Goal: Task Accomplishment & Management: Use online tool/utility

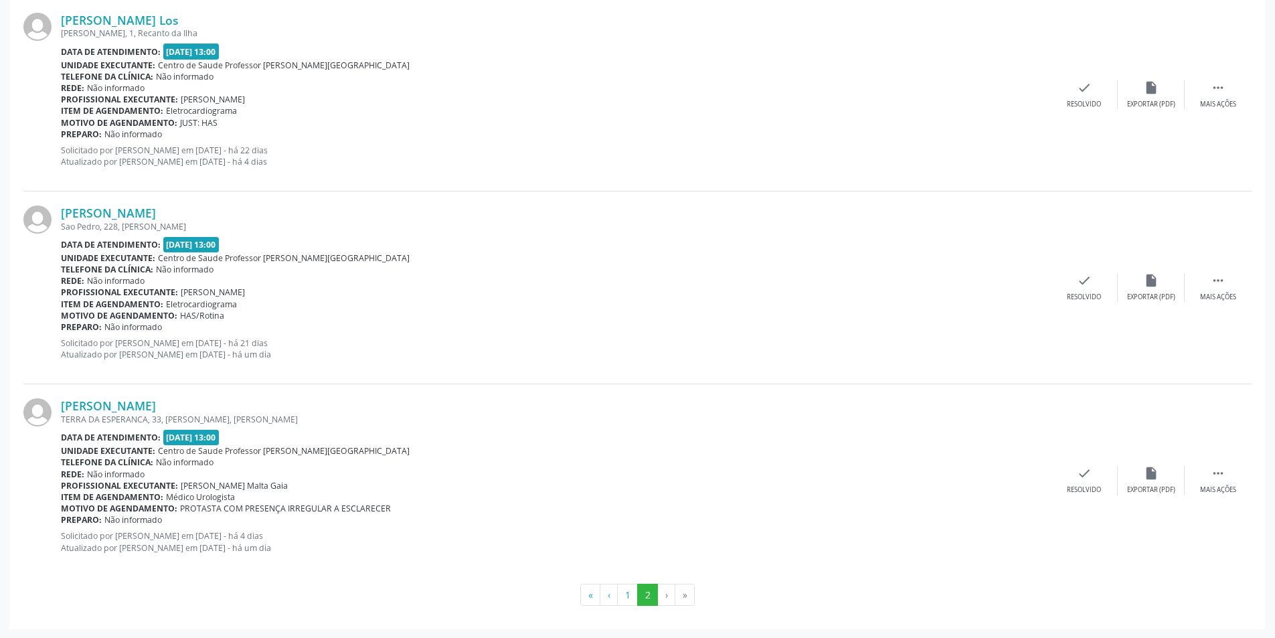
scroll to position [611, 0]
click at [627, 592] on button "1" at bounding box center [627, 594] width 21 height 23
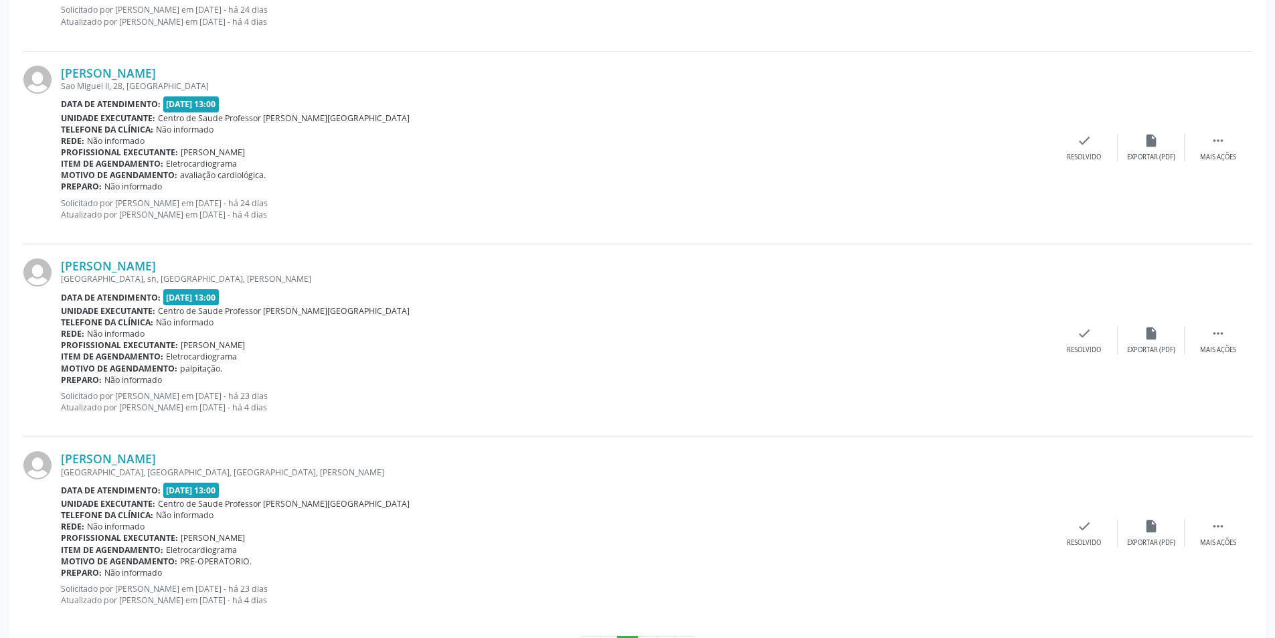
scroll to position [2734, 0]
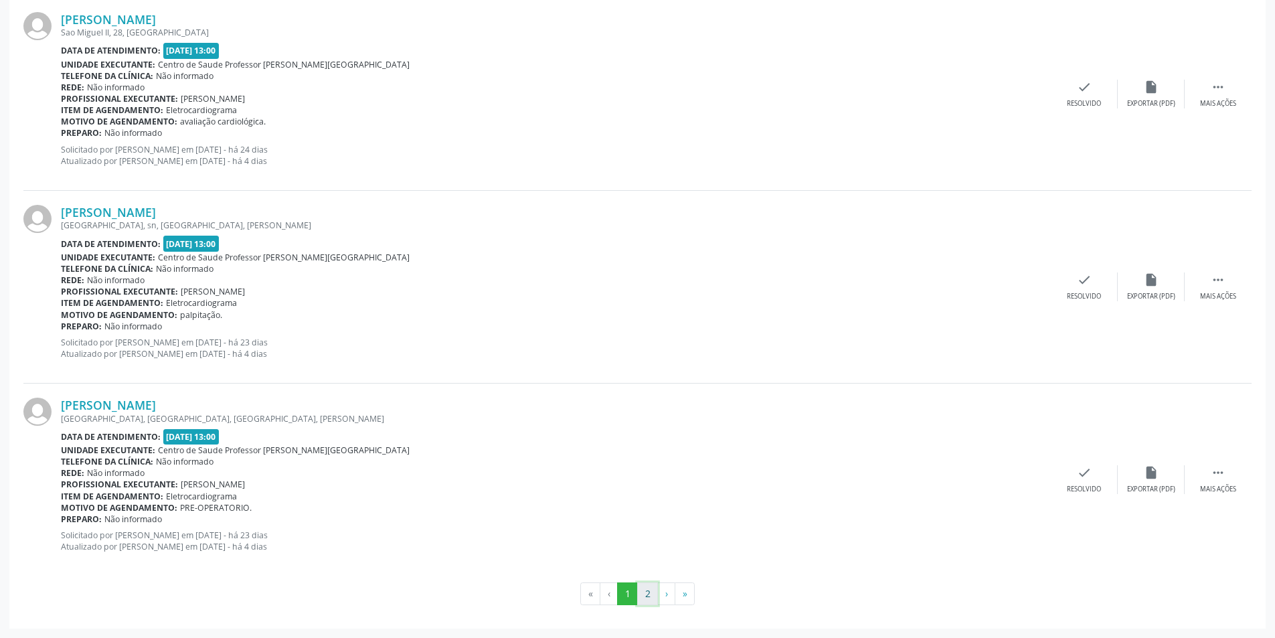
click at [645, 601] on button "2" at bounding box center [647, 593] width 21 height 23
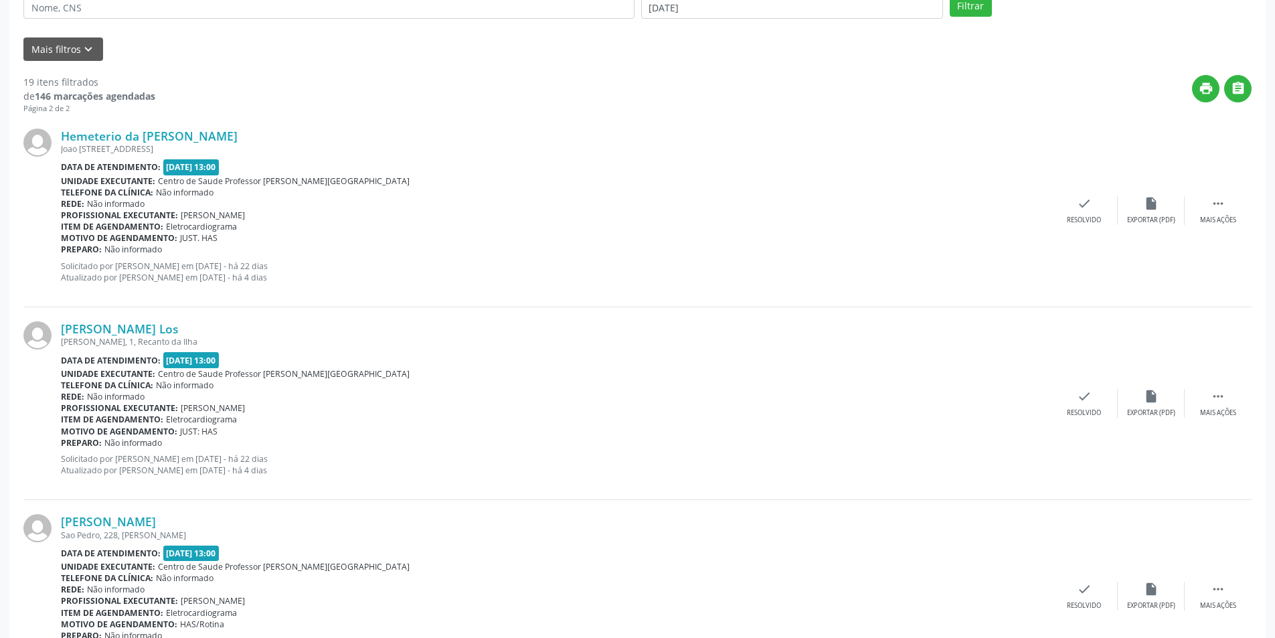
scroll to position [335, 0]
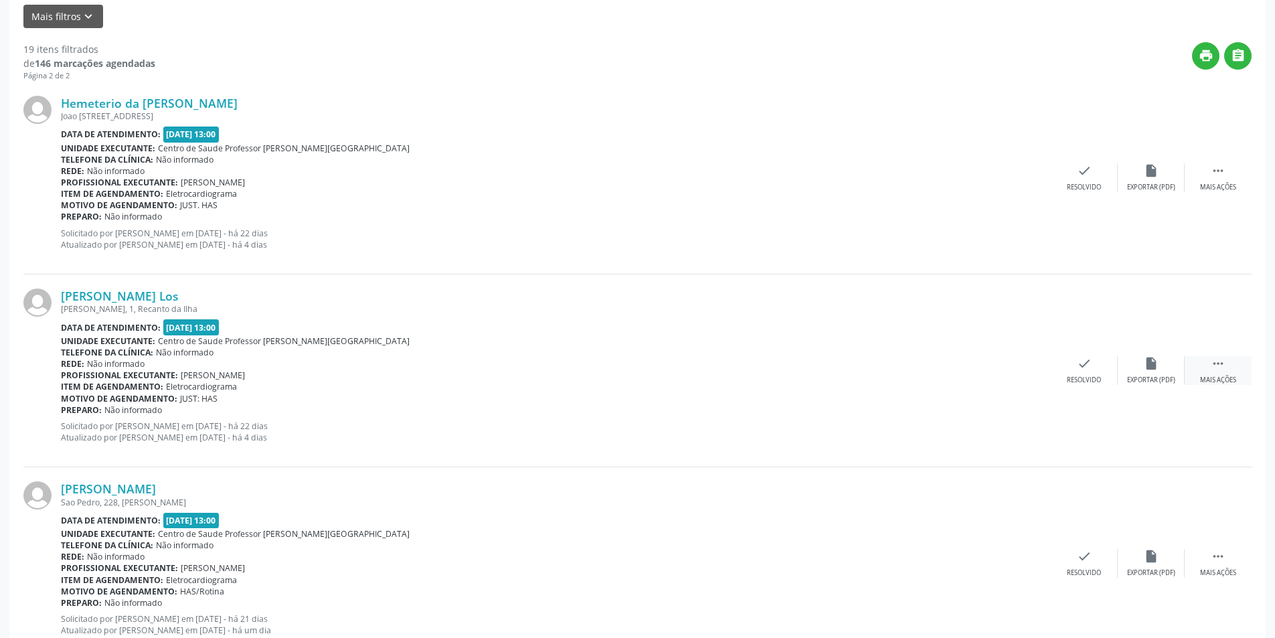
click at [1219, 376] on div "Mais ações" at bounding box center [1218, 380] width 36 height 9
click at [1132, 373] on div "alarm_off Não compareceu" at bounding box center [1151, 370] width 67 height 29
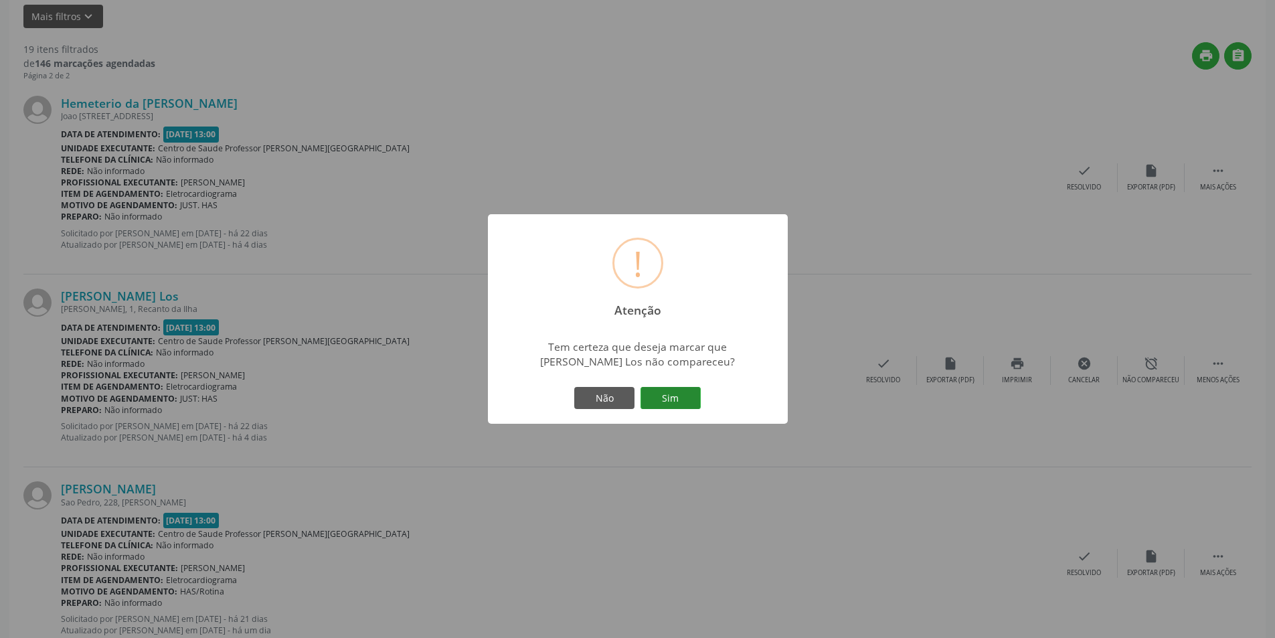
click at [682, 399] on button "Sim" at bounding box center [671, 398] width 60 height 23
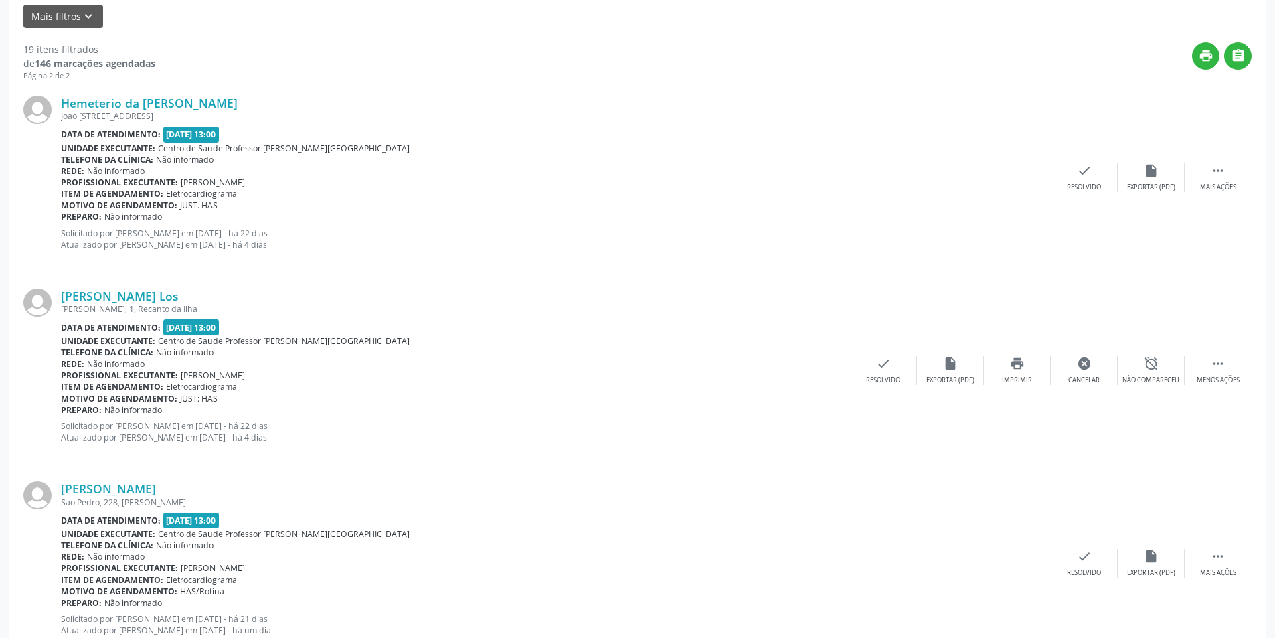
scroll to position [0, 0]
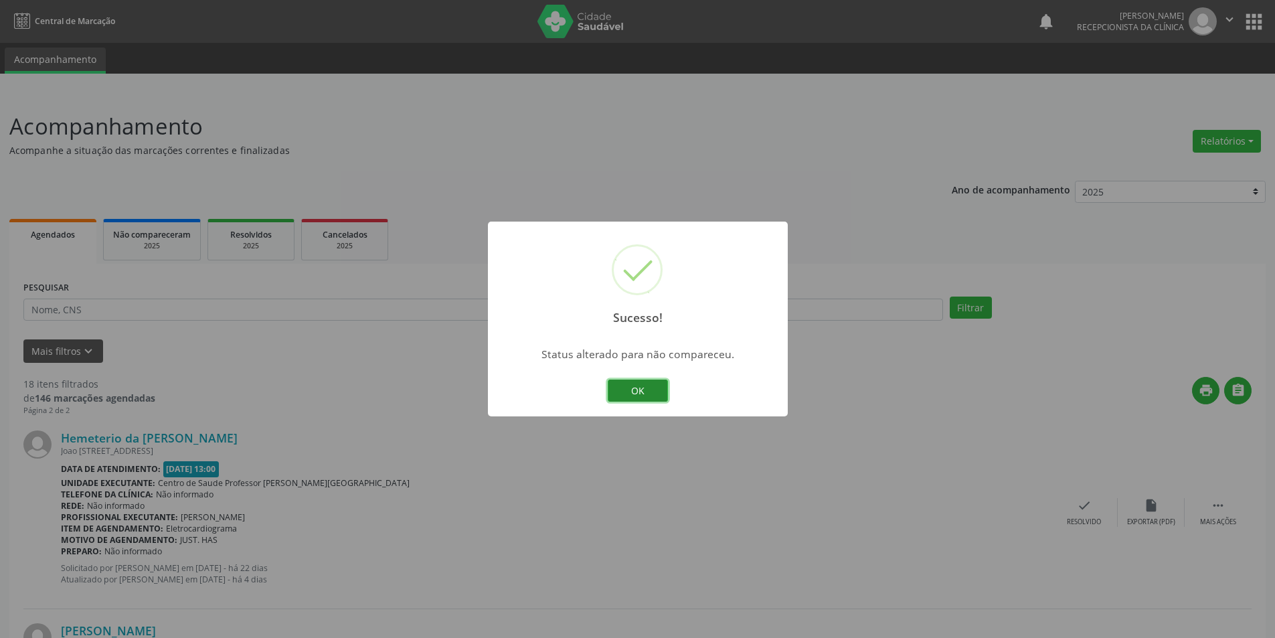
click at [625, 386] on button "OK" at bounding box center [638, 391] width 60 height 23
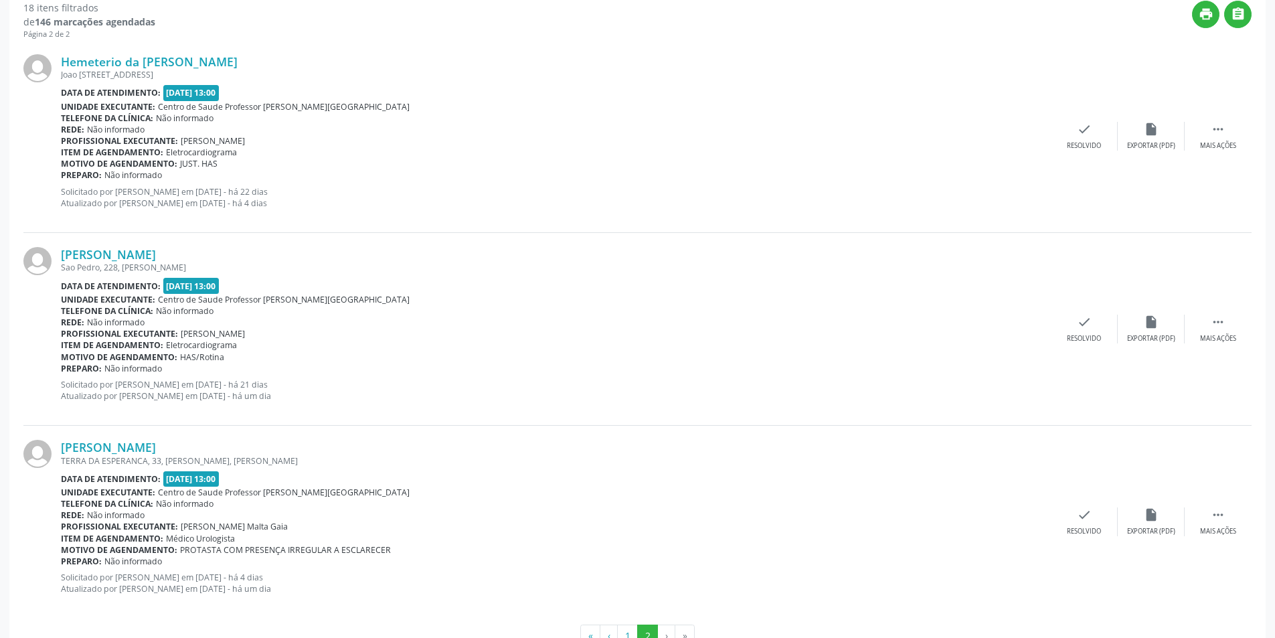
scroll to position [418, 0]
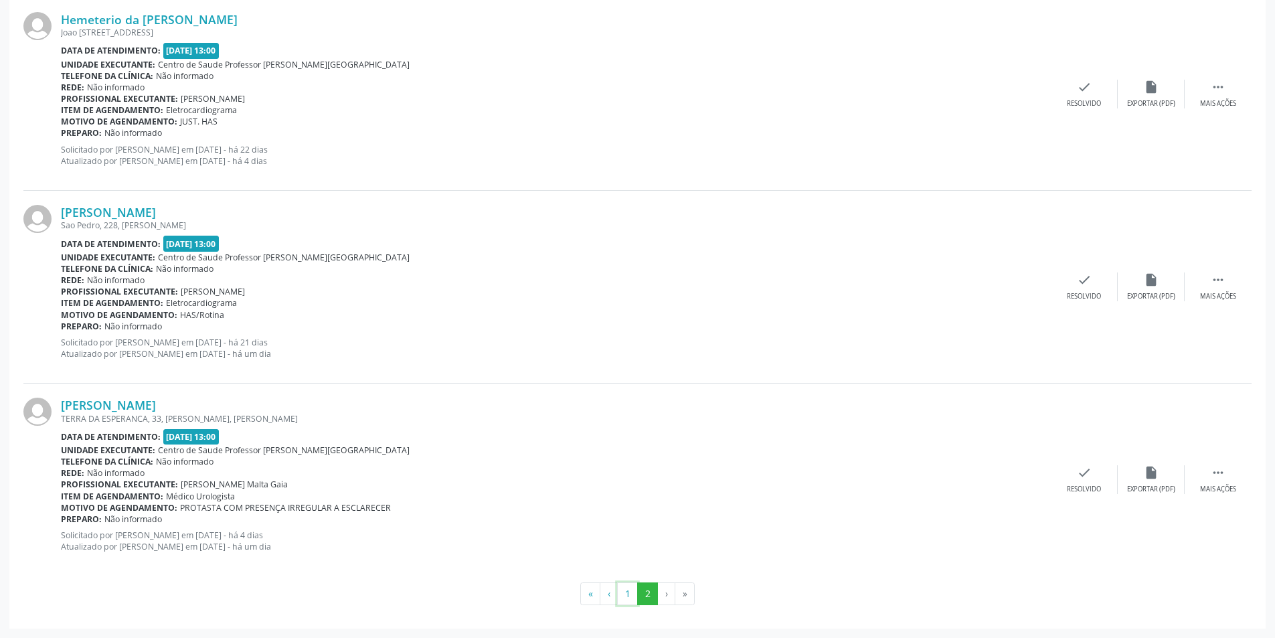
click at [625, 588] on button "1" at bounding box center [627, 593] width 21 height 23
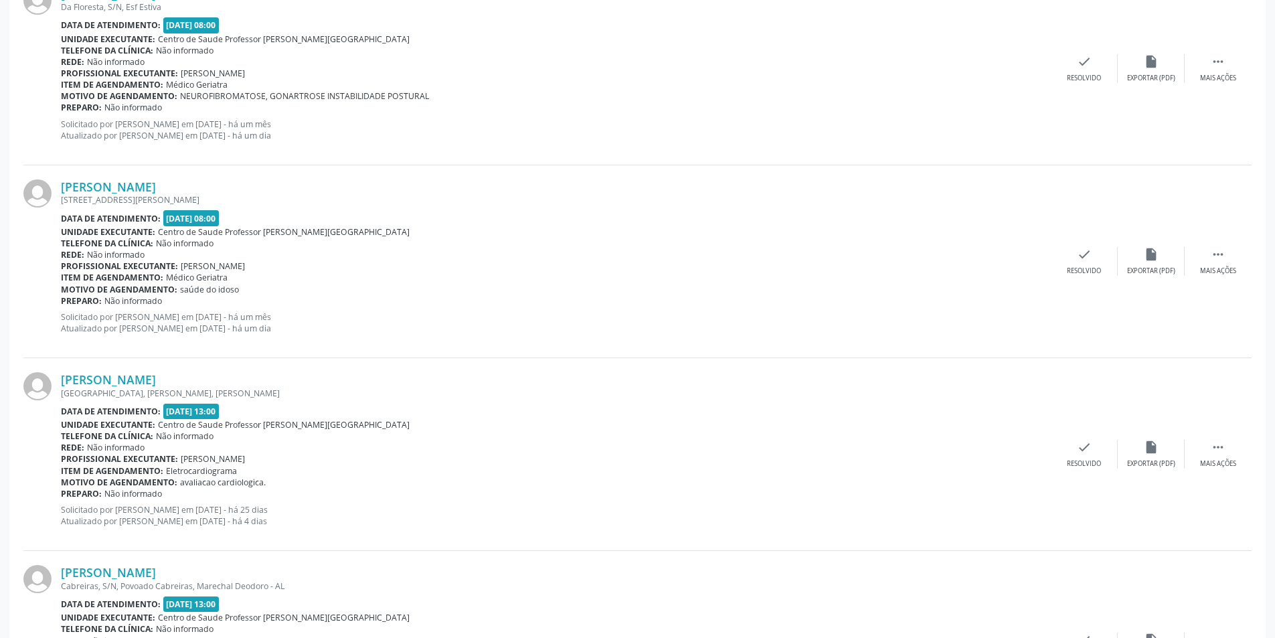
scroll to position [1194, 0]
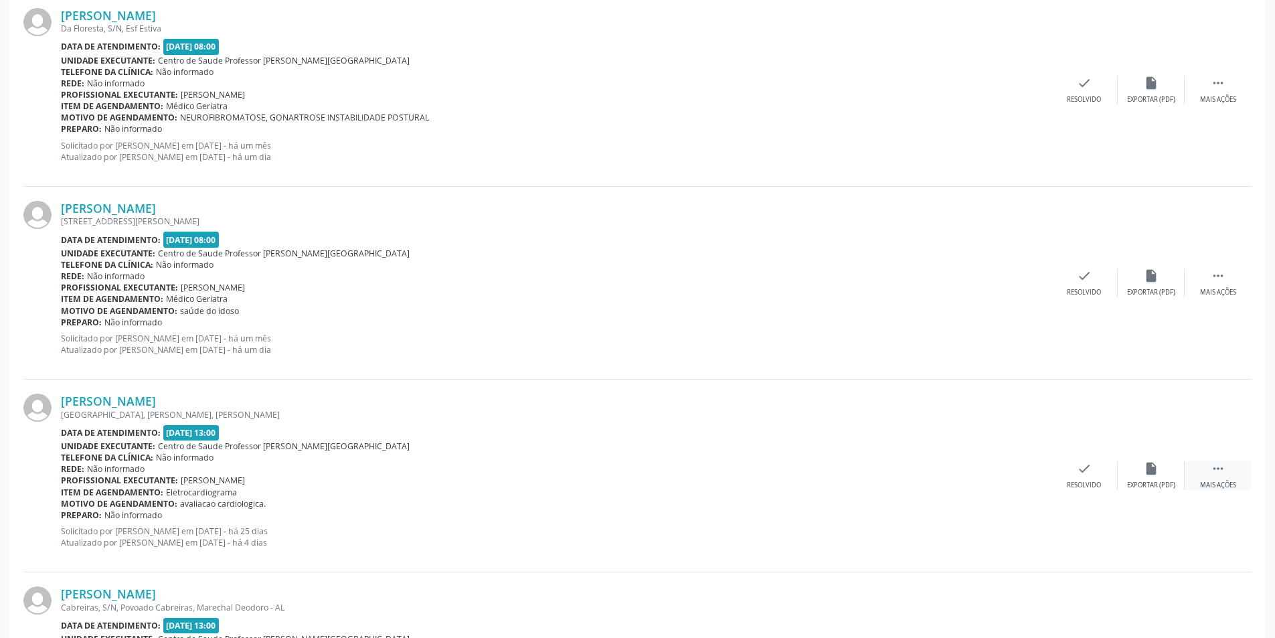
click at [1219, 489] on div "Mais ações" at bounding box center [1218, 485] width 36 height 9
click at [1147, 482] on div "Não compareceu" at bounding box center [1151, 485] width 57 height 9
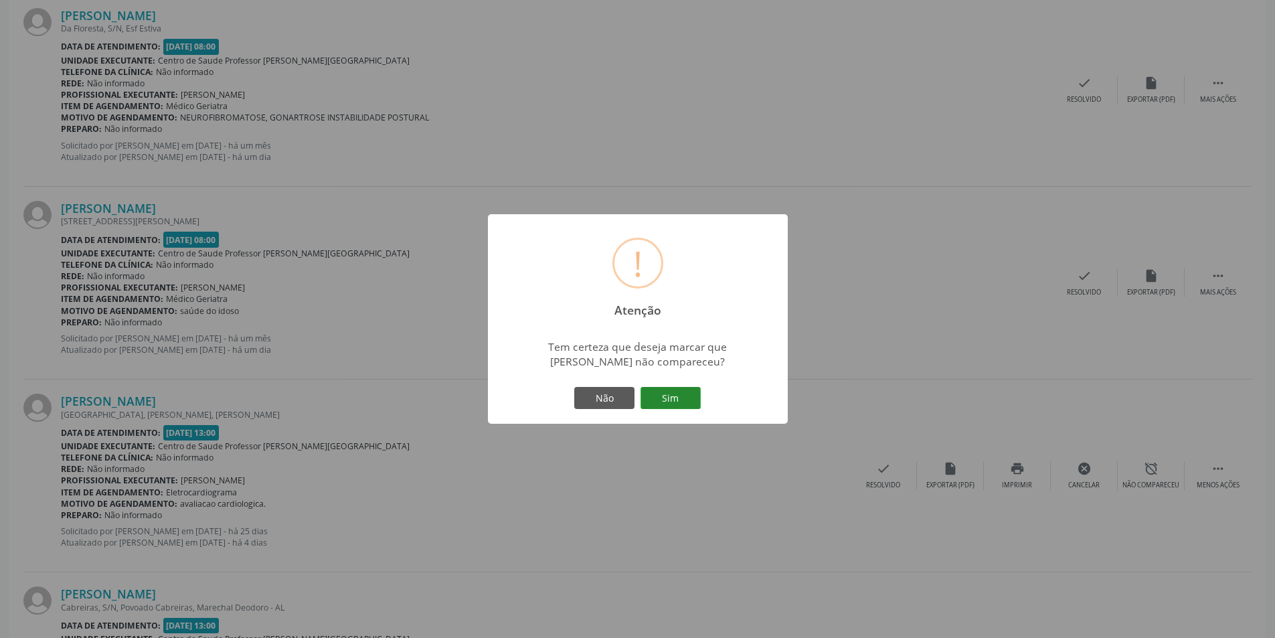
click at [678, 392] on button "Sim" at bounding box center [671, 398] width 60 height 23
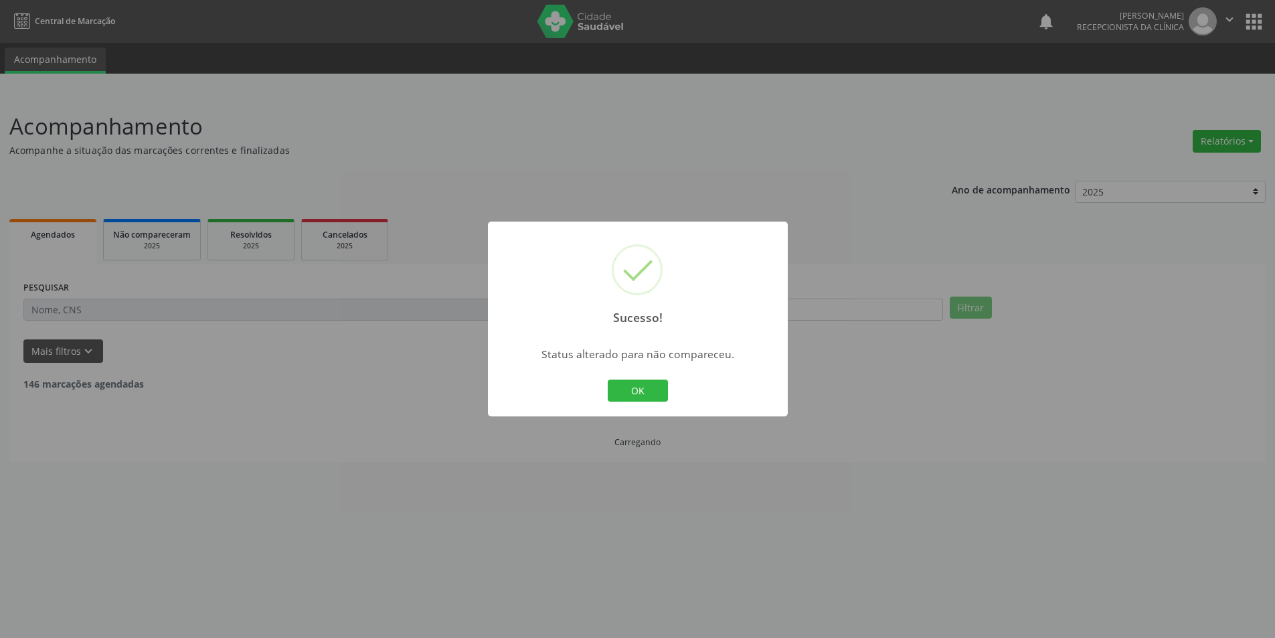
scroll to position [0, 0]
click at [664, 392] on button "OK" at bounding box center [643, 391] width 60 height 23
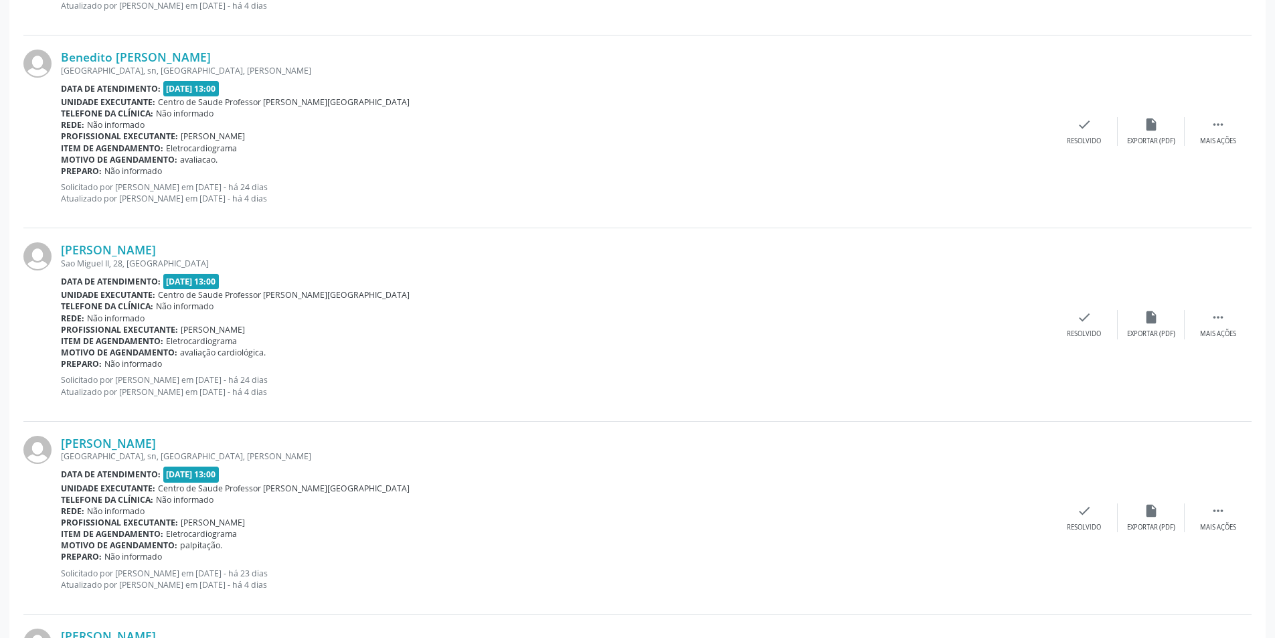
scroll to position [2343, 0]
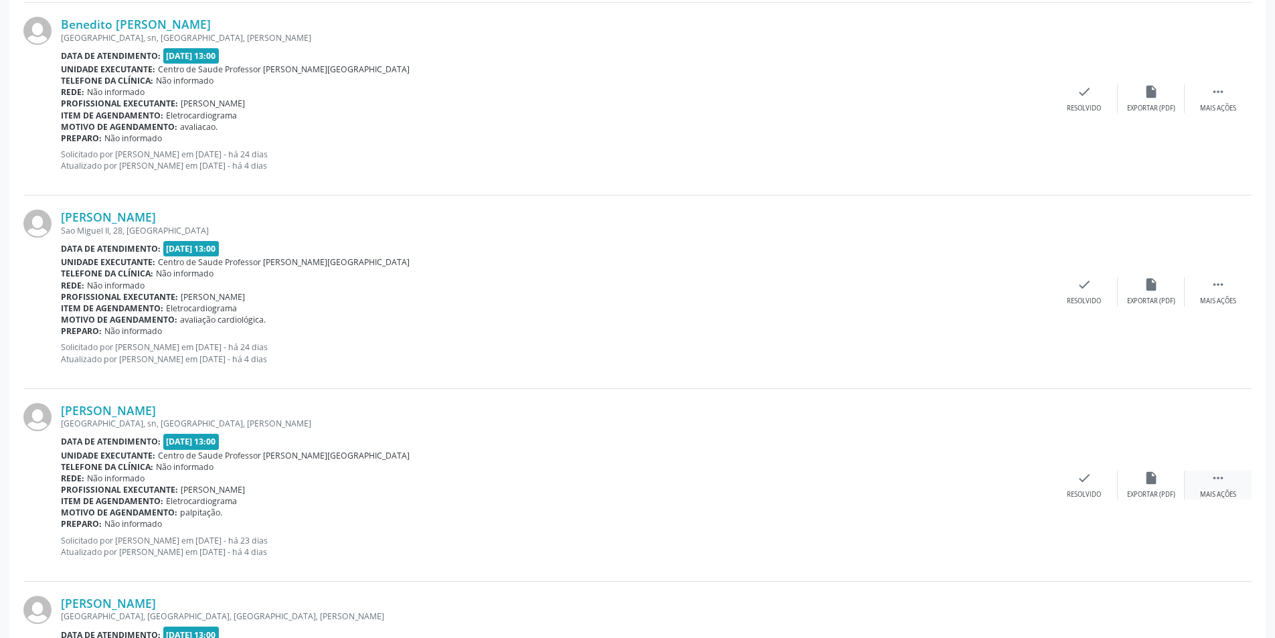
click at [1212, 495] on div "Mais ações" at bounding box center [1218, 494] width 36 height 9
click at [1148, 497] on div "Não compareceu" at bounding box center [1151, 494] width 57 height 9
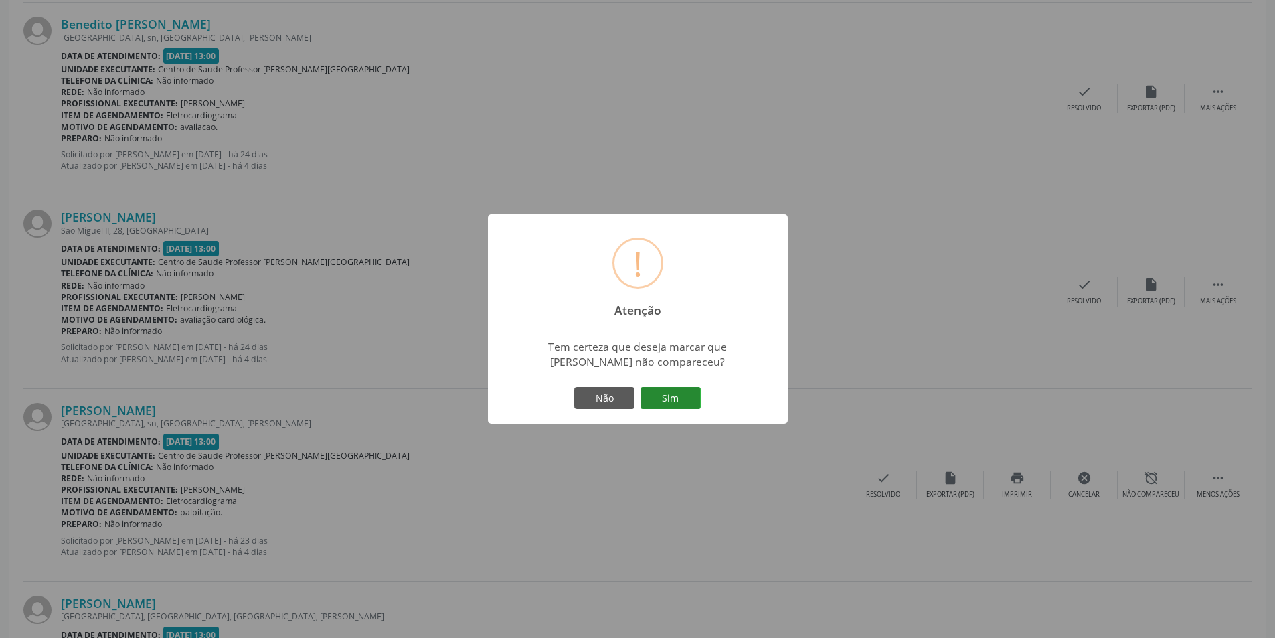
click at [679, 404] on button "Sim" at bounding box center [671, 398] width 60 height 23
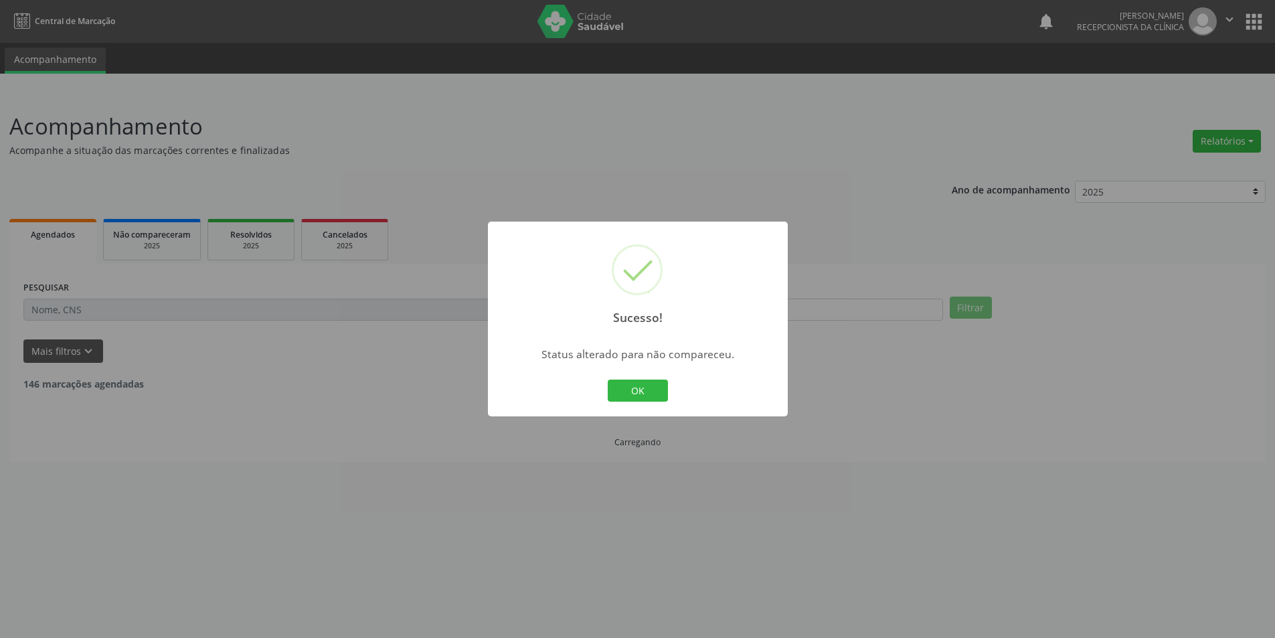
scroll to position [0, 0]
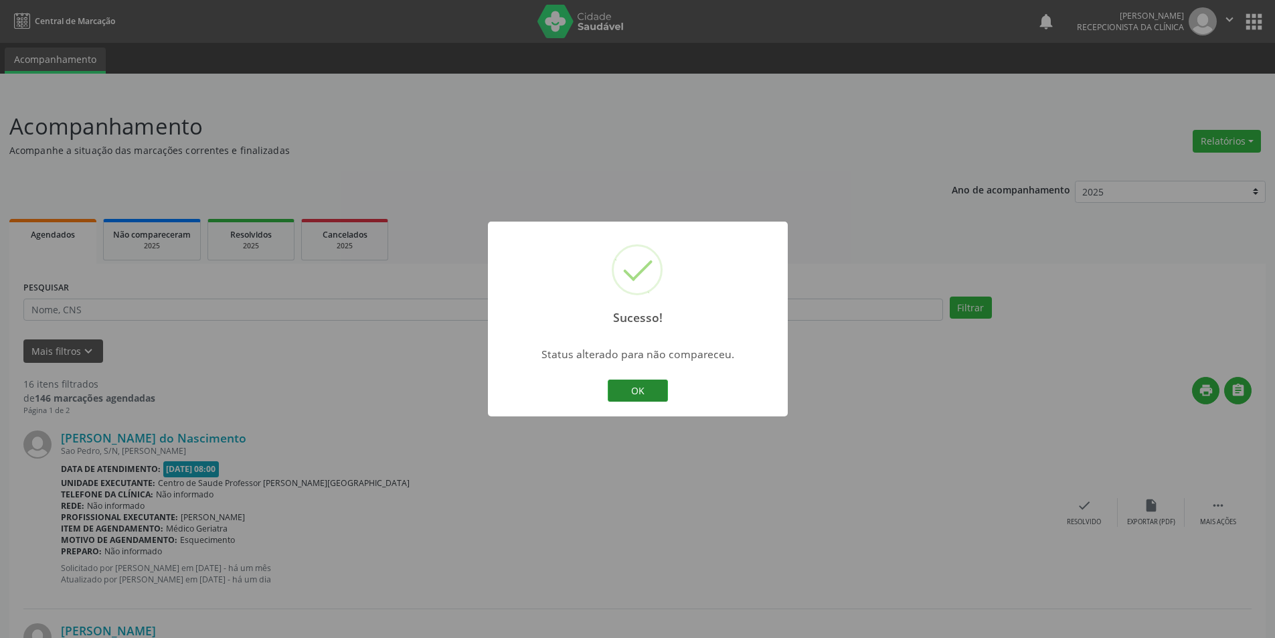
click at [613, 384] on button "OK" at bounding box center [638, 391] width 60 height 23
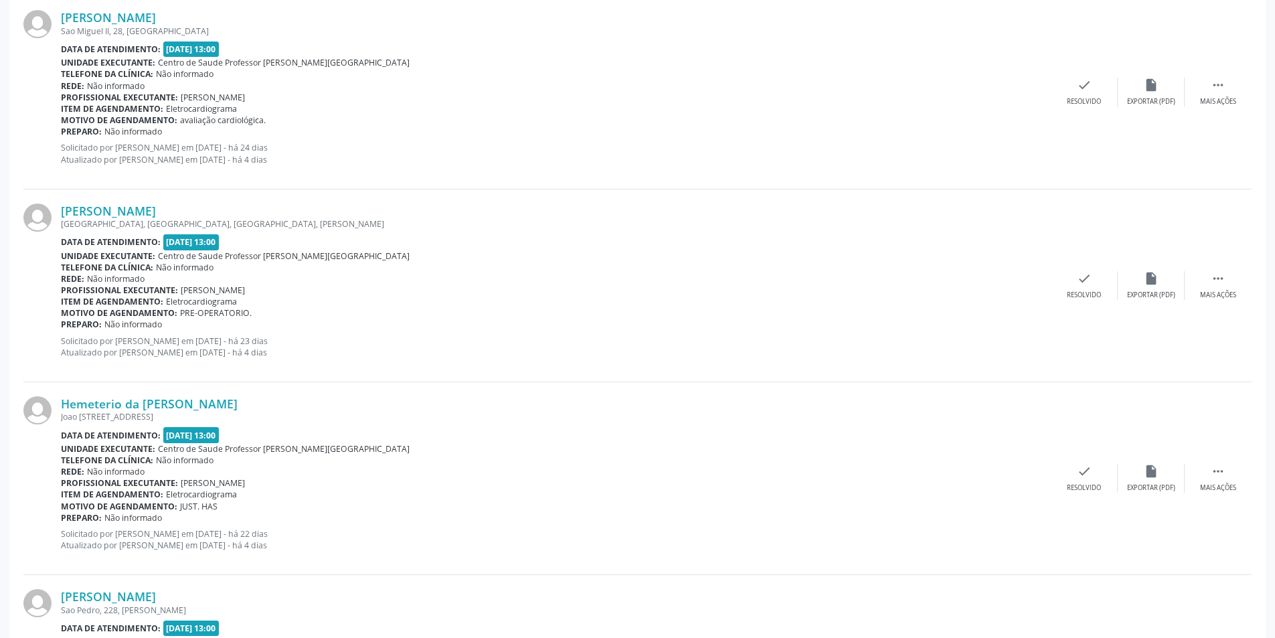
scroll to position [2544, 0]
click at [1228, 484] on div "Mais ações" at bounding box center [1218, 486] width 36 height 9
click at [1149, 485] on div "Não compareceu" at bounding box center [1151, 486] width 57 height 9
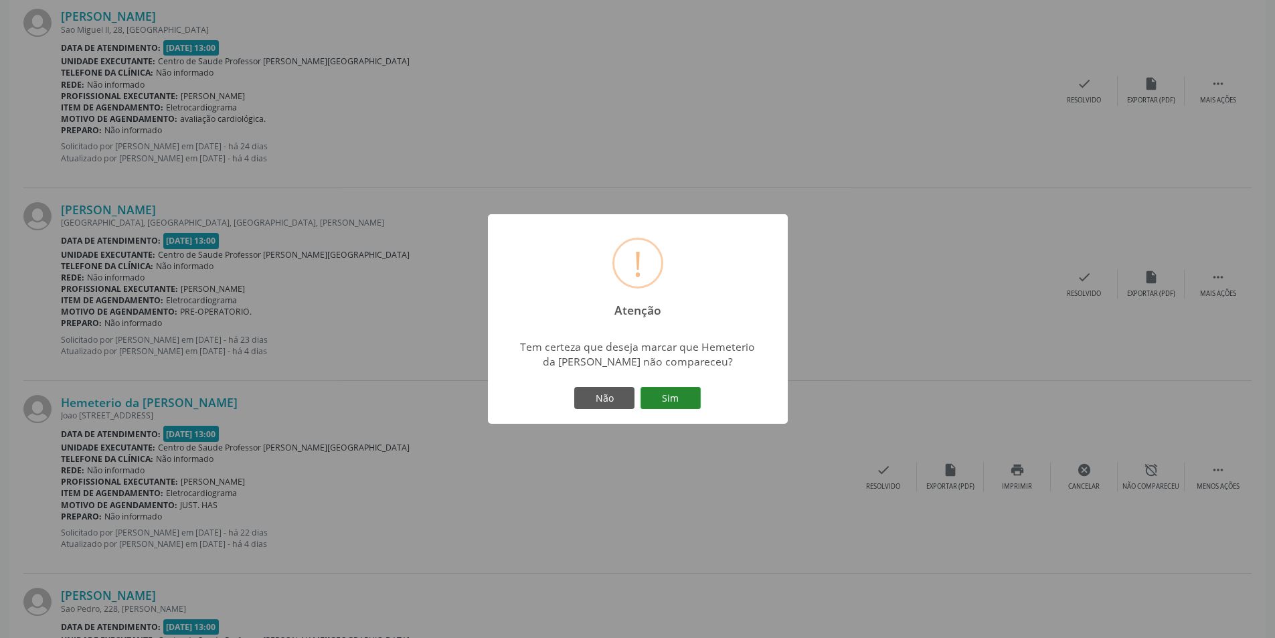
click at [690, 402] on button "Sim" at bounding box center [671, 398] width 60 height 23
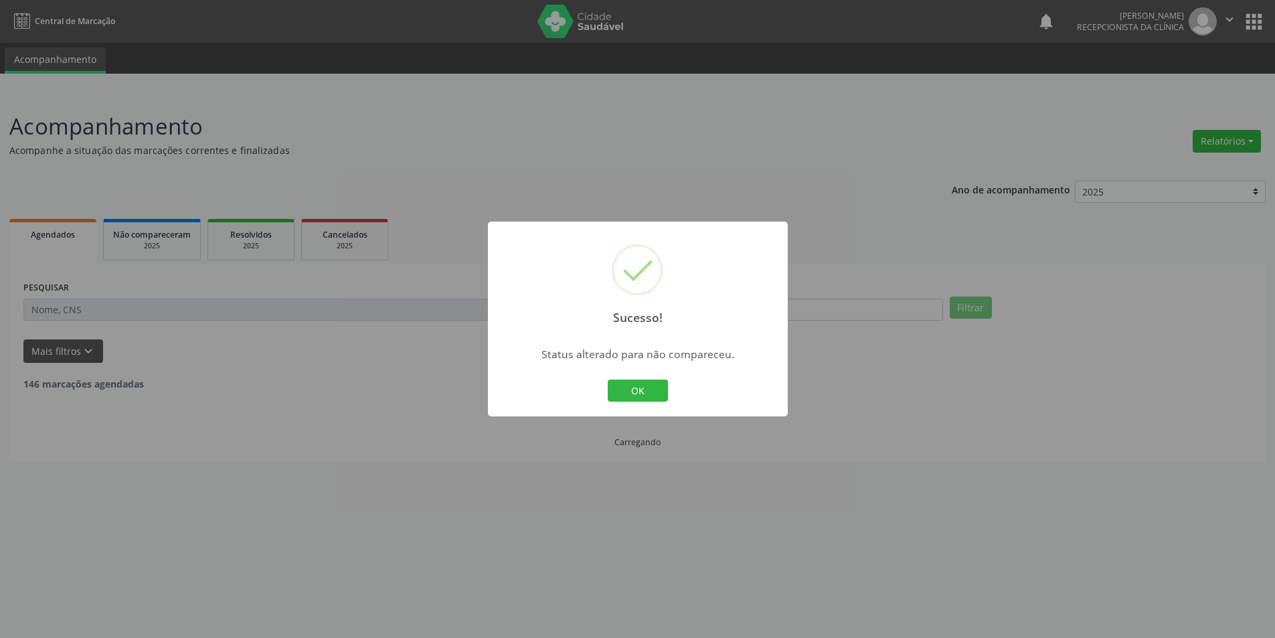
scroll to position [0, 0]
click at [653, 392] on button "OK" at bounding box center [643, 391] width 60 height 23
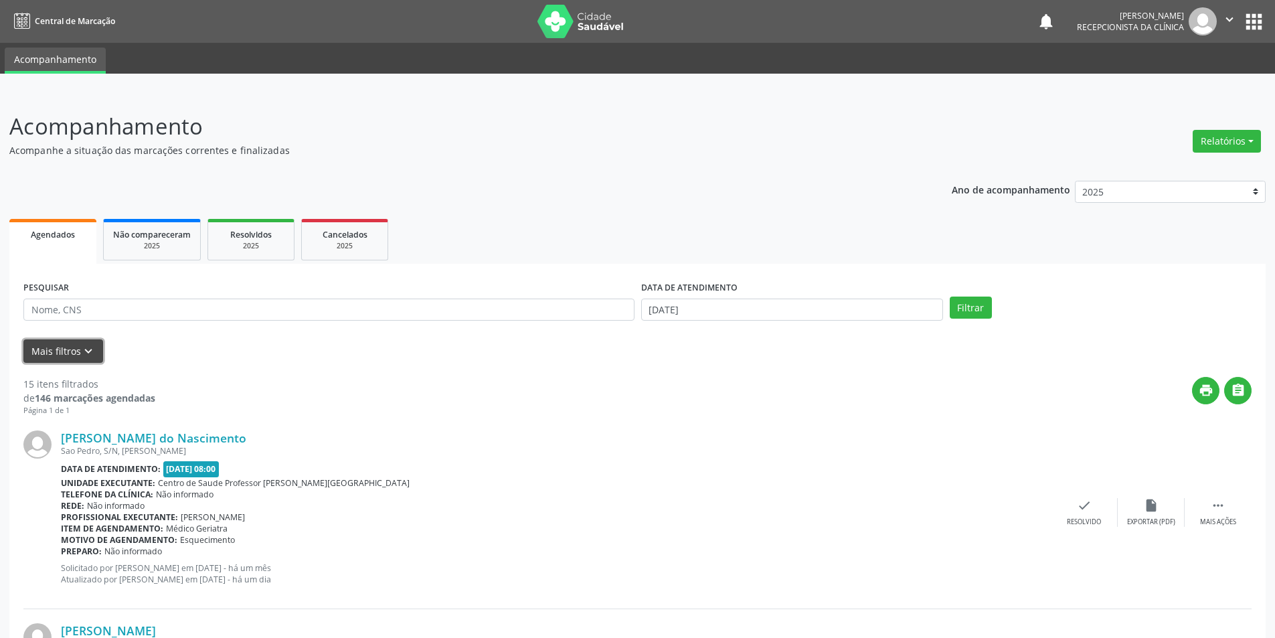
click at [91, 348] on icon "keyboard_arrow_down" at bounding box center [88, 351] width 15 height 15
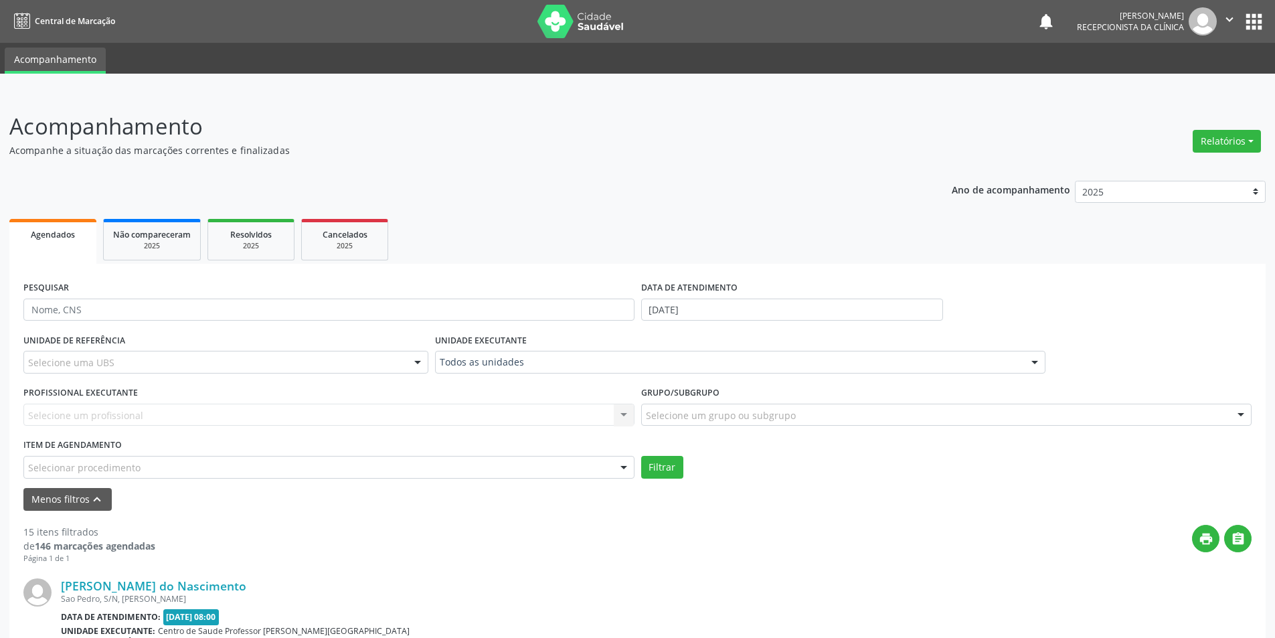
click at [627, 466] on div at bounding box center [624, 468] width 20 height 23
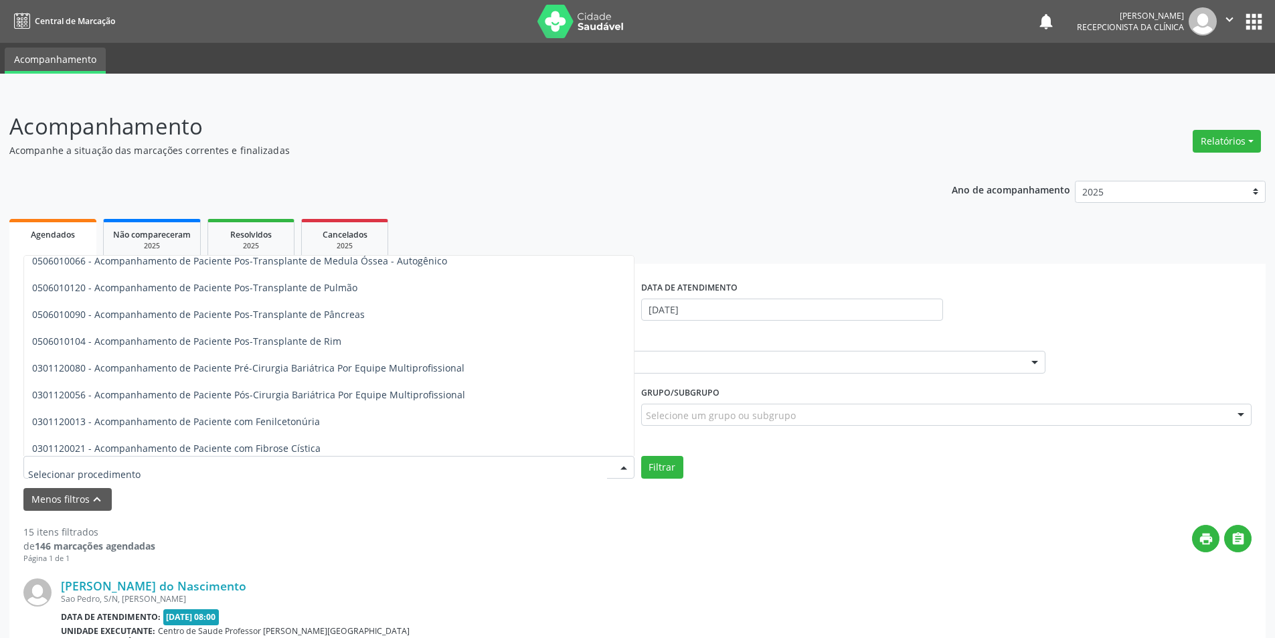
scroll to position [1138, 0]
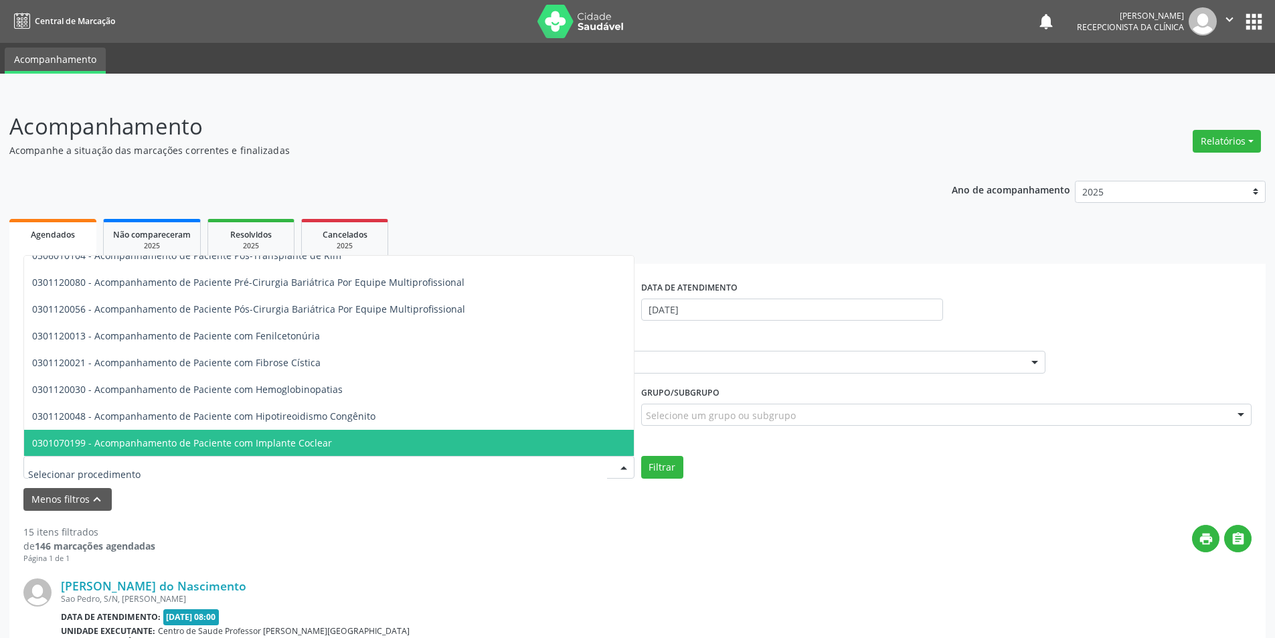
click at [673, 539] on div "print " at bounding box center [703, 545] width 1097 height 40
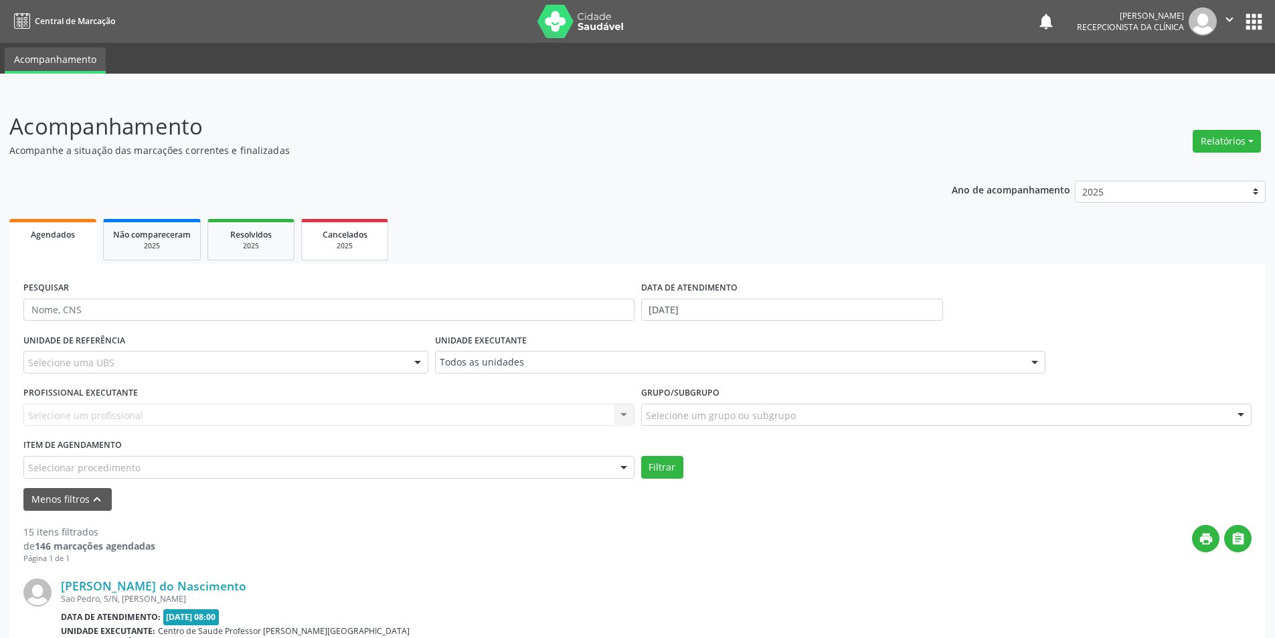
click at [371, 236] on div "Cancelados" at bounding box center [344, 234] width 67 height 14
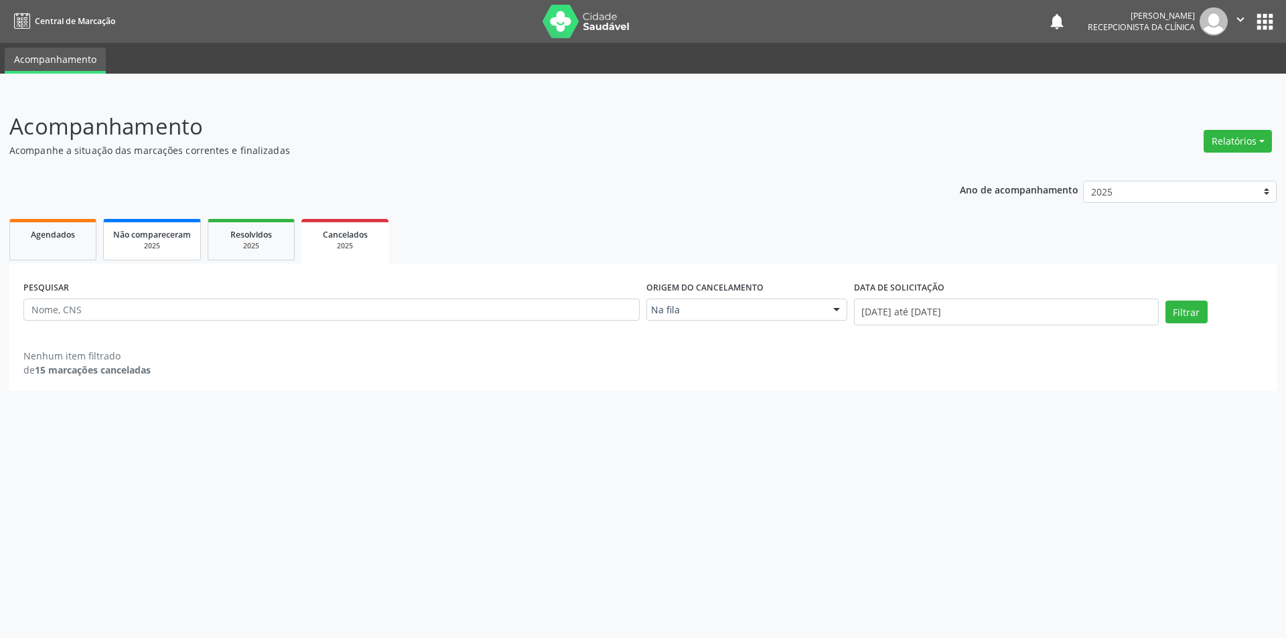
click at [198, 244] on link "Não compareceram 2025" at bounding box center [152, 240] width 98 height 42
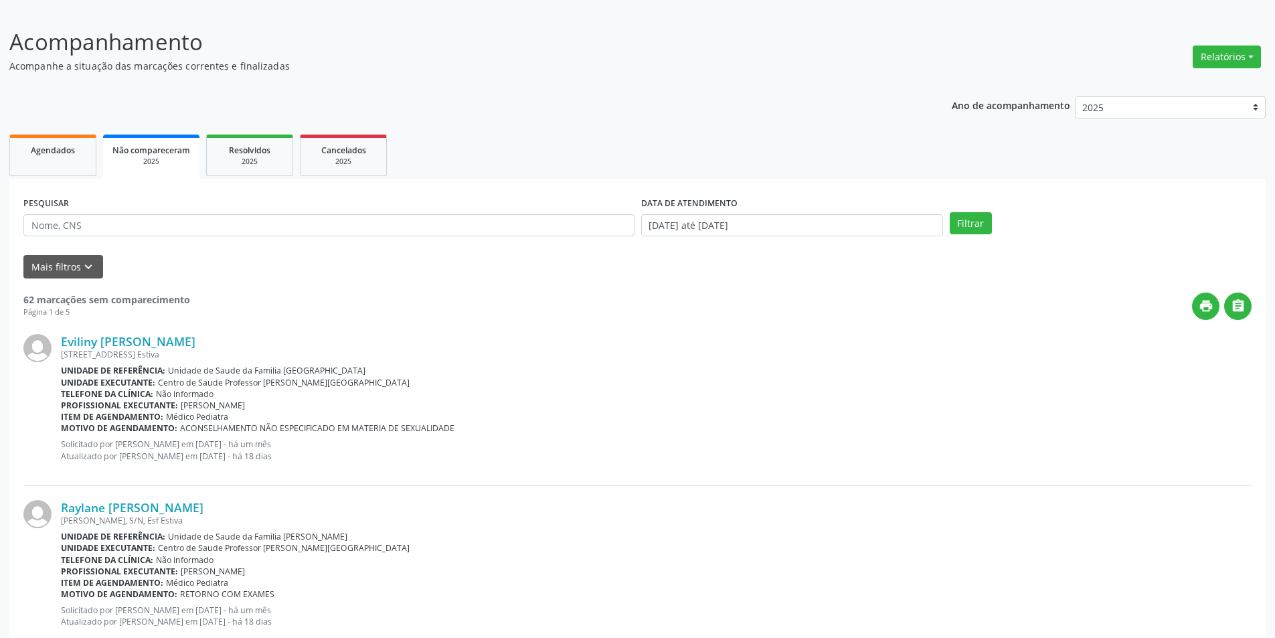
scroll to position [0, 0]
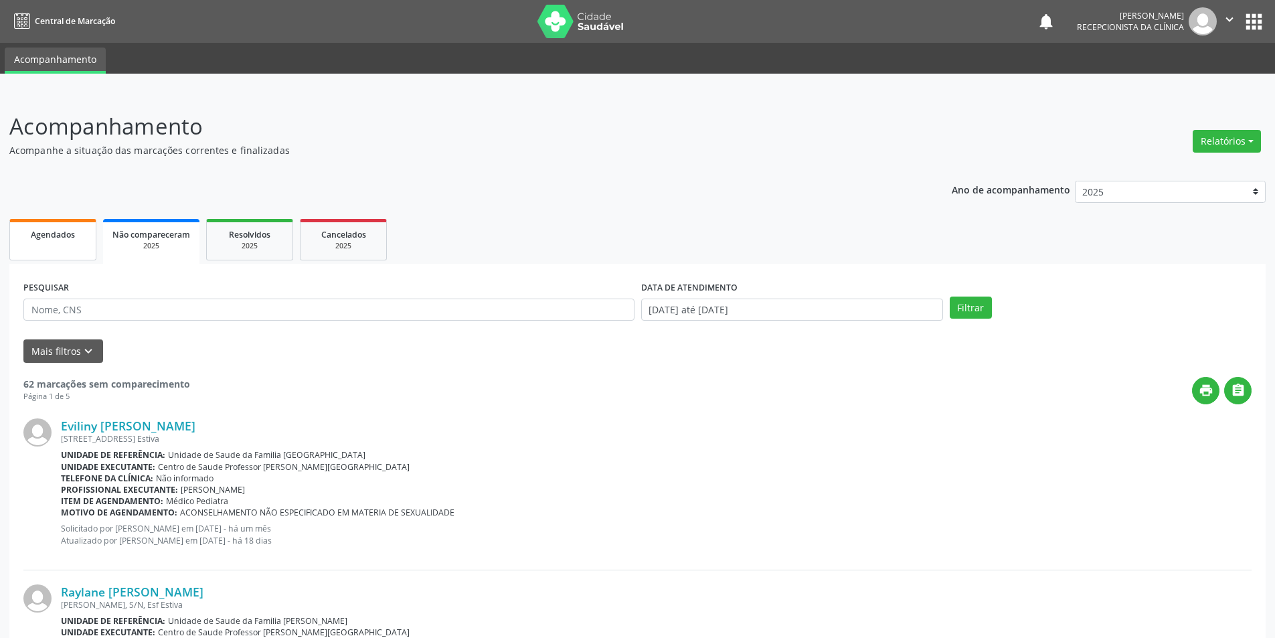
click at [48, 236] on span "Agendados" at bounding box center [53, 234] width 44 height 11
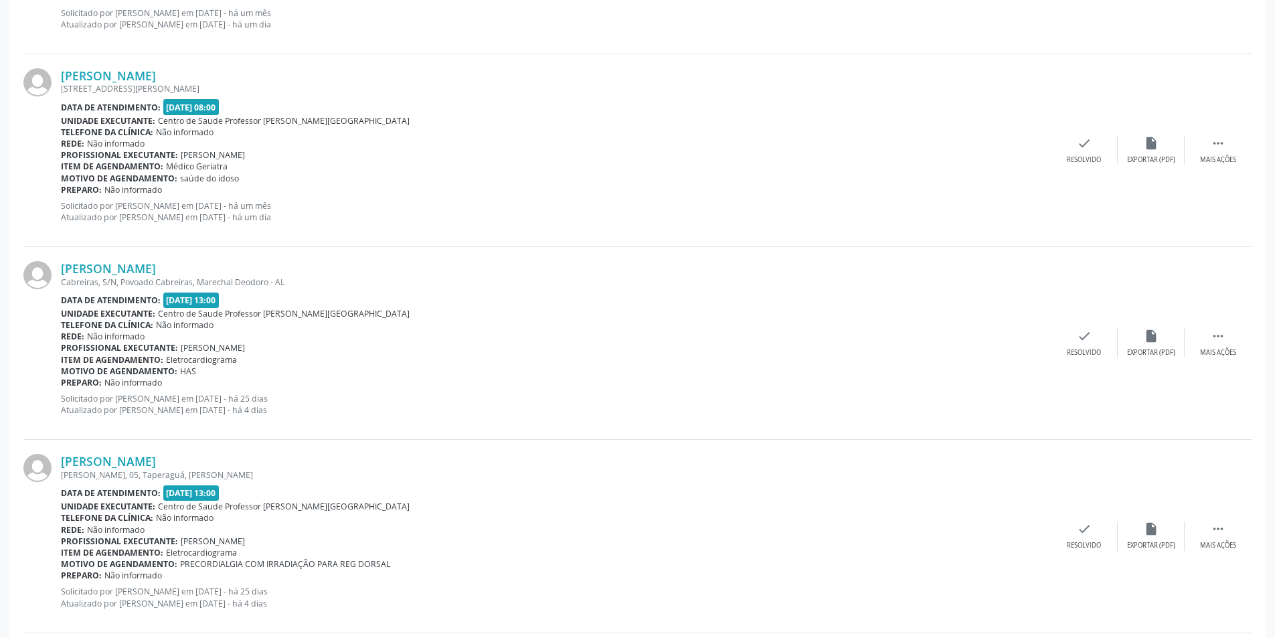
scroll to position [1607, 0]
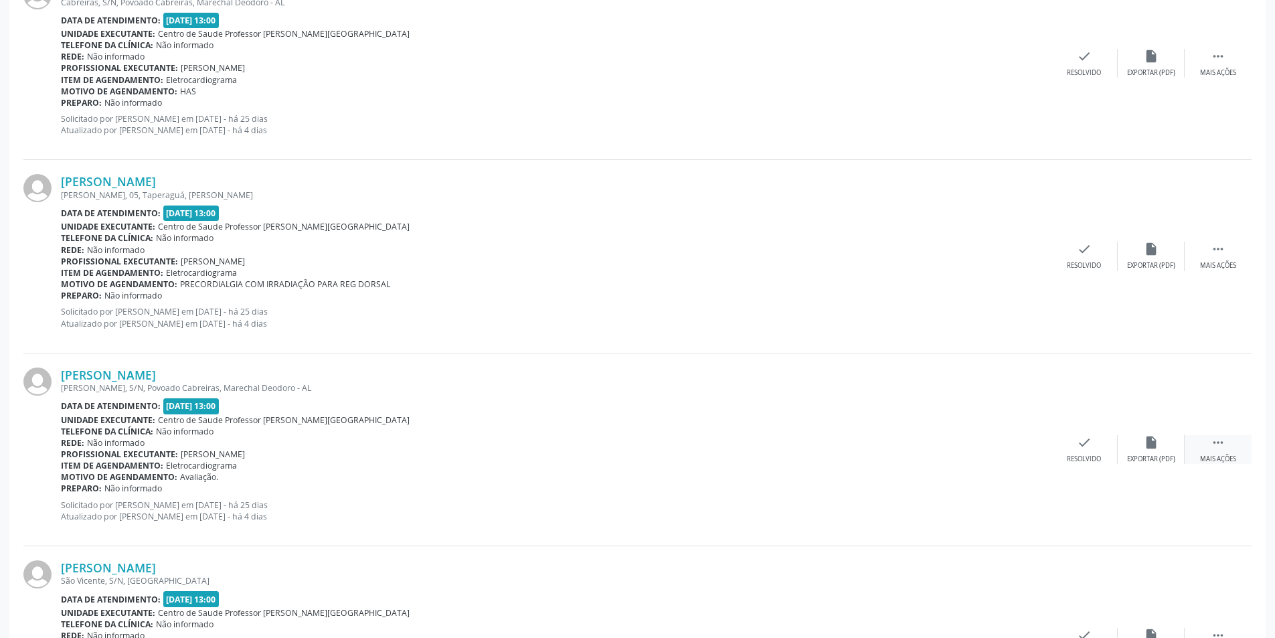
click at [1216, 460] on div "Mais ações" at bounding box center [1218, 459] width 36 height 9
click at [1147, 460] on div "Não compareceu" at bounding box center [1151, 459] width 57 height 9
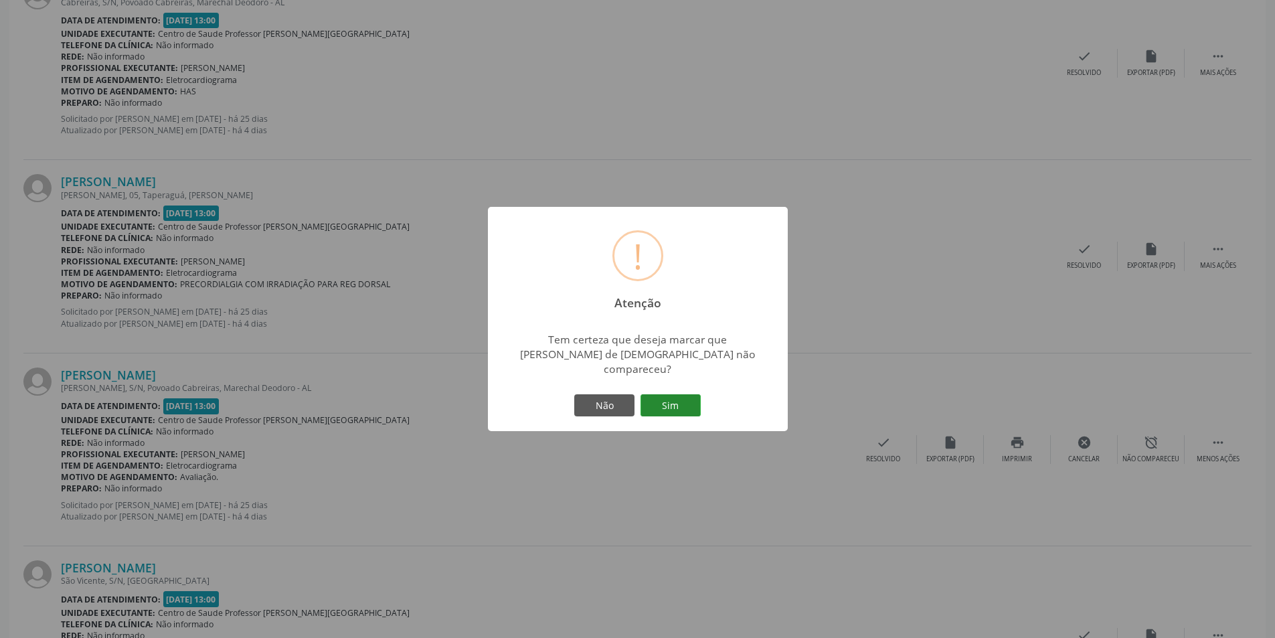
click at [675, 398] on button "Sim" at bounding box center [671, 405] width 60 height 23
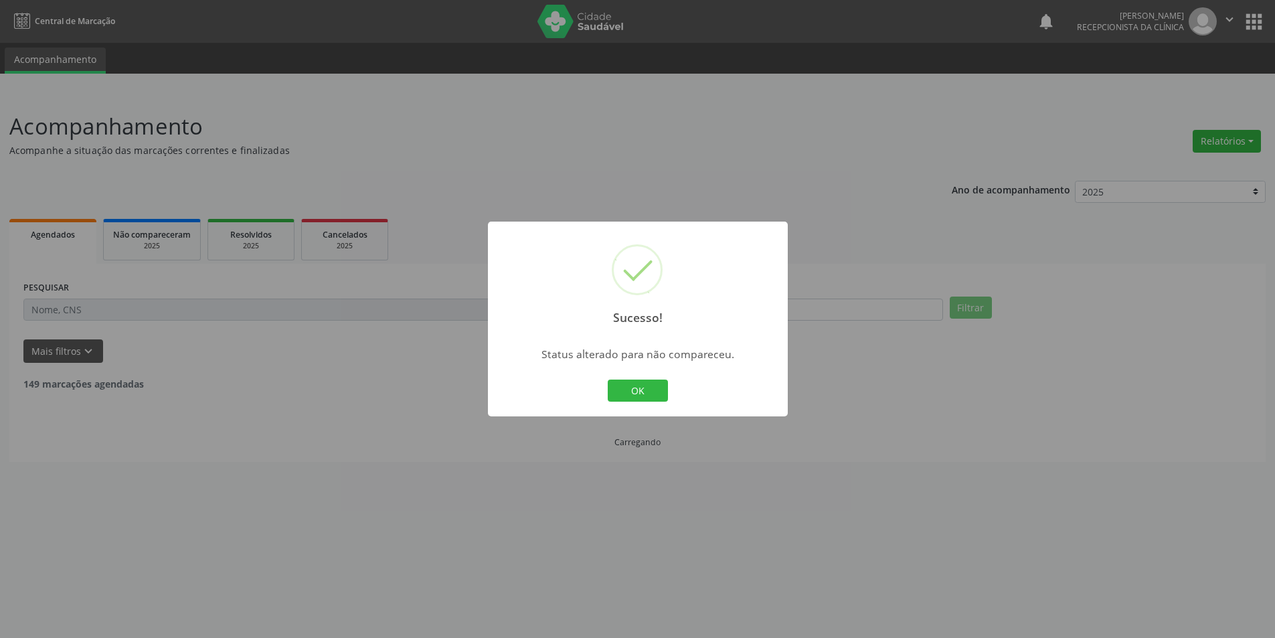
scroll to position [0, 0]
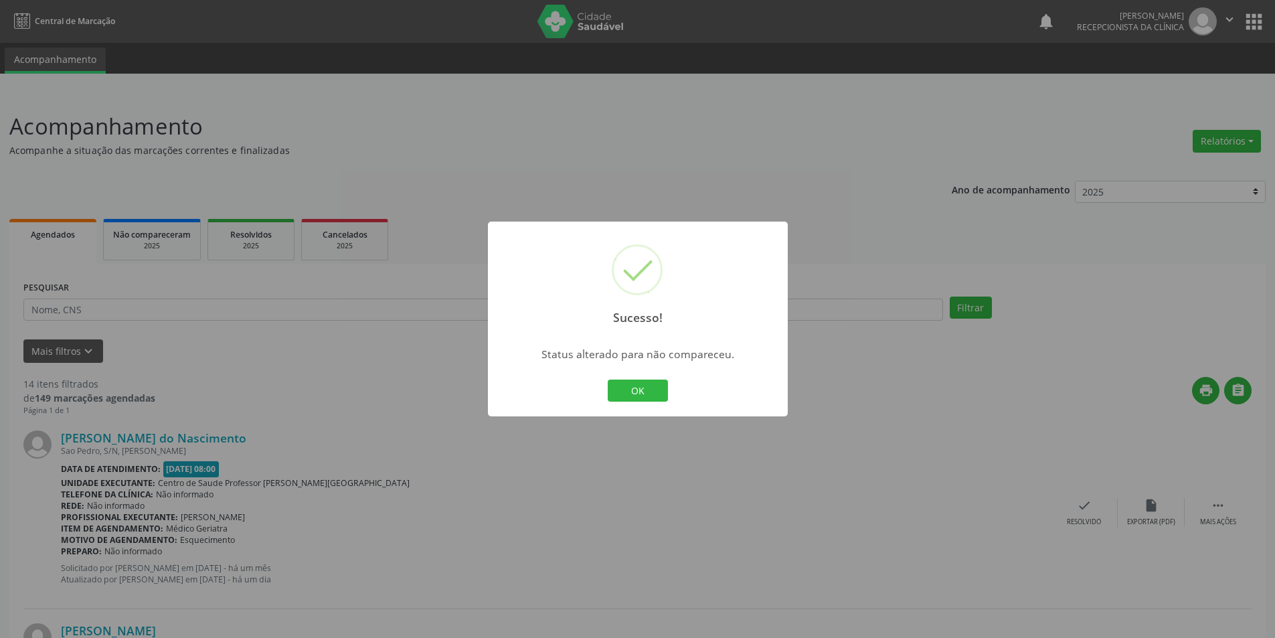
click at [651, 394] on button "OK" at bounding box center [638, 391] width 60 height 23
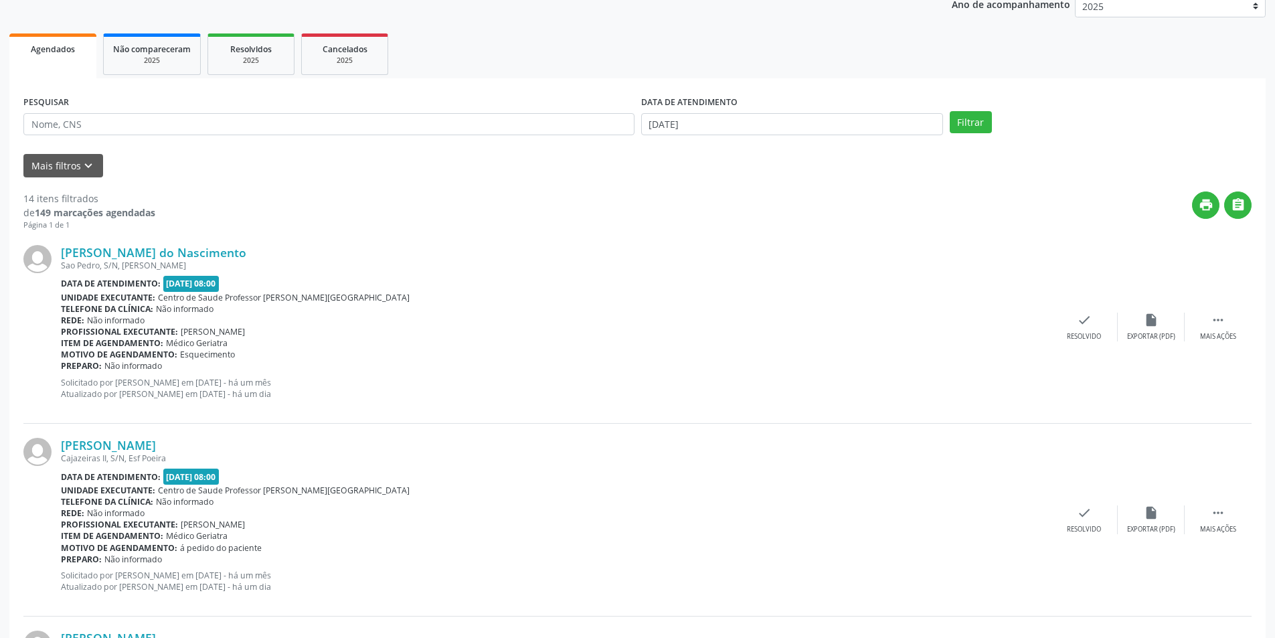
scroll to position [201, 0]
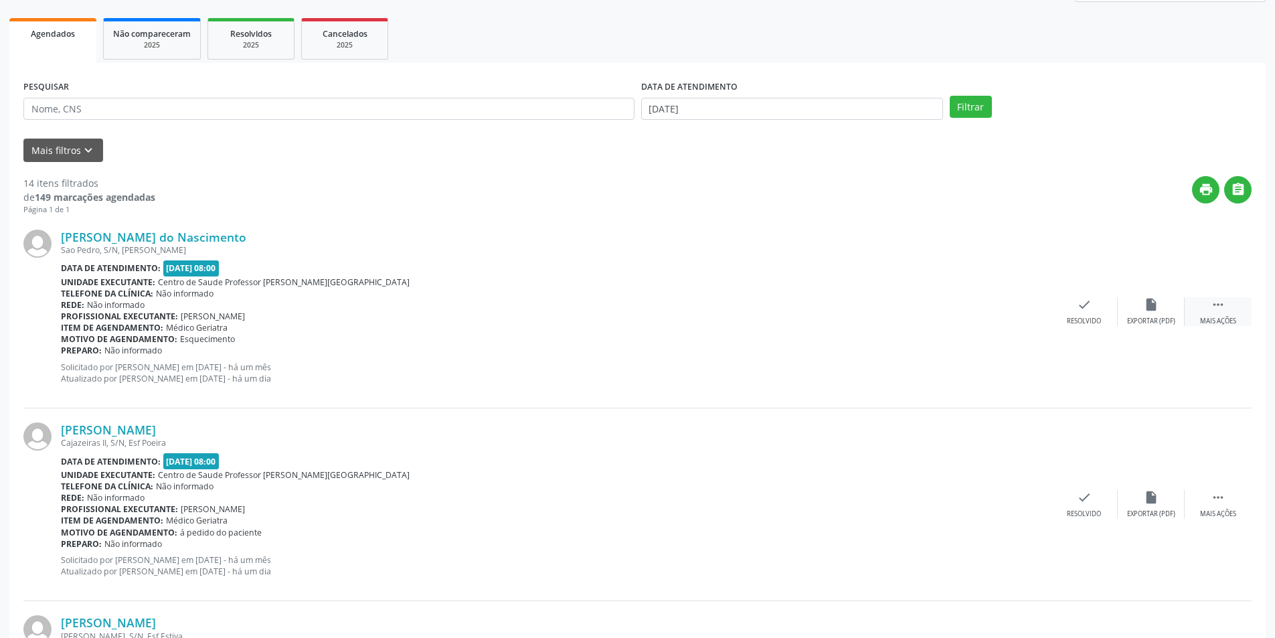
click at [1221, 322] on div "Mais ações" at bounding box center [1218, 321] width 36 height 9
click at [1152, 311] on icon "alarm_off" at bounding box center [1151, 304] width 15 height 15
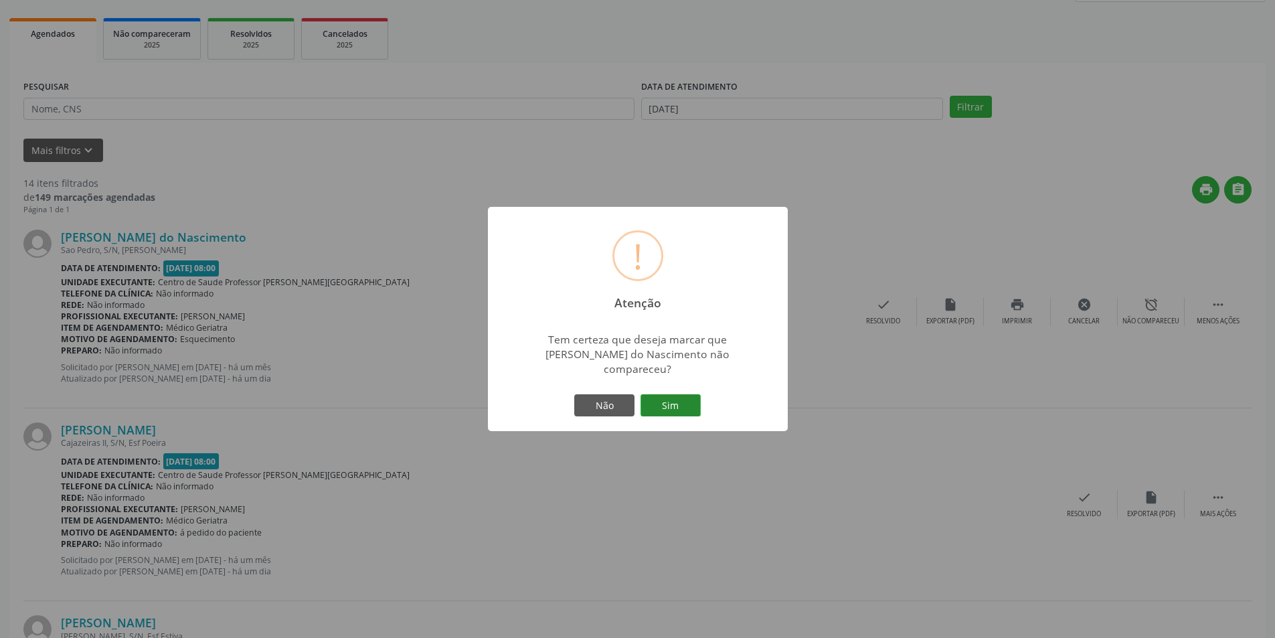
click at [679, 398] on button "Sim" at bounding box center [671, 405] width 60 height 23
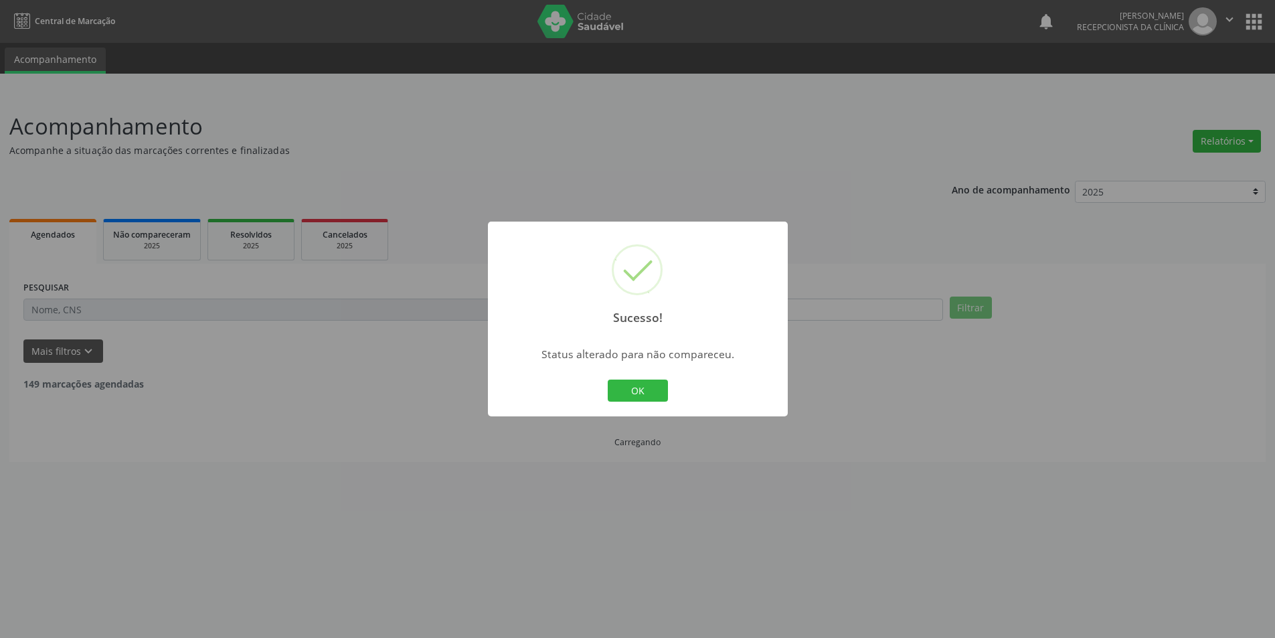
scroll to position [0, 0]
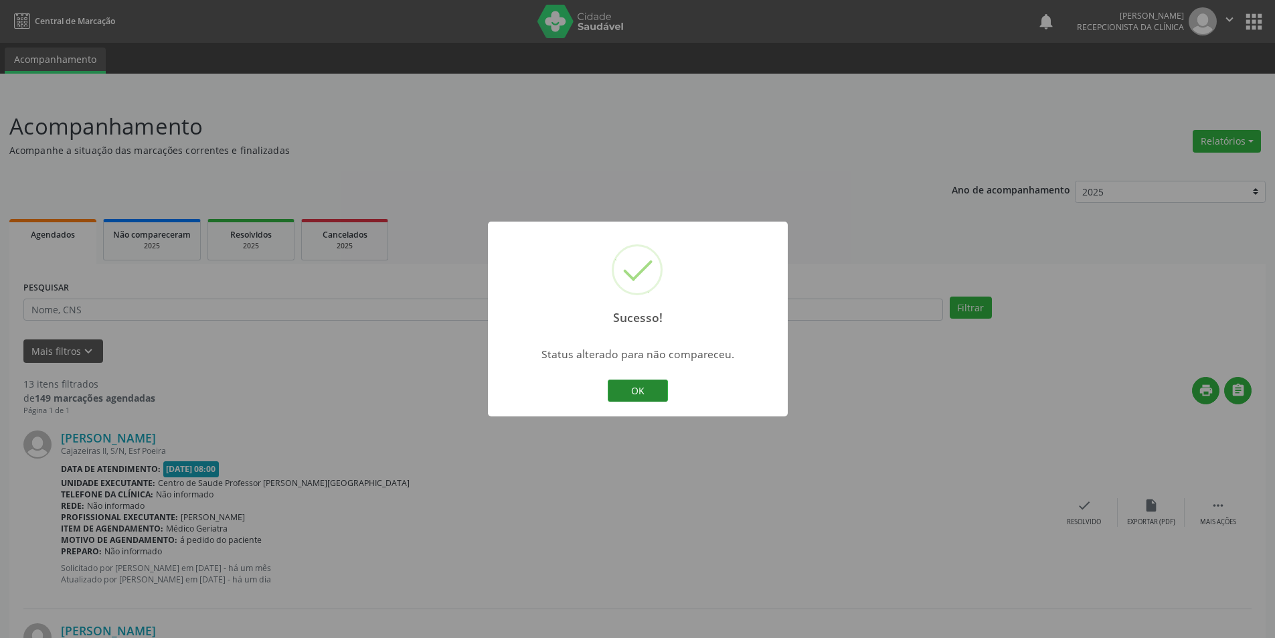
click at [627, 391] on button "OK" at bounding box center [638, 391] width 60 height 23
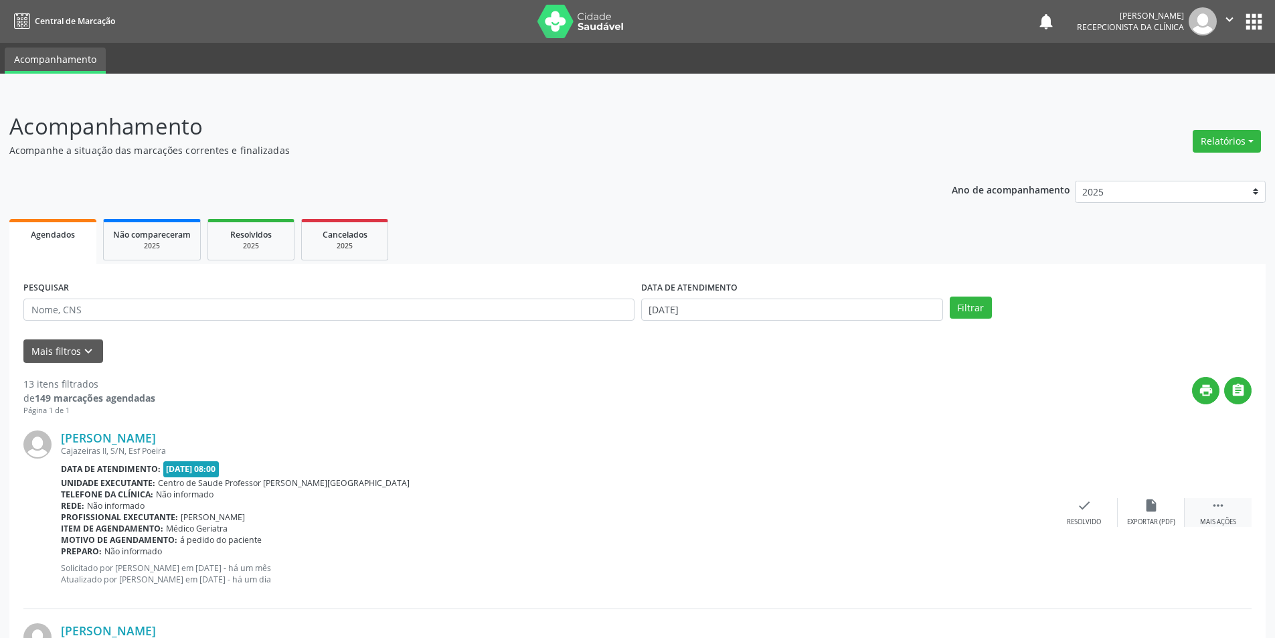
click at [1229, 522] on div "Mais ações" at bounding box center [1218, 522] width 36 height 9
click at [1141, 512] on div "alarm_off Não compareceu" at bounding box center [1151, 512] width 67 height 29
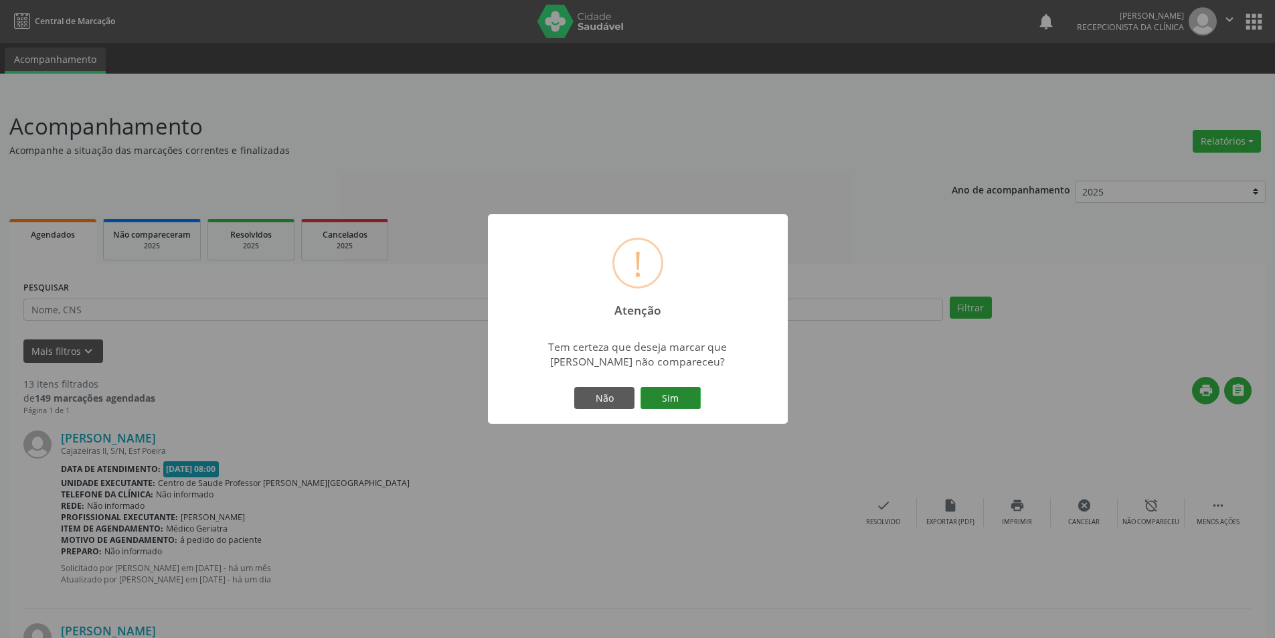
click at [668, 392] on button "Sim" at bounding box center [671, 398] width 60 height 23
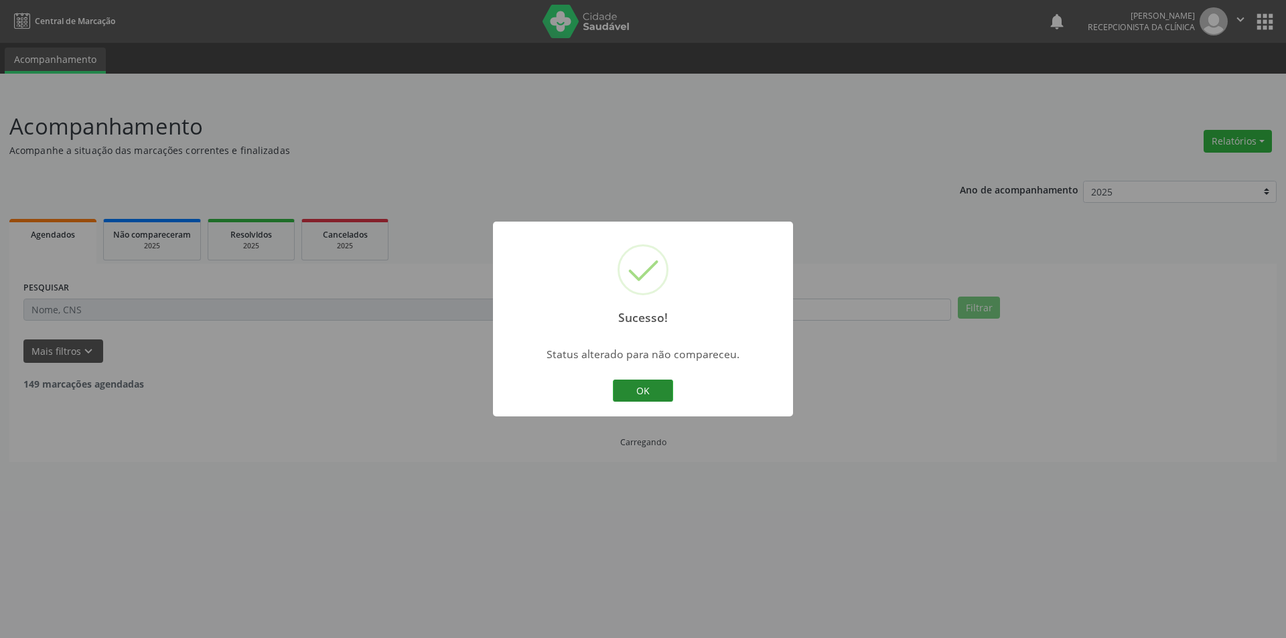
click at [659, 382] on button "OK" at bounding box center [643, 391] width 60 height 23
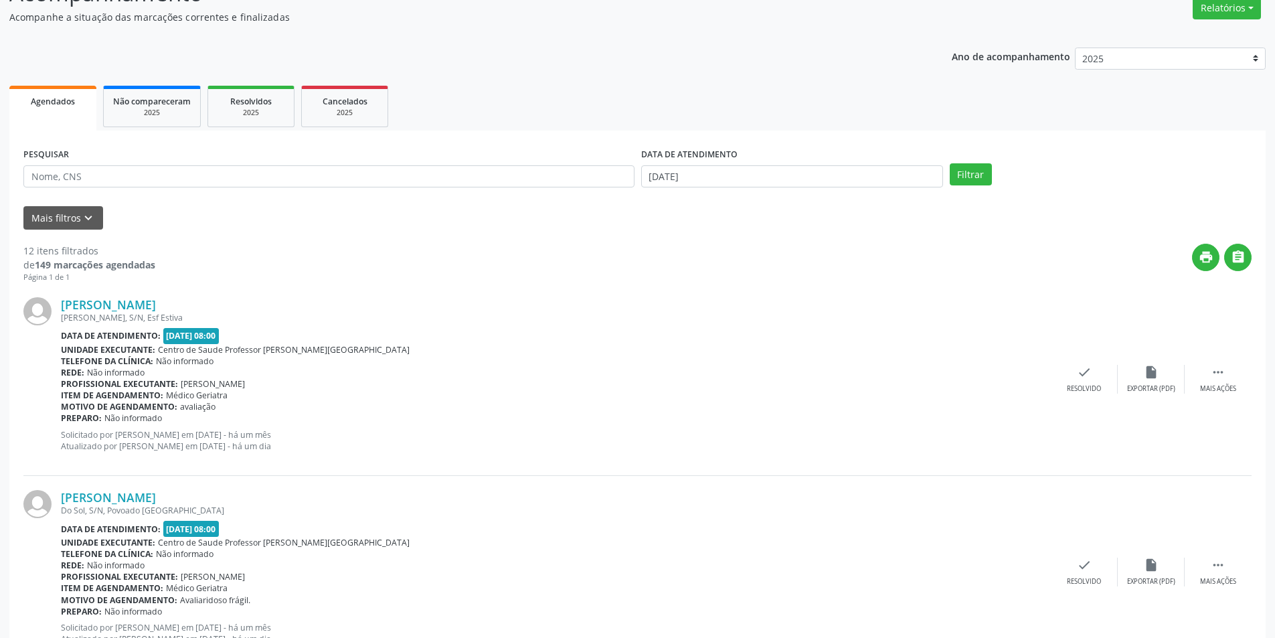
scroll to position [134, 0]
click at [1225, 390] on div "Mais ações" at bounding box center [1218, 388] width 36 height 9
click at [1151, 377] on icon "alarm_off" at bounding box center [1151, 371] width 15 height 15
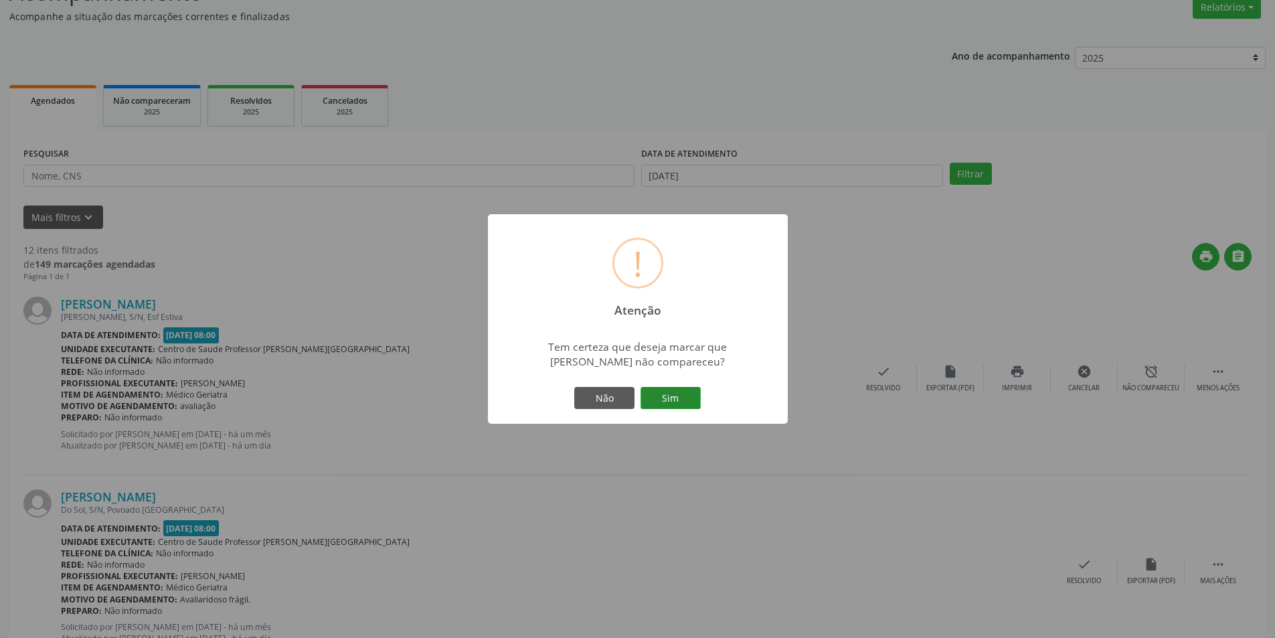
click at [670, 393] on button "Sim" at bounding box center [671, 398] width 60 height 23
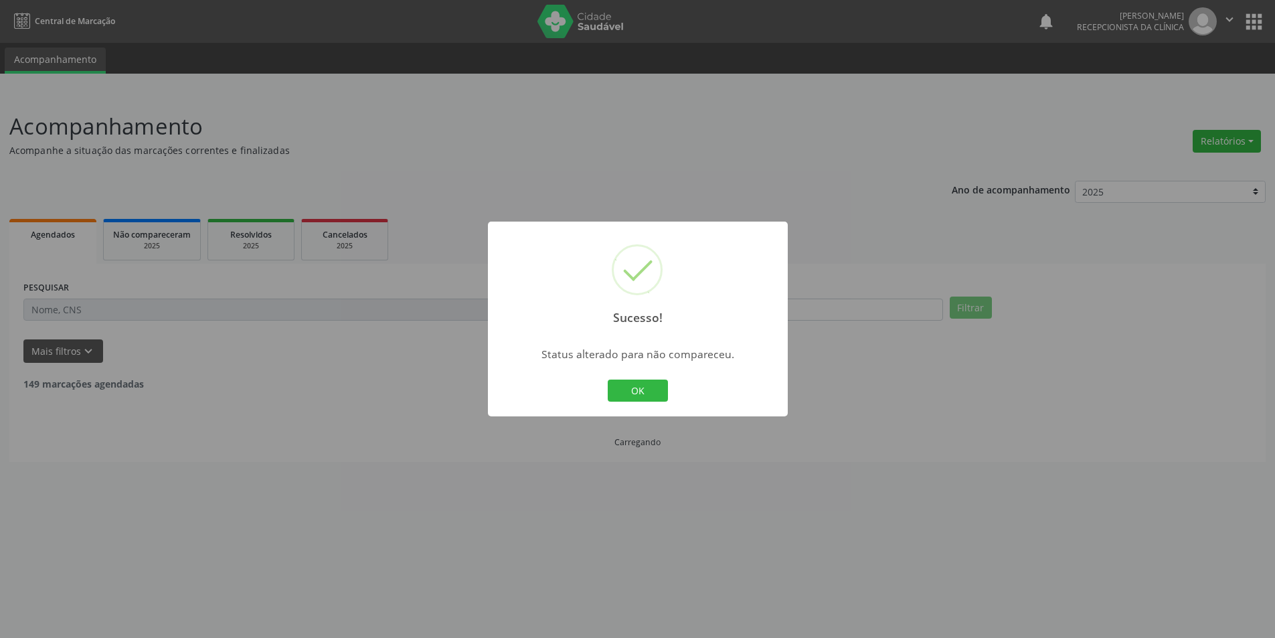
scroll to position [0, 0]
click at [644, 386] on button "OK" at bounding box center [643, 391] width 60 height 23
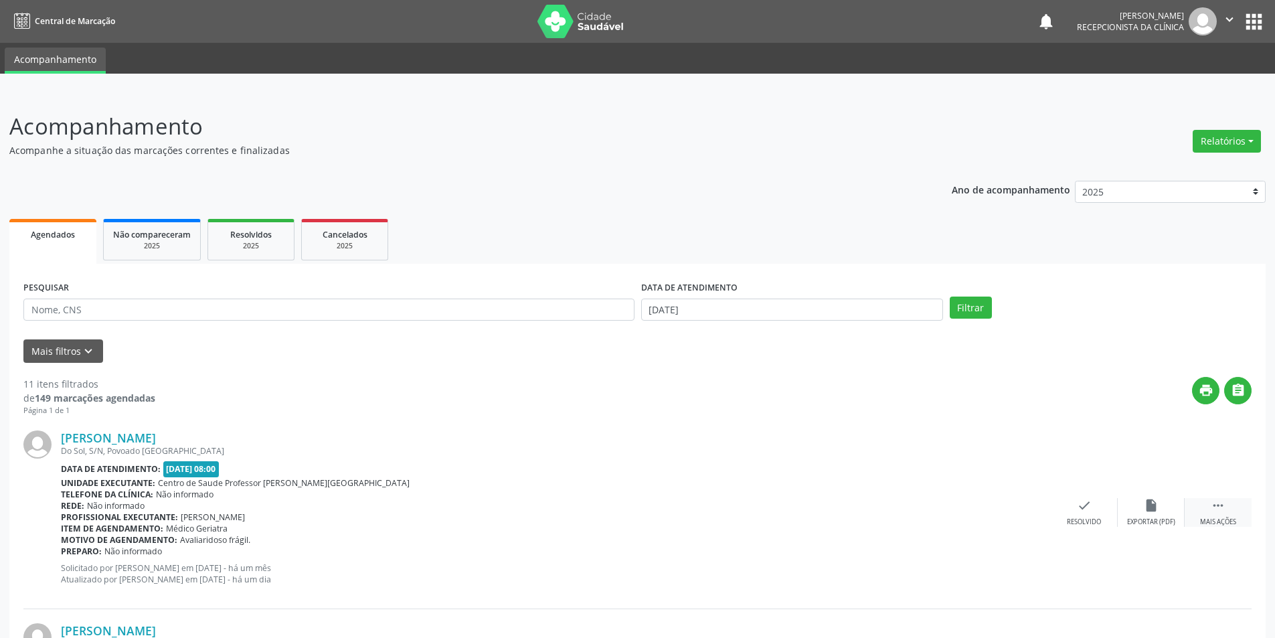
click at [1221, 524] on div "Mais ações" at bounding box center [1218, 522] width 36 height 9
click at [1229, 520] on div "Menos ações" at bounding box center [1218, 522] width 43 height 9
click at [1225, 525] on div "Mais ações" at bounding box center [1218, 522] width 36 height 9
click at [1145, 515] on div "alarm_off Não compareceu" at bounding box center [1151, 512] width 67 height 29
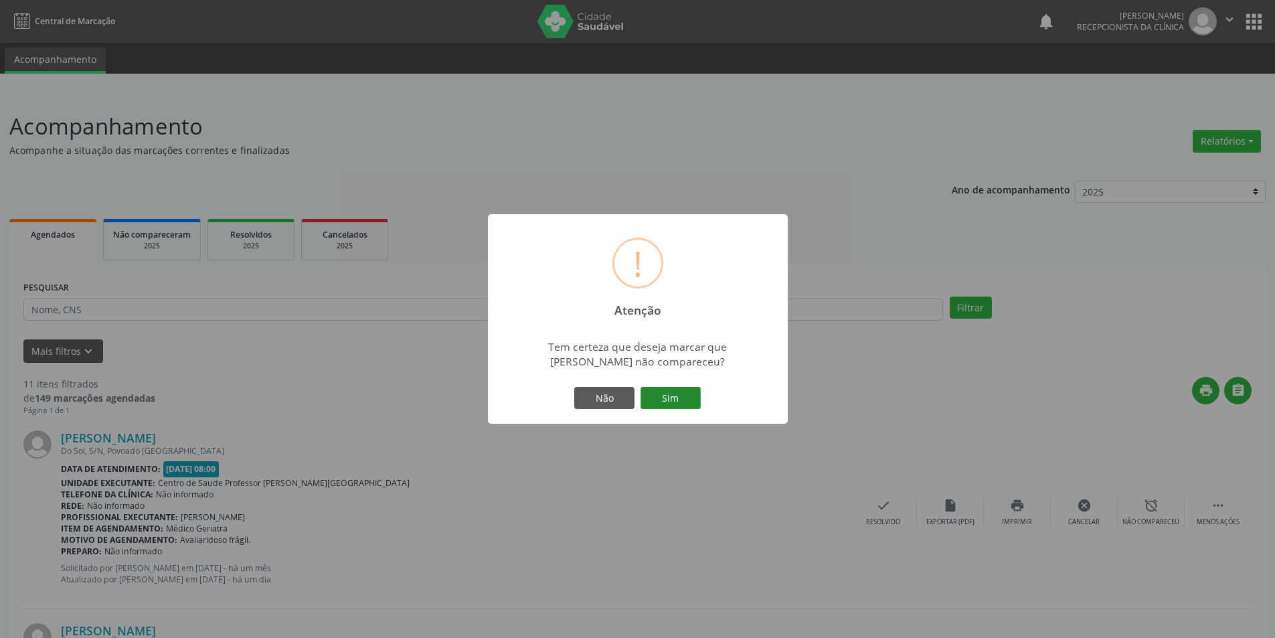
click at [670, 401] on button "Sim" at bounding box center [671, 398] width 60 height 23
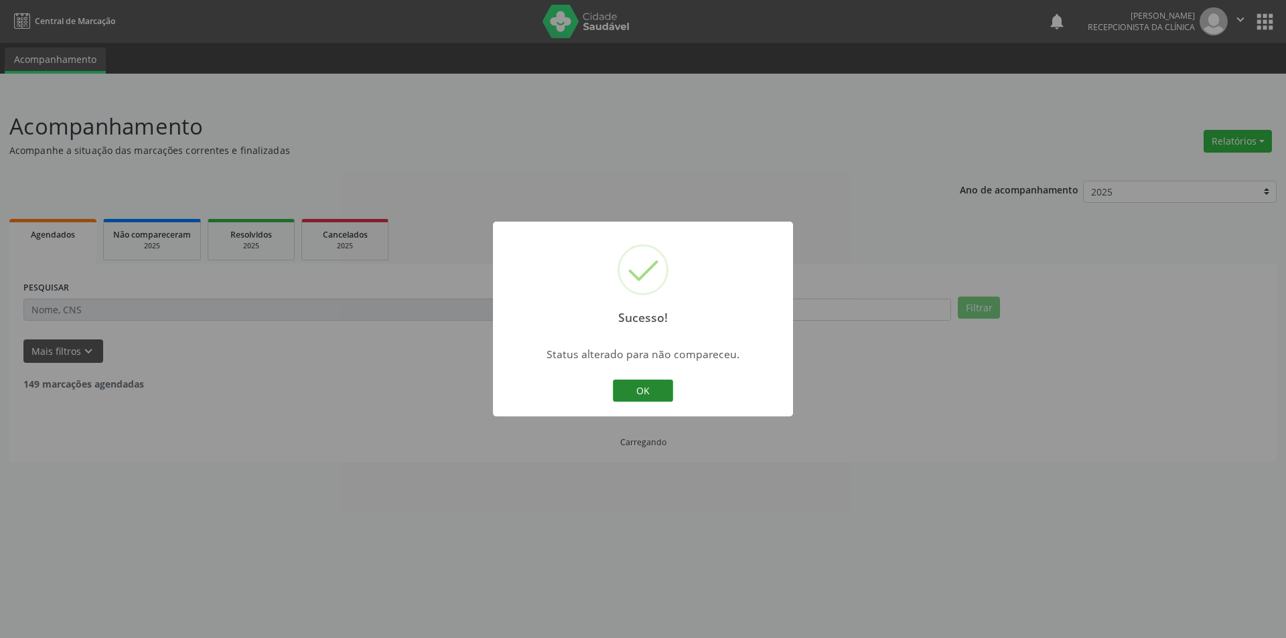
click at [654, 385] on button "OK" at bounding box center [643, 391] width 60 height 23
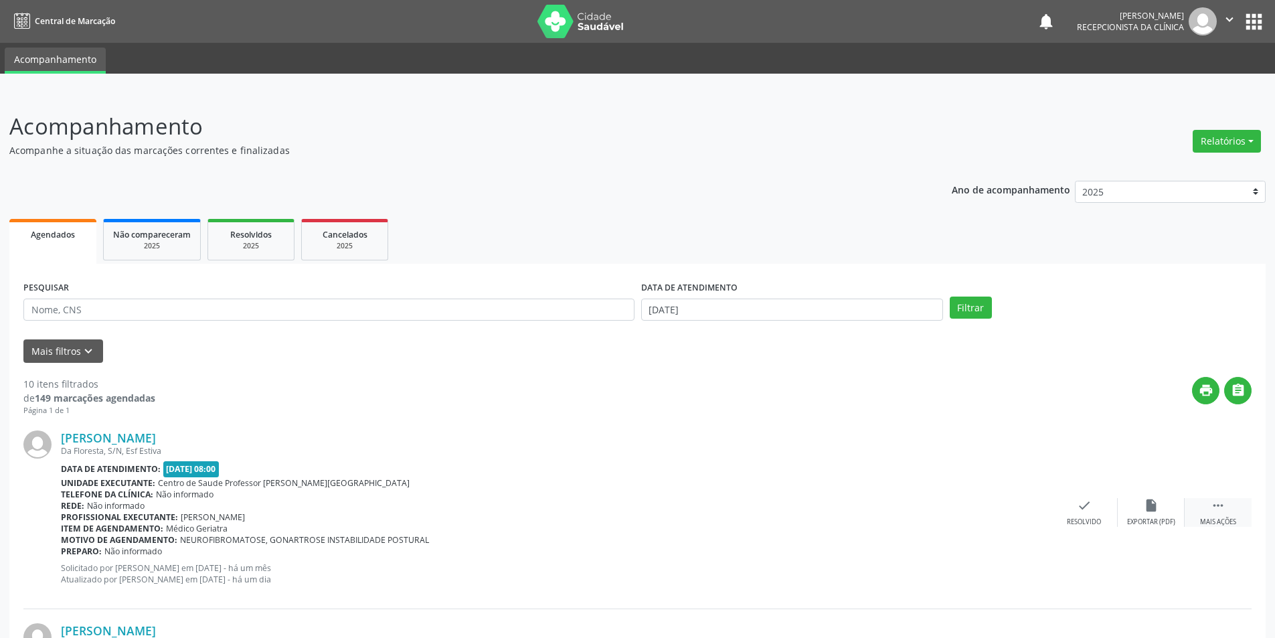
click at [1223, 516] on div " Mais ações" at bounding box center [1218, 512] width 67 height 29
click at [1161, 514] on div "alarm_off Não compareceu" at bounding box center [1151, 512] width 67 height 29
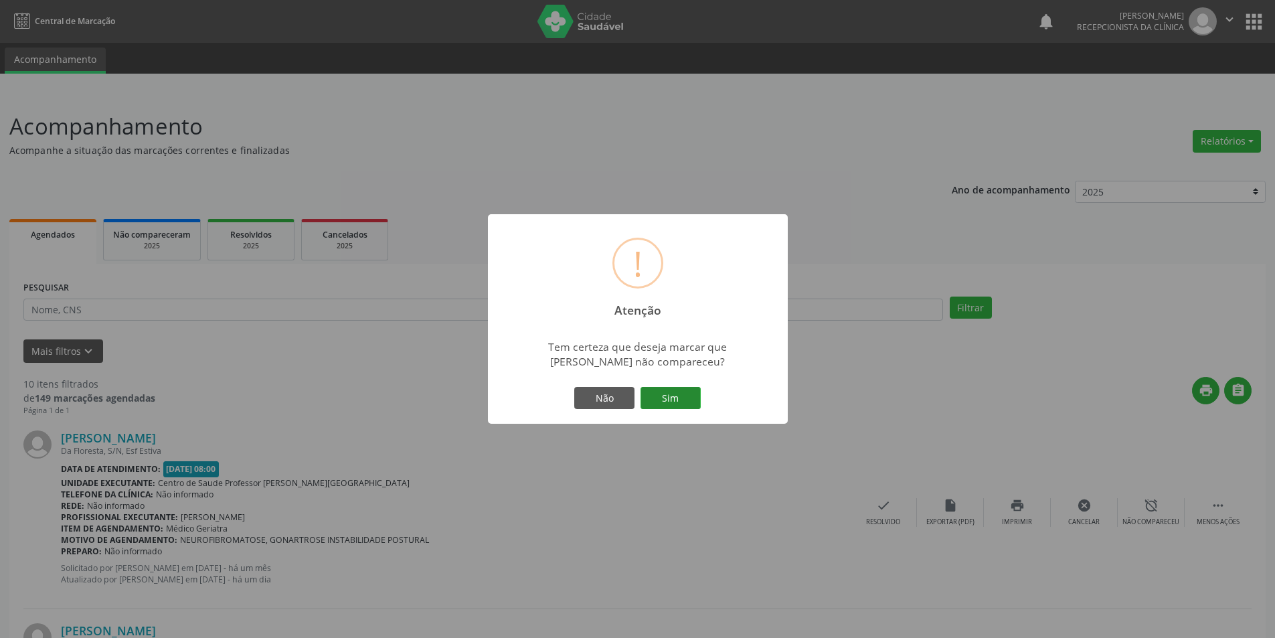
click at [687, 399] on button "Sim" at bounding box center [671, 398] width 60 height 23
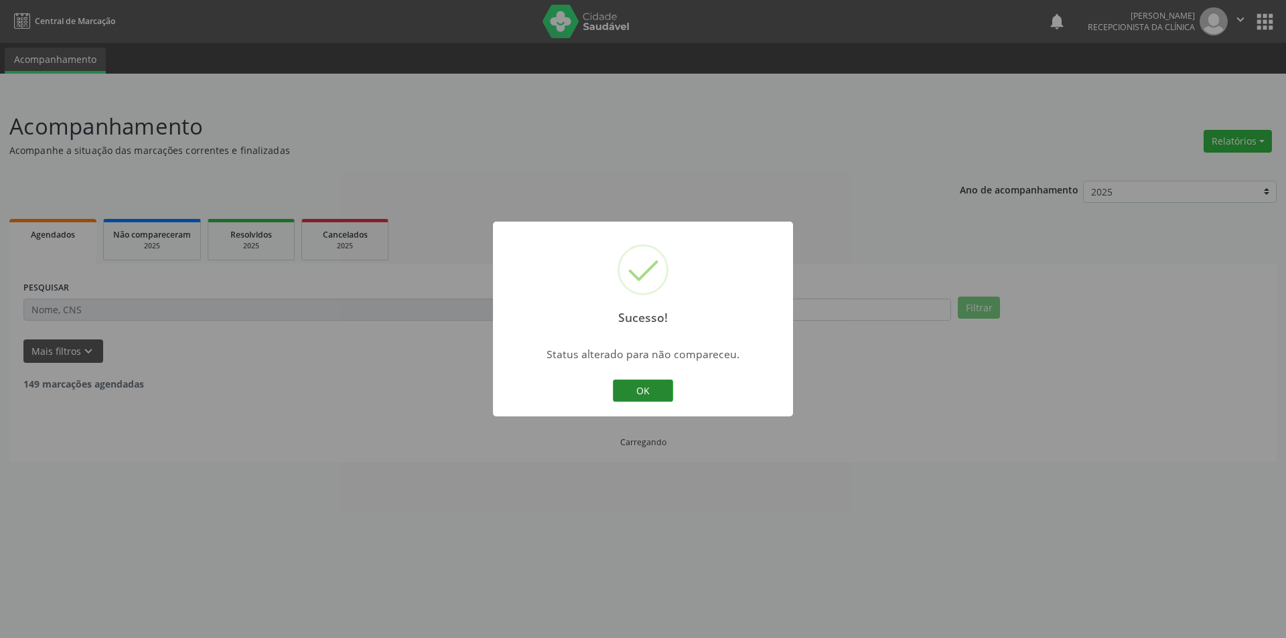
click at [657, 395] on button "OK" at bounding box center [643, 391] width 60 height 23
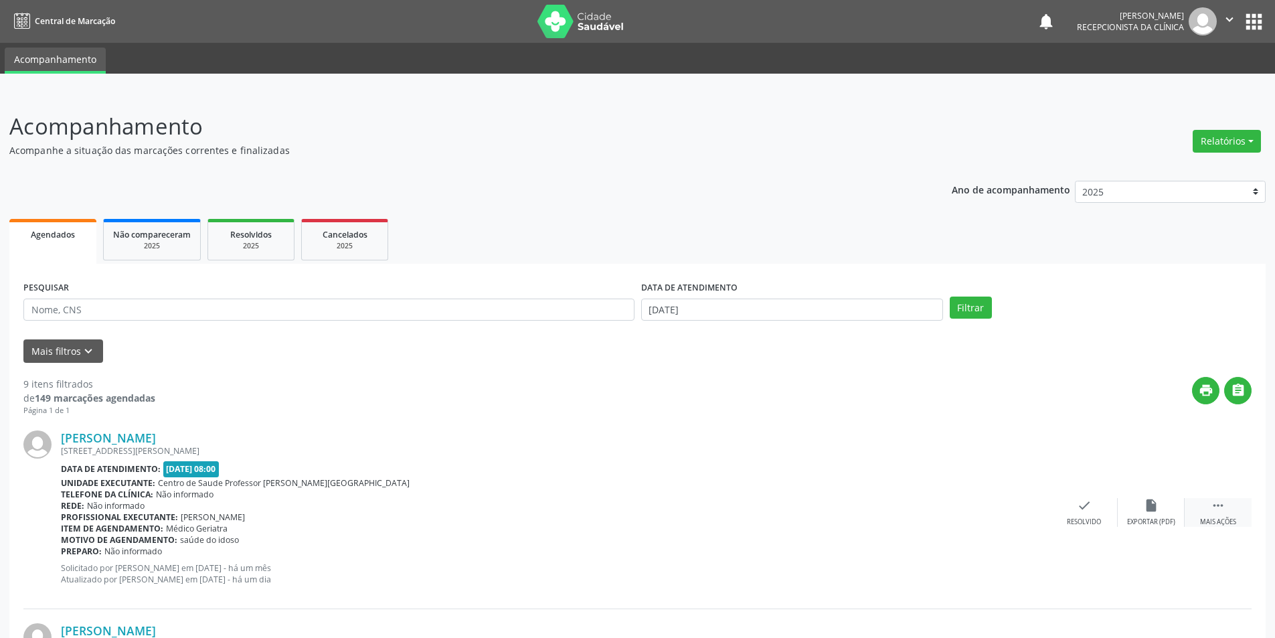
click at [1229, 508] on div " Mais ações" at bounding box center [1218, 512] width 67 height 29
click at [1167, 515] on div "alarm_off Não compareceu" at bounding box center [1151, 512] width 67 height 29
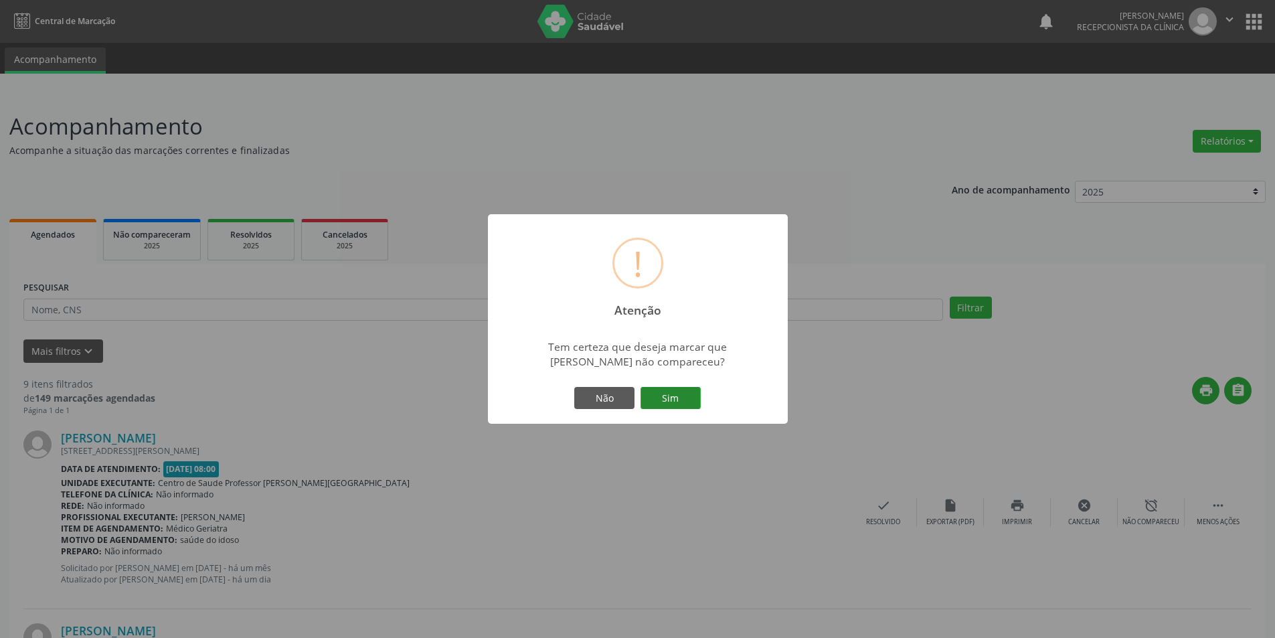
click at [690, 402] on button "Sim" at bounding box center [671, 398] width 60 height 23
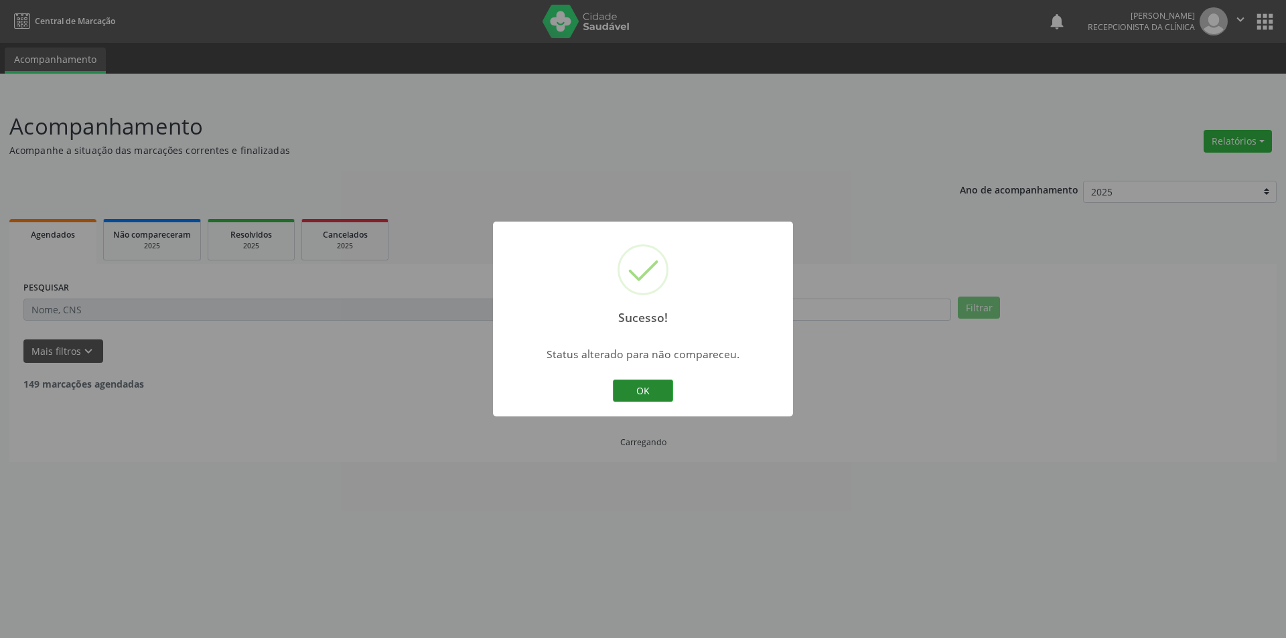
click at [657, 398] on button "OK" at bounding box center [643, 391] width 60 height 23
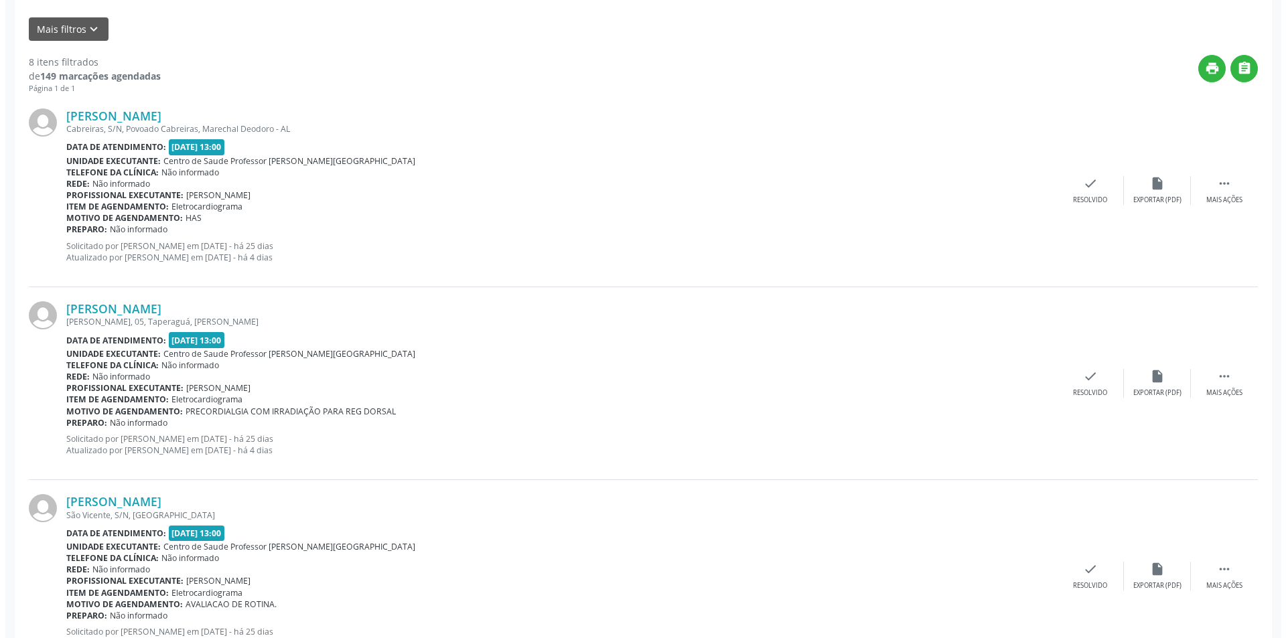
scroll to position [341, 0]
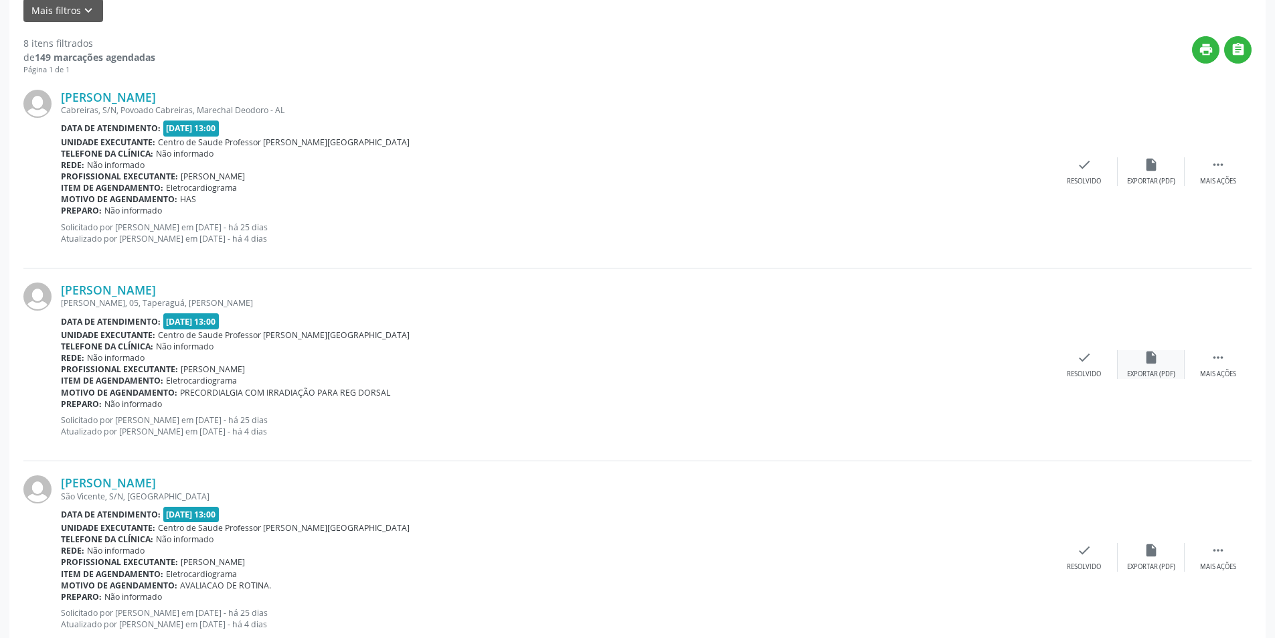
click at [1170, 370] on div "Exportar (PDF)" at bounding box center [1151, 374] width 48 height 9
click at [1082, 373] on div "Resolvido" at bounding box center [1084, 374] width 34 height 9
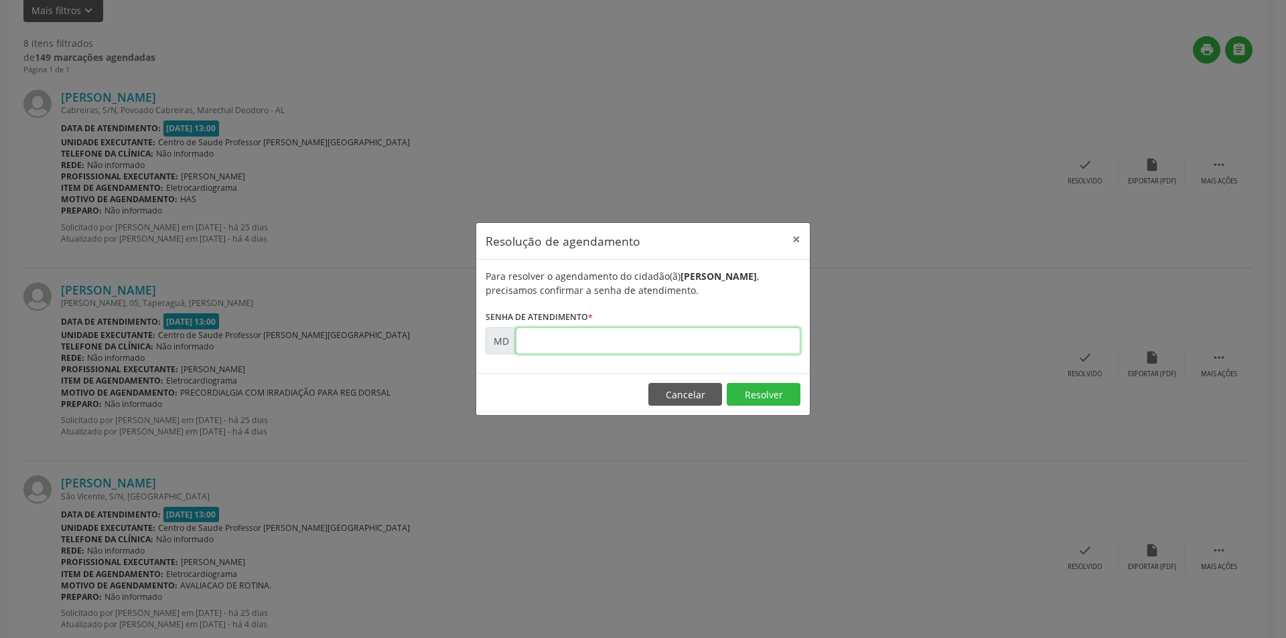
paste input "00001930"
type input "00001930"
click at [759, 394] on button "Resolver" at bounding box center [763, 394] width 74 height 23
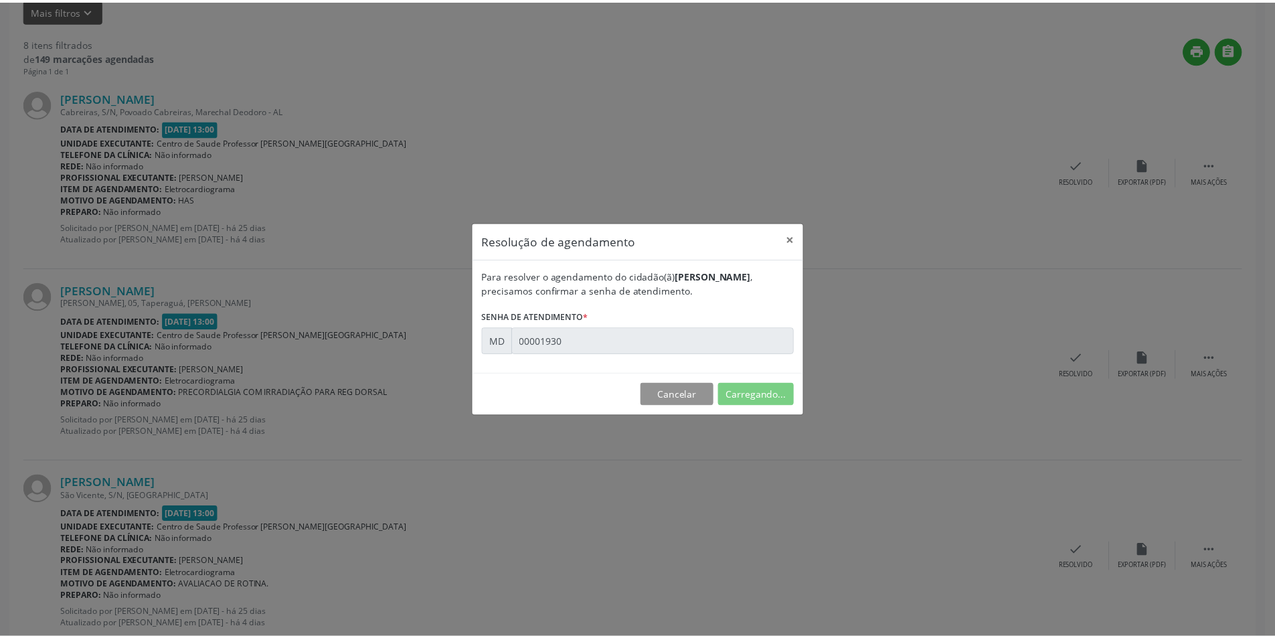
scroll to position [0, 0]
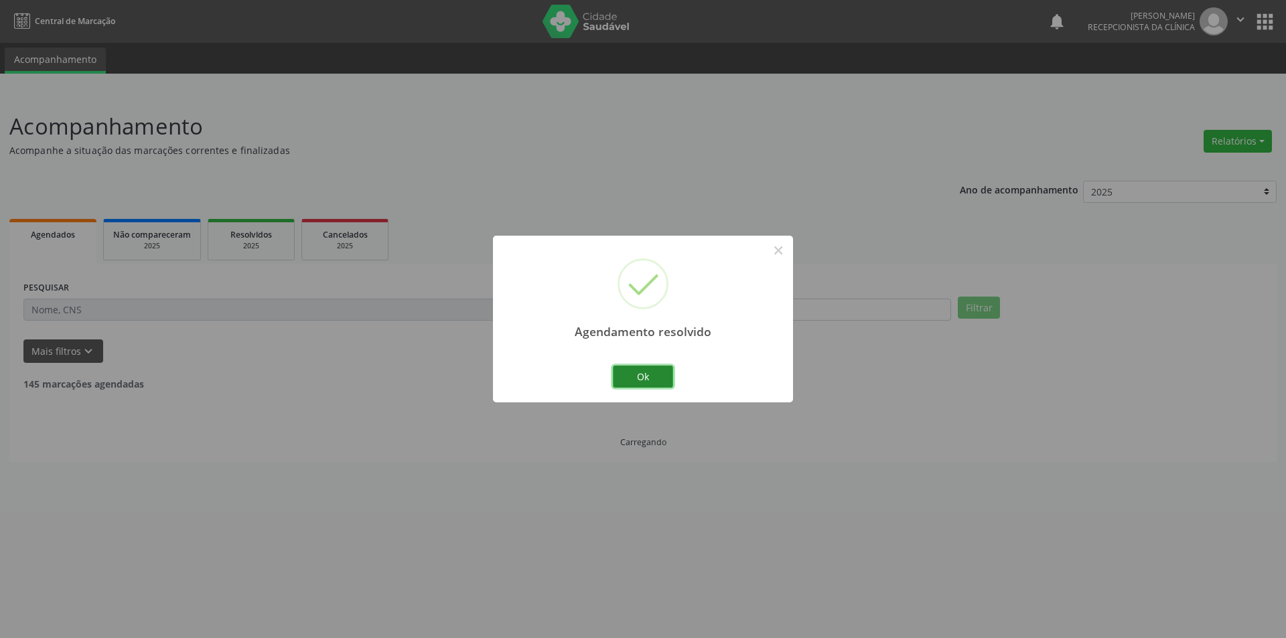
click at [647, 378] on button "Ok" at bounding box center [643, 377] width 60 height 23
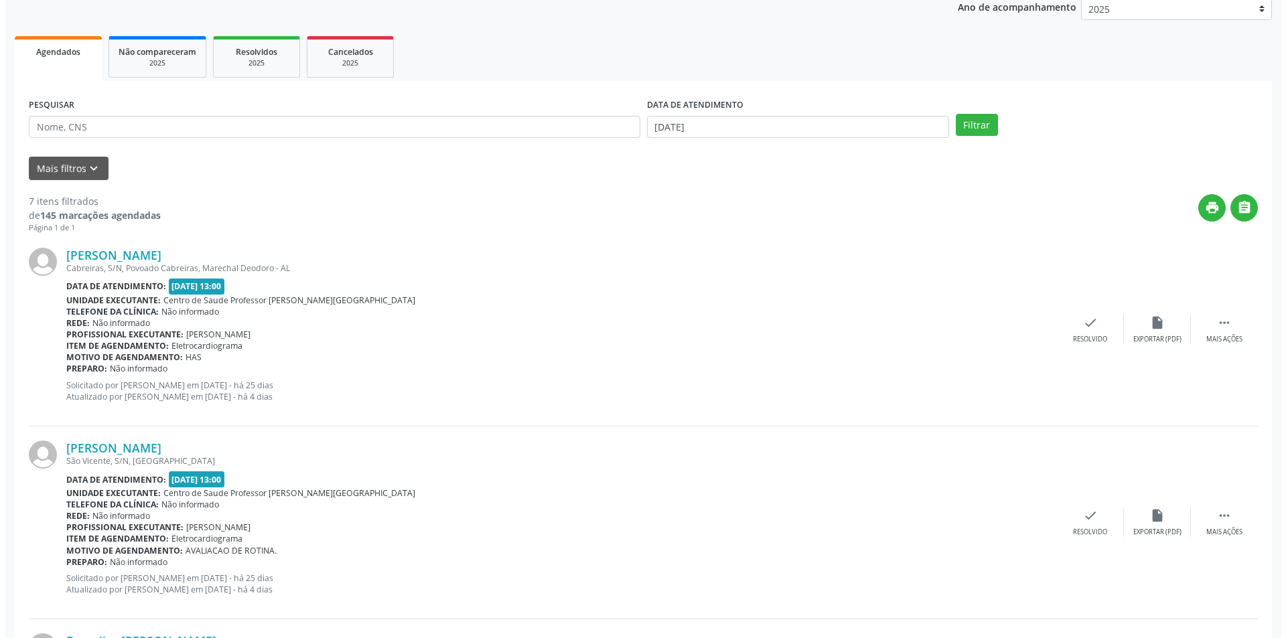
scroll to position [201, 0]
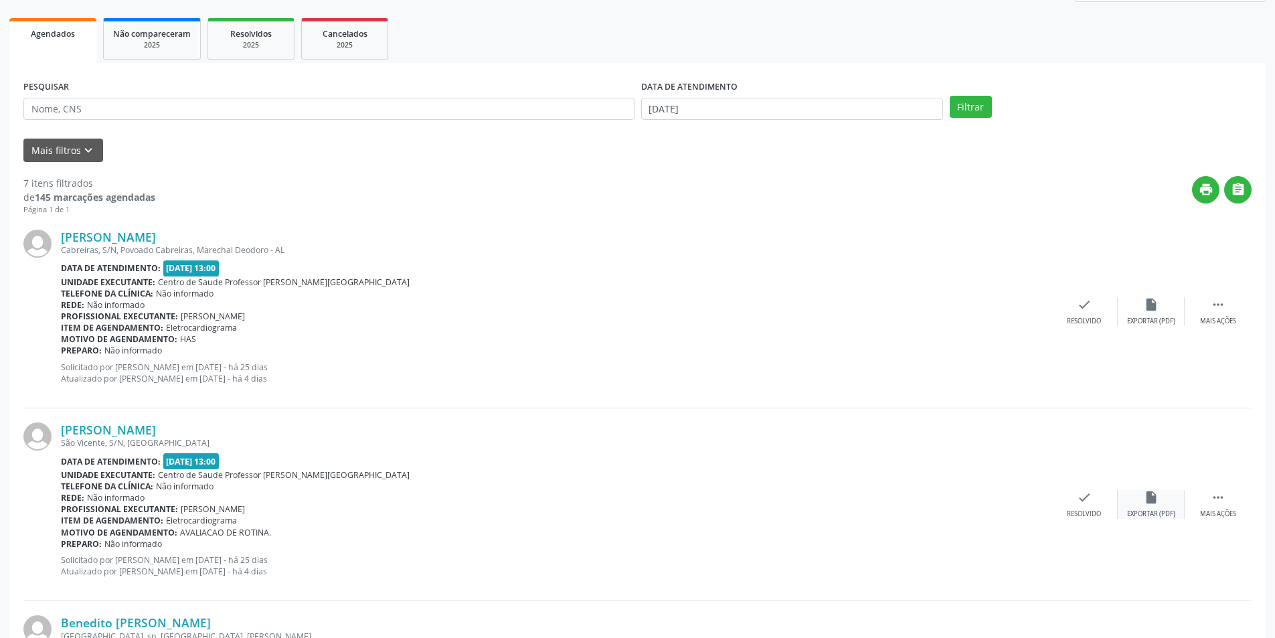
click at [1143, 507] on div "insert_drive_file Exportar (PDF)" at bounding box center [1151, 504] width 67 height 29
click at [1088, 514] on div "Resolvido" at bounding box center [1084, 514] width 34 height 9
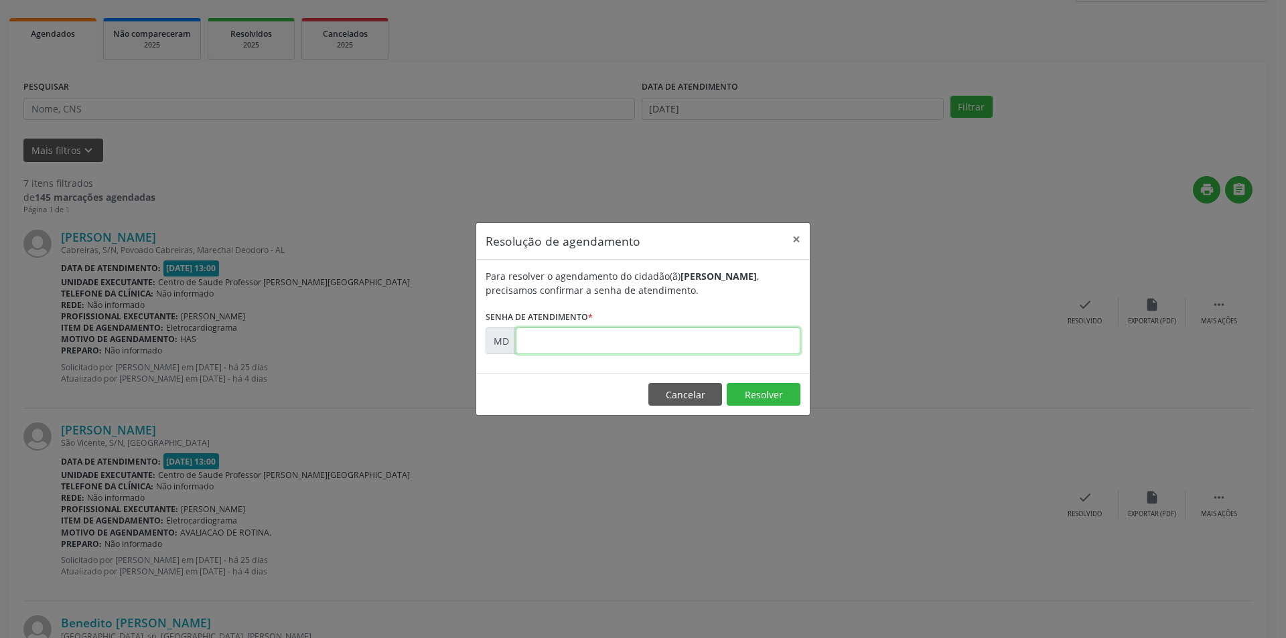
paste input "00001958"
type input "00001958"
click at [760, 392] on button "Resolver" at bounding box center [763, 394] width 74 height 23
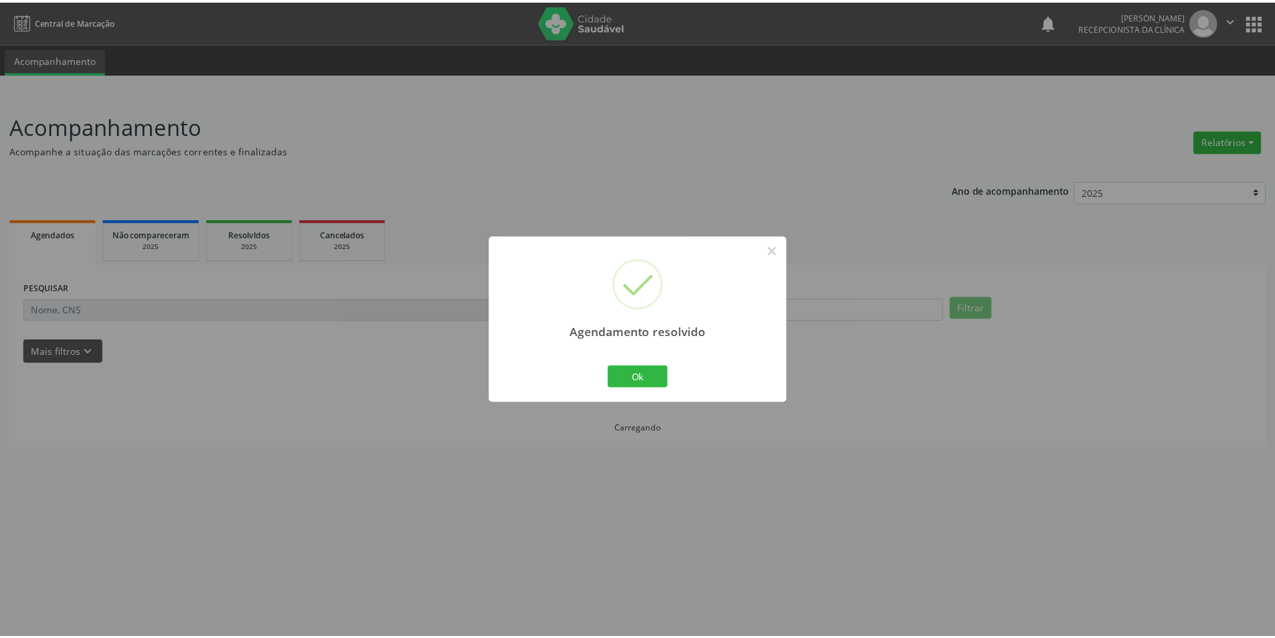
scroll to position [0, 0]
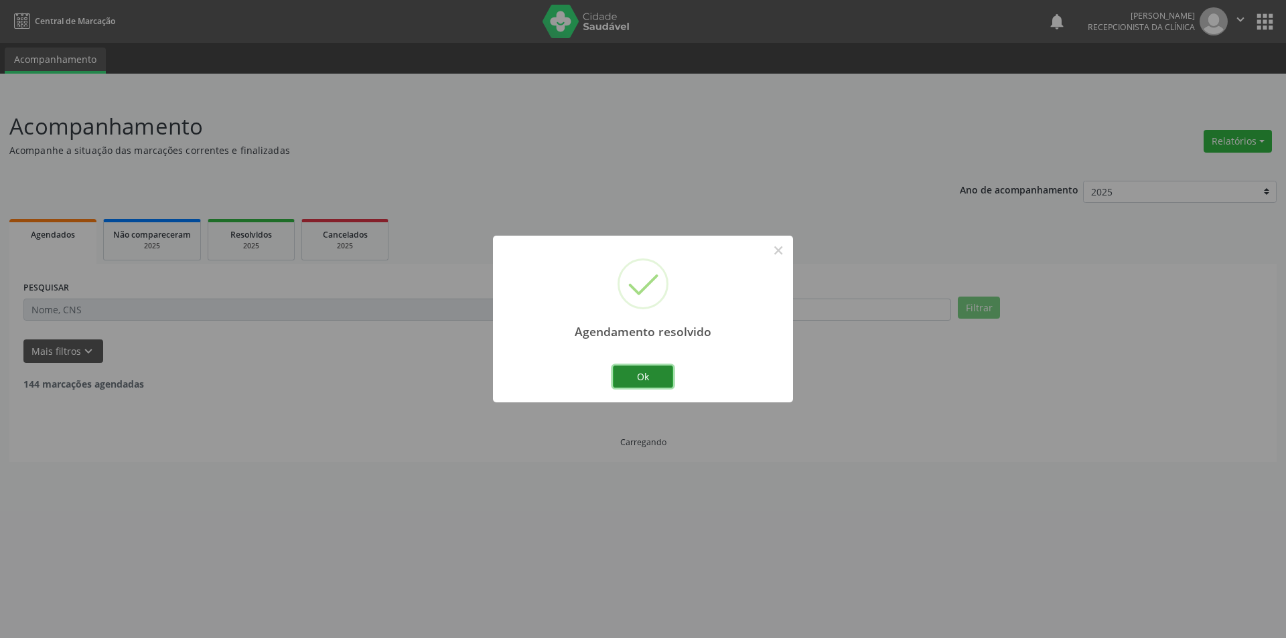
click at [651, 373] on button "Ok" at bounding box center [643, 377] width 60 height 23
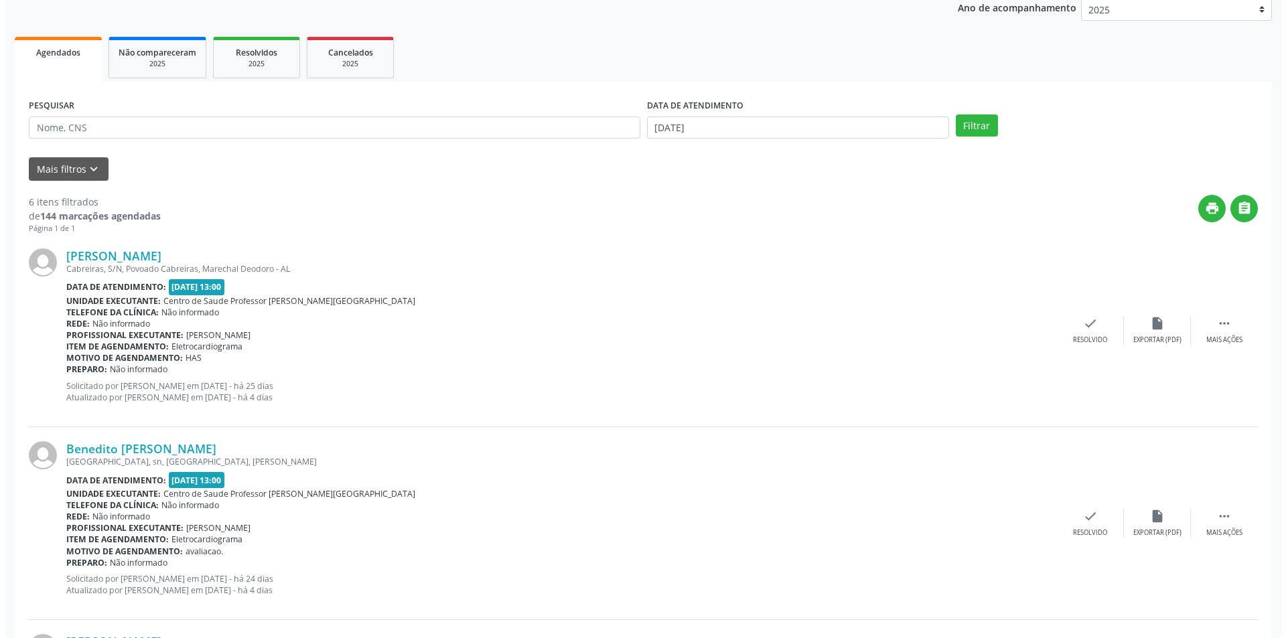
scroll to position [201, 0]
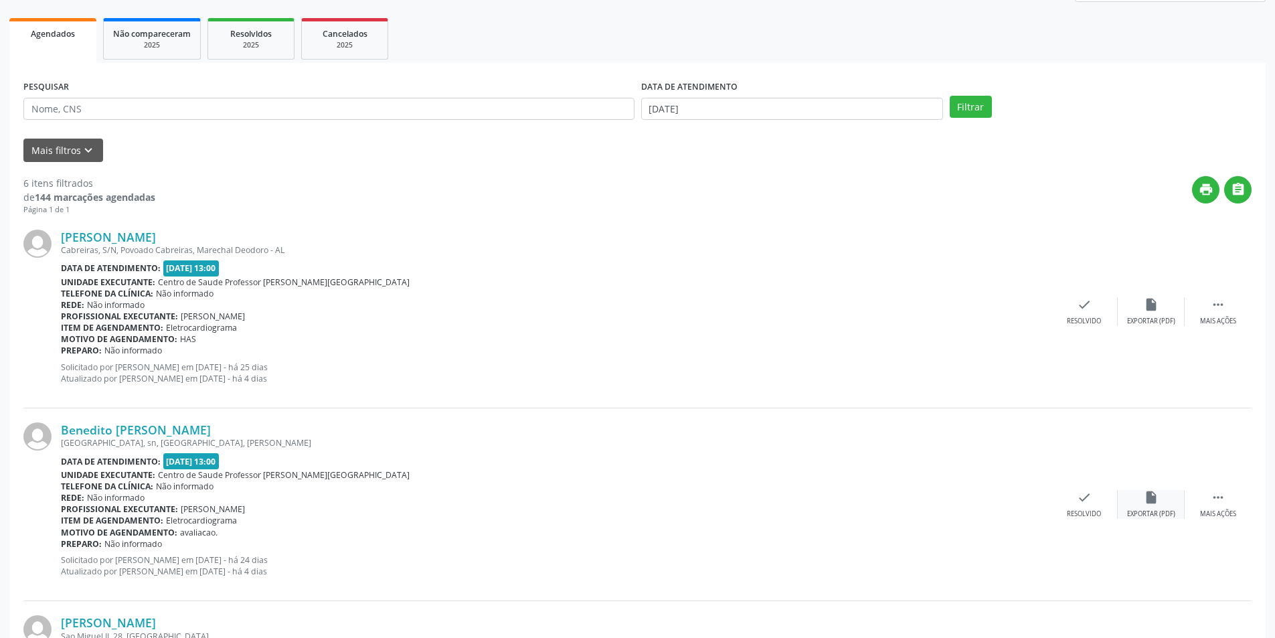
click at [1142, 495] on div "insert_drive_file Exportar (PDF)" at bounding box center [1151, 504] width 67 height 29
click at [1099, 508] on div "check Resolvido" at bounding box center [1084, 504] width 67 height 29
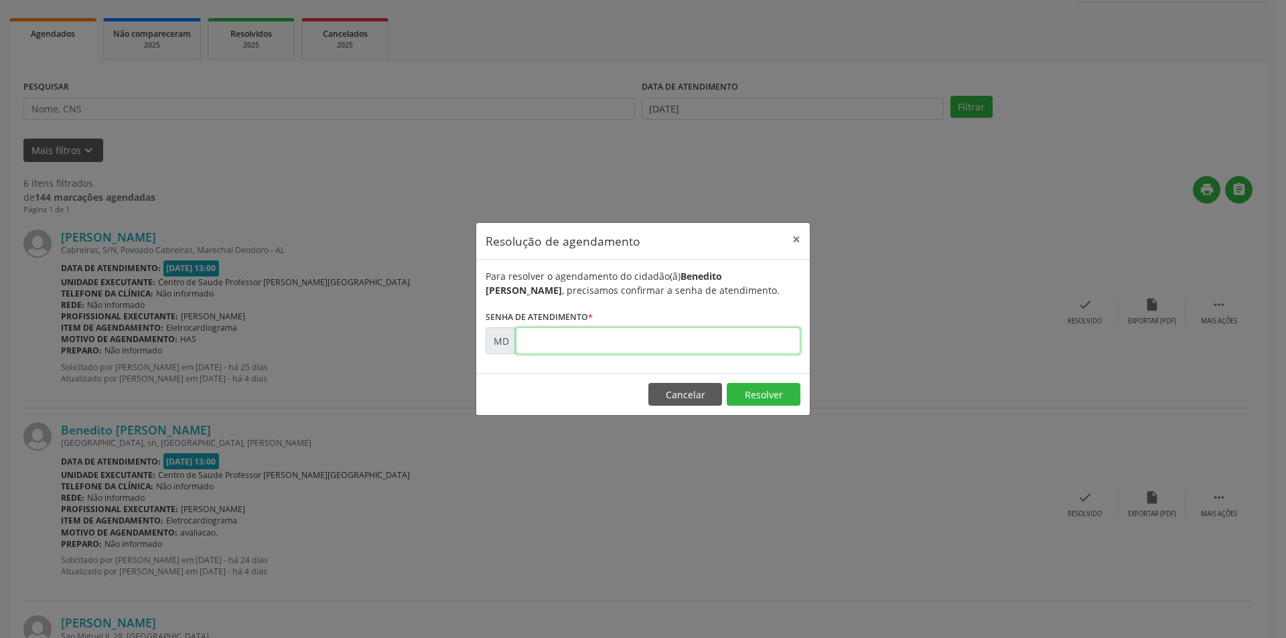
paste input "00001972"
type input "00001972"
click at [772, 398] on button "Resolver" at bounding box center [763, 394] width 74 height 23
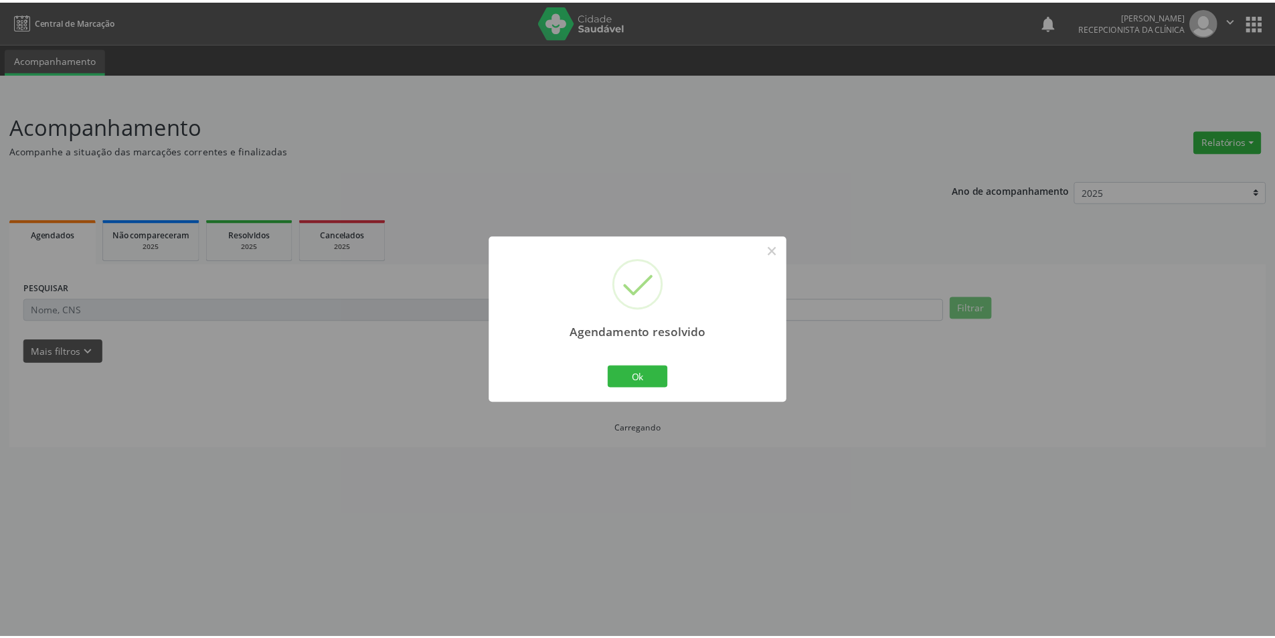
scroll to position [0, 0]
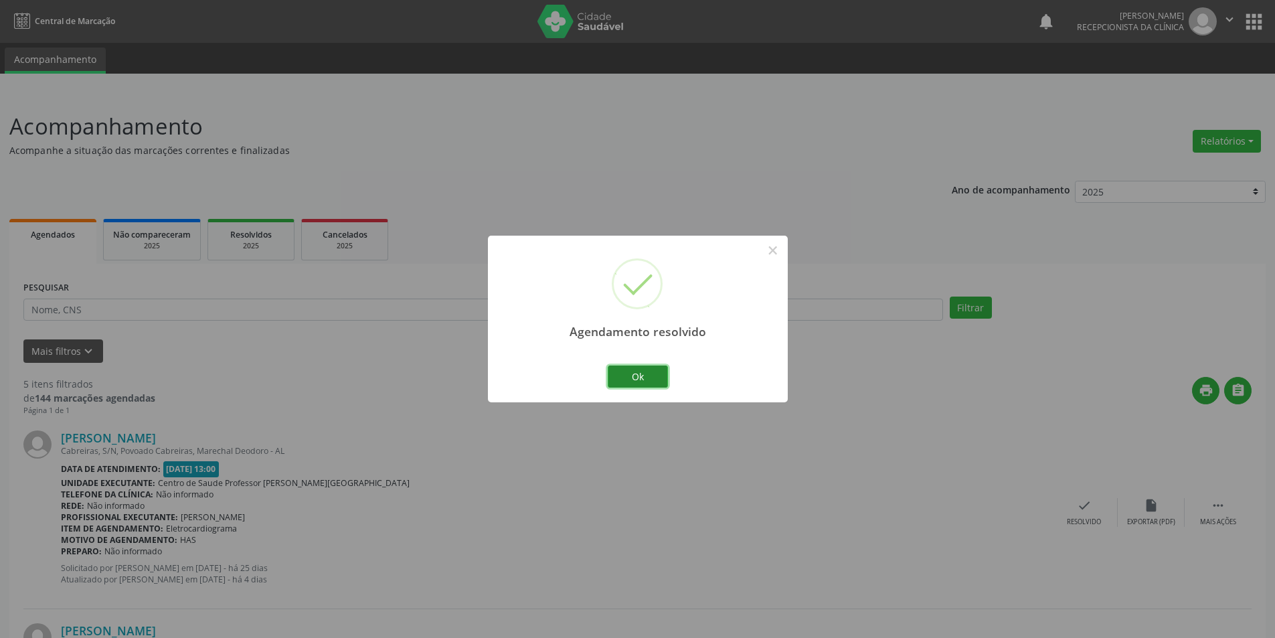
click at [634, 376] on button "Ok" at bounding box center [638, 377] width 60 height 23
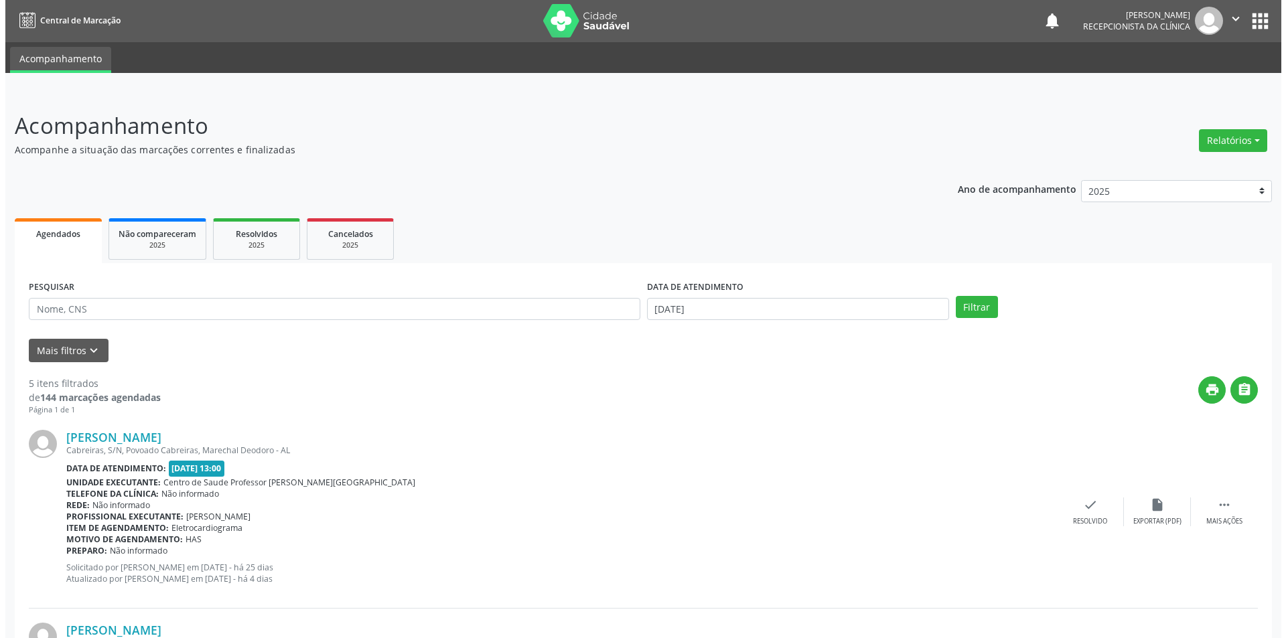
scroll to position [268, 0]
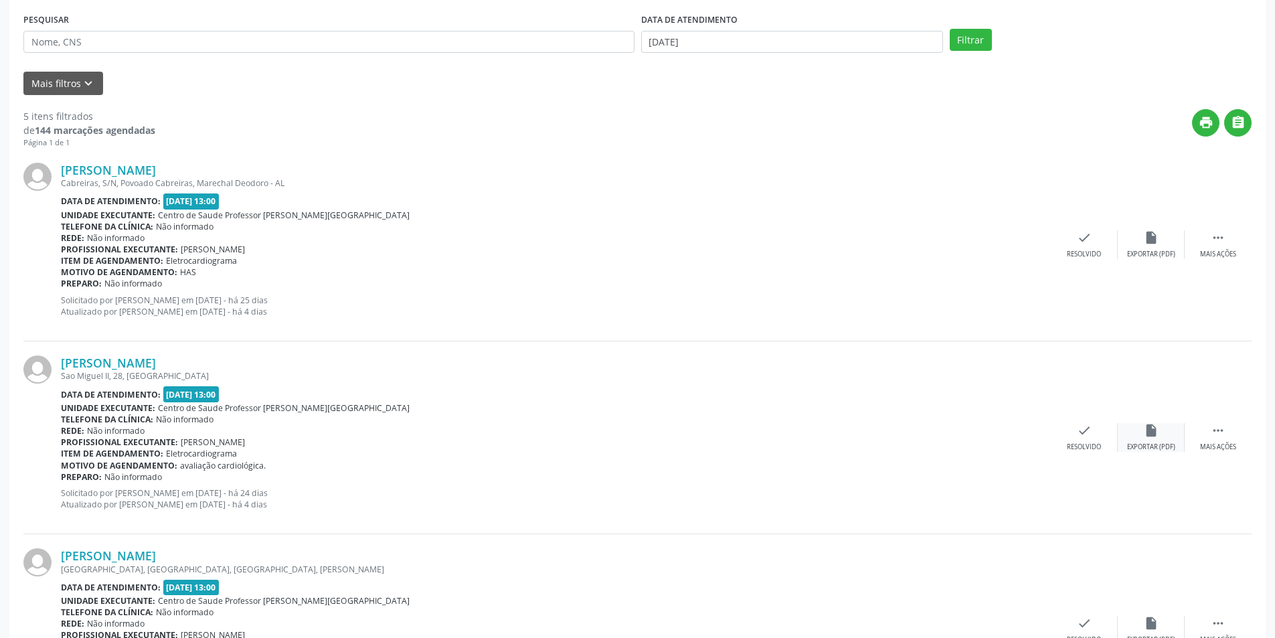
click at [1160, 441] on div "insert_drive_file Exportar (PDF)" at bounding box center [1151, 437] width 67 height 29
click at [1085, 443] on div "Resolvido" at bounding box center [1084, 447] width 34 height 9
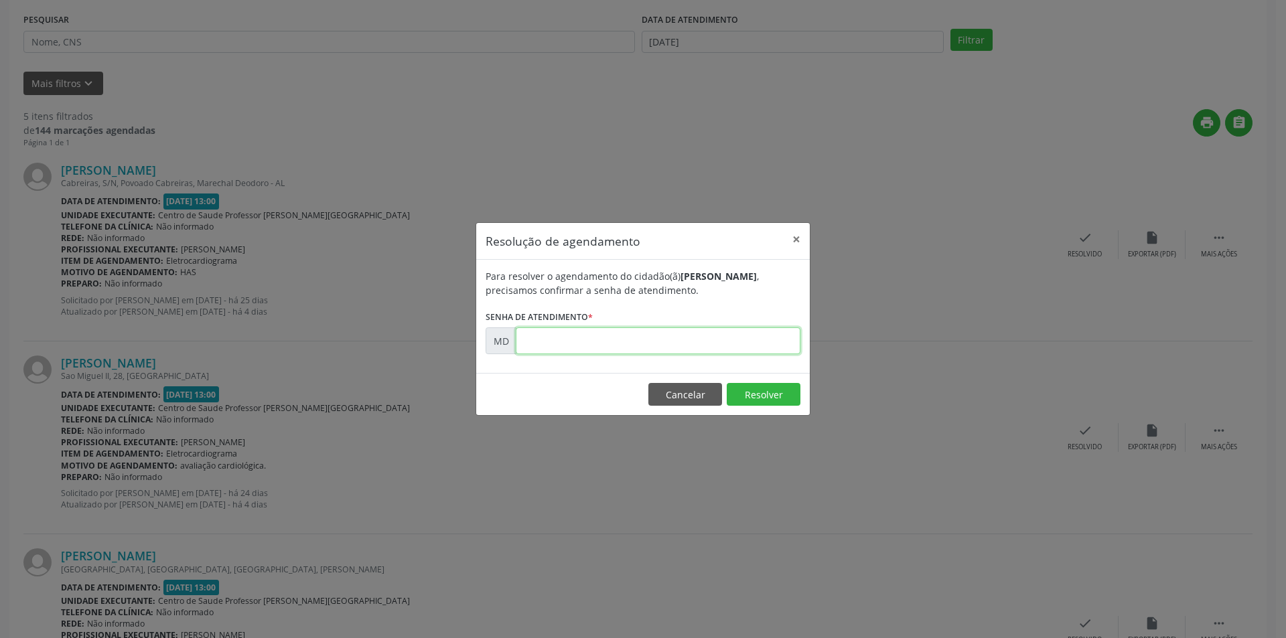
paste input "00001995"
type input "00001995"
click at [738, 390] on button "Resolver" at bounding box center [763, 394] width 74 height 23
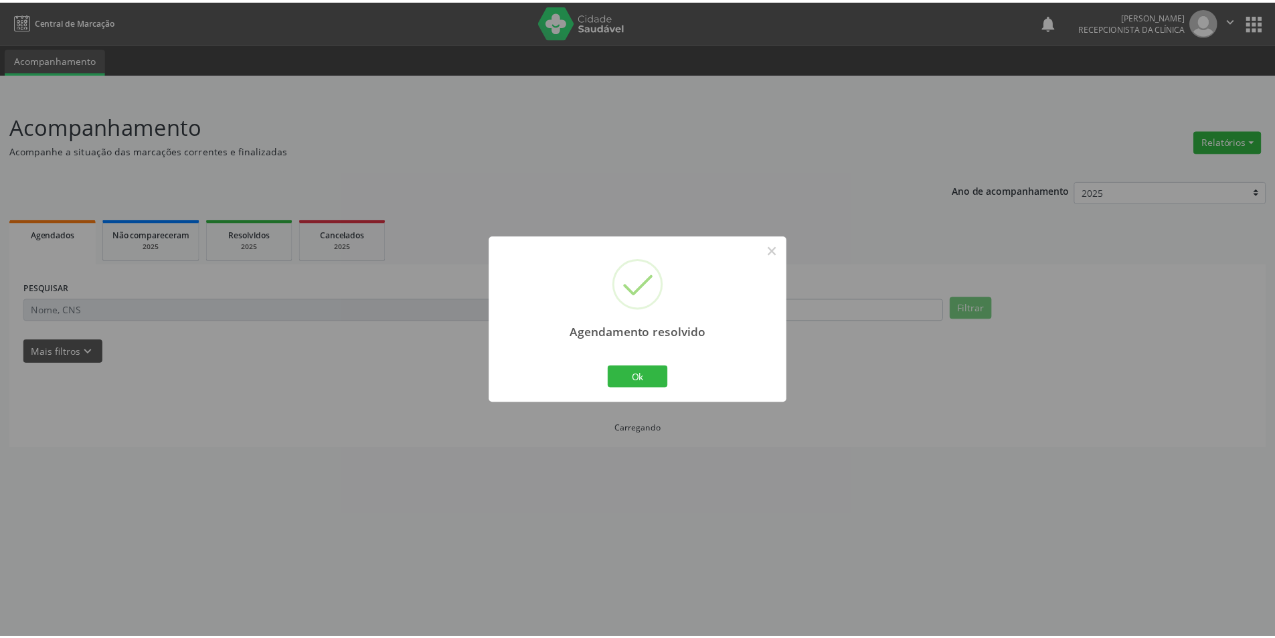
scroll to position [0, 0]
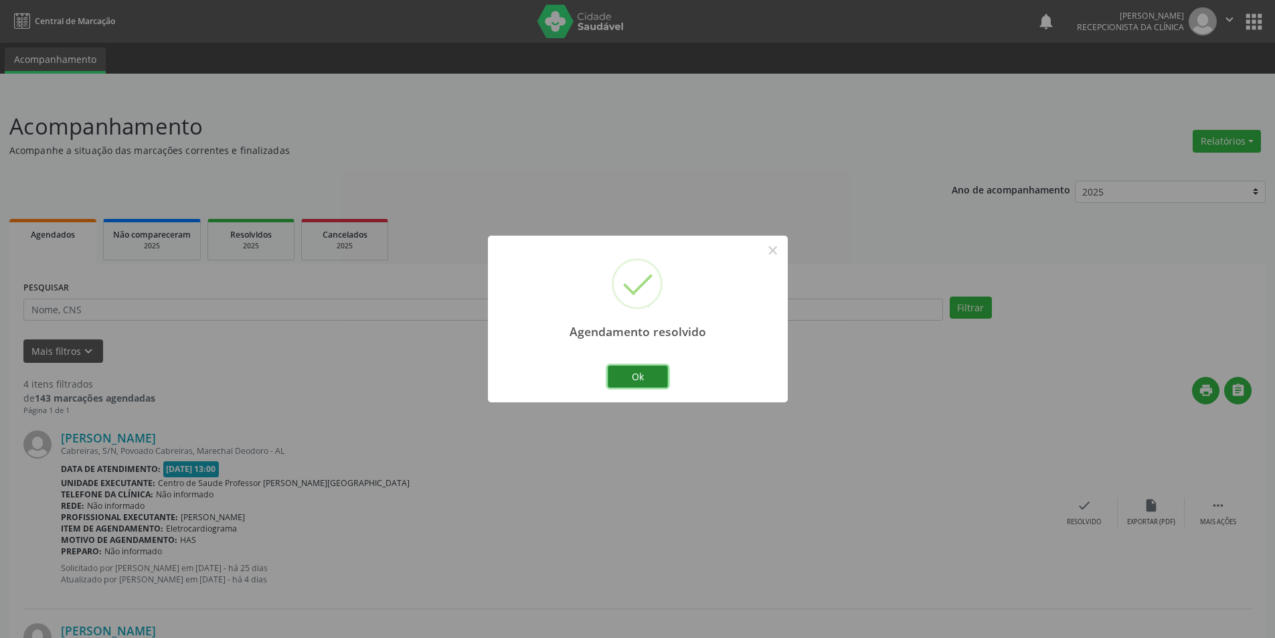
click at [627, 380] on button "Ok" at bounding box center [638, 377] width 60 height 23
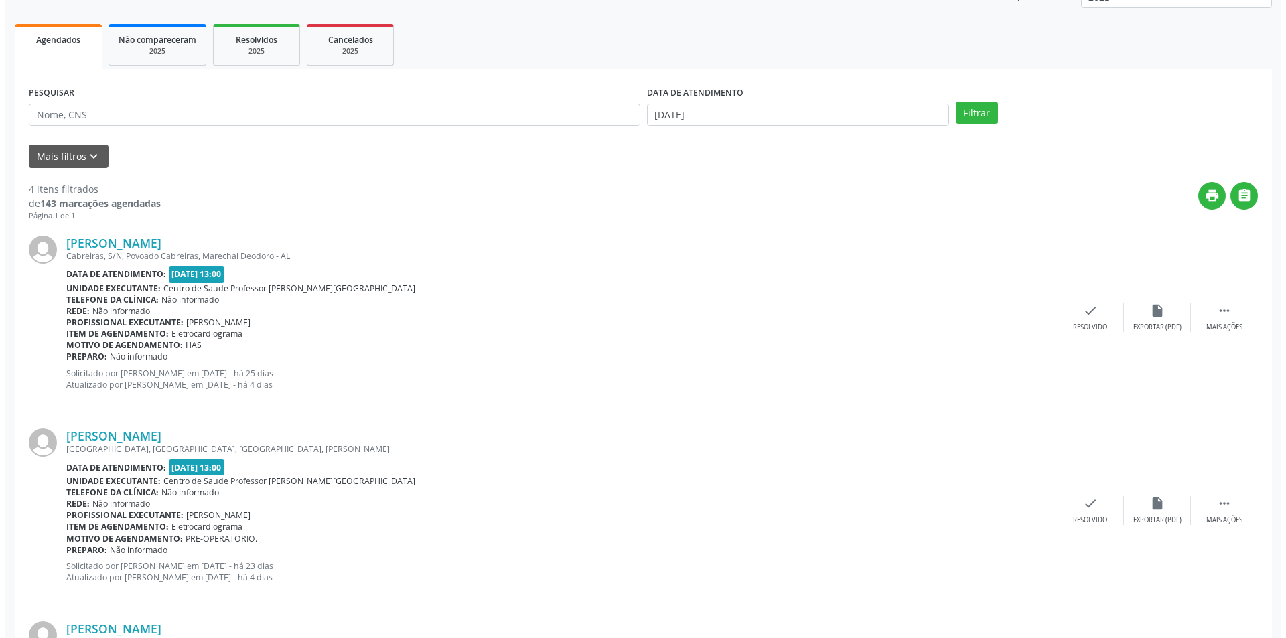
scroll to position [201, 0]
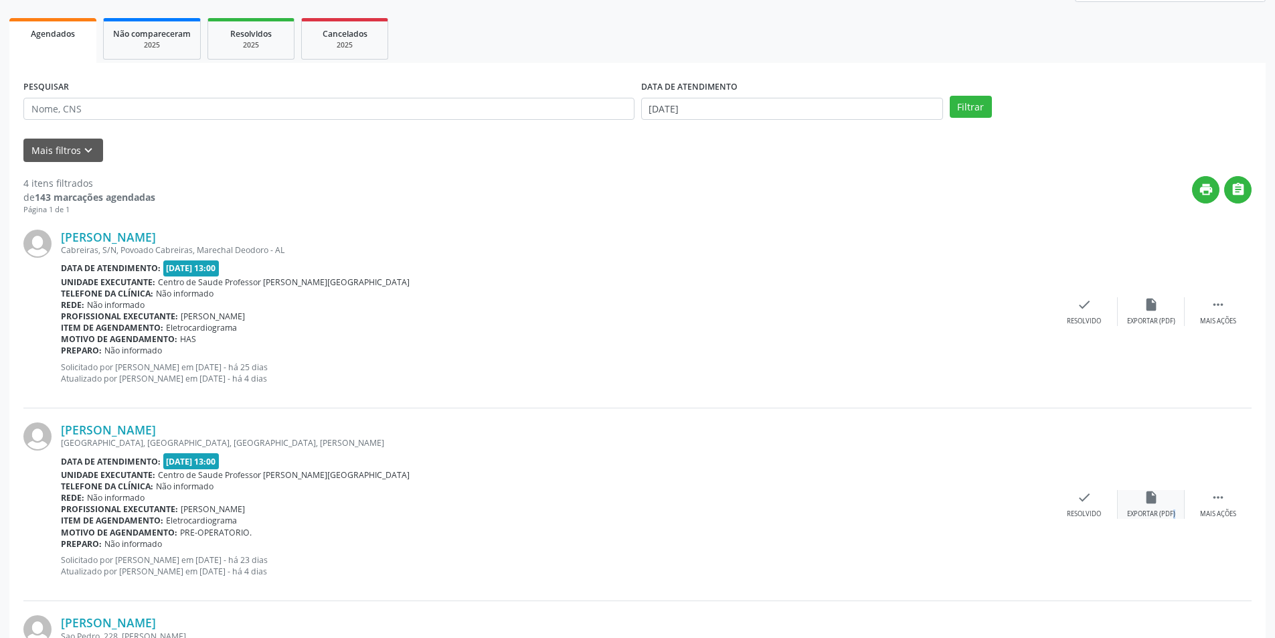
click at [1164, 510] on div "Exportar (PDF)" at bounding box center [1151, 514] width 48 height 9
click at [1081, 501] on icon "check" at bounding box center [1084, 497] width 15 height 15
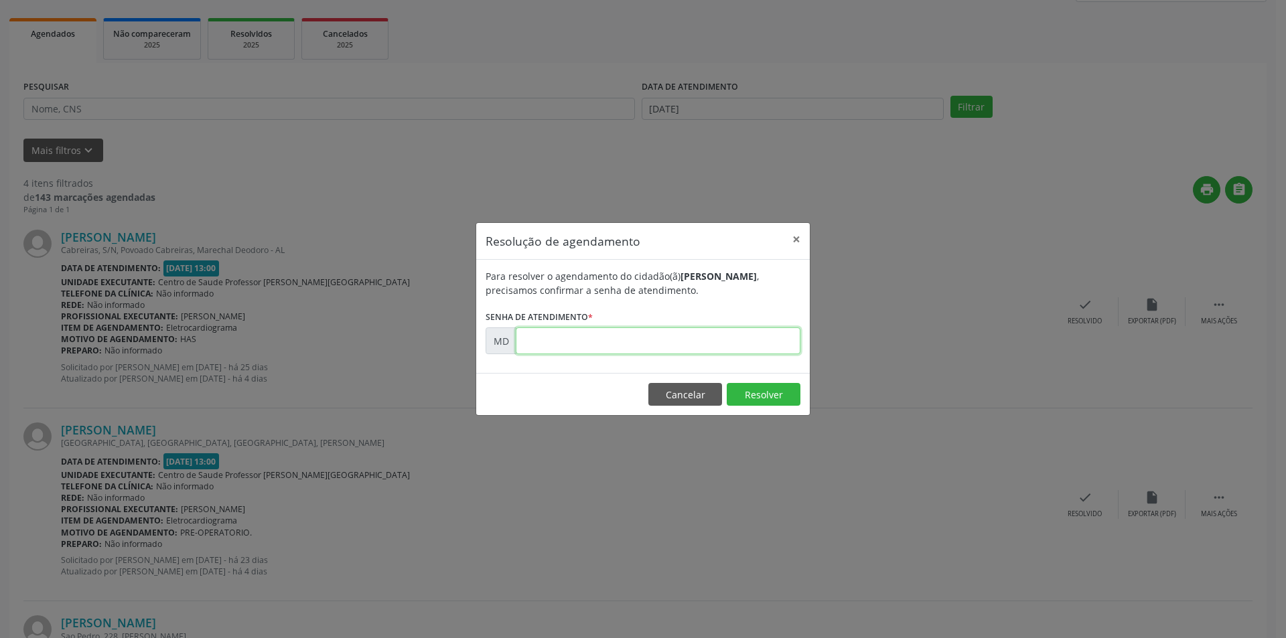
paste input "00002006"
type input "00002006"
click at [734, 390] on button "Resolver" at bounding box center [763, 394] width 74 height 23
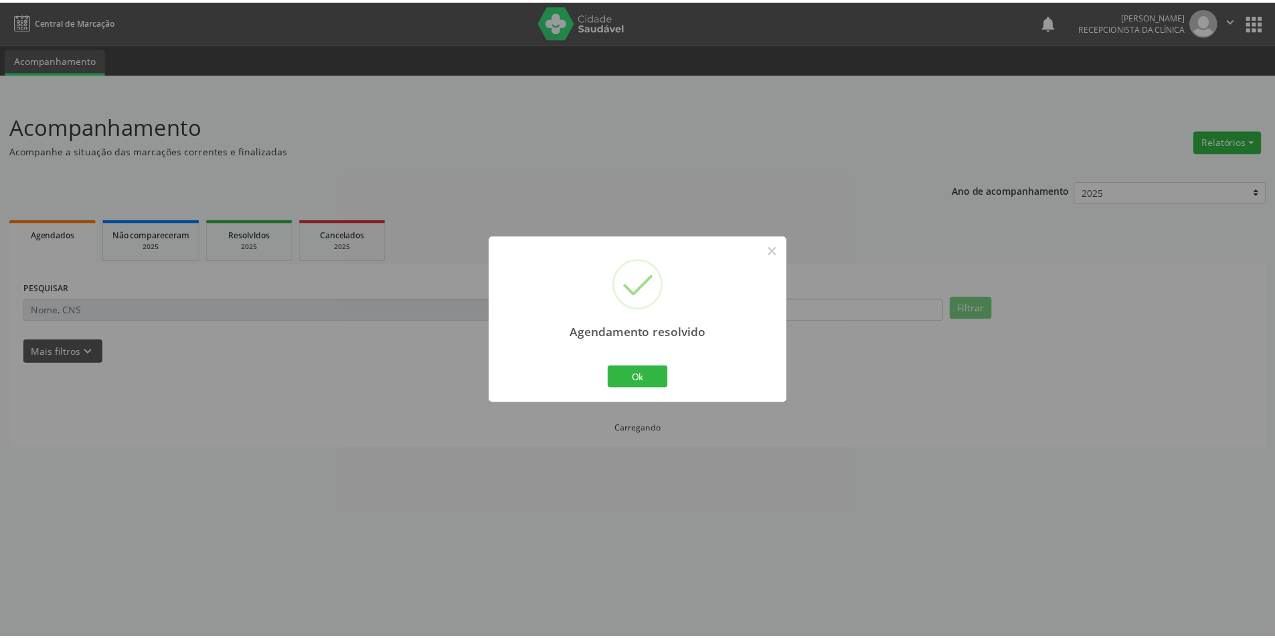
scroll to position [0, 0]
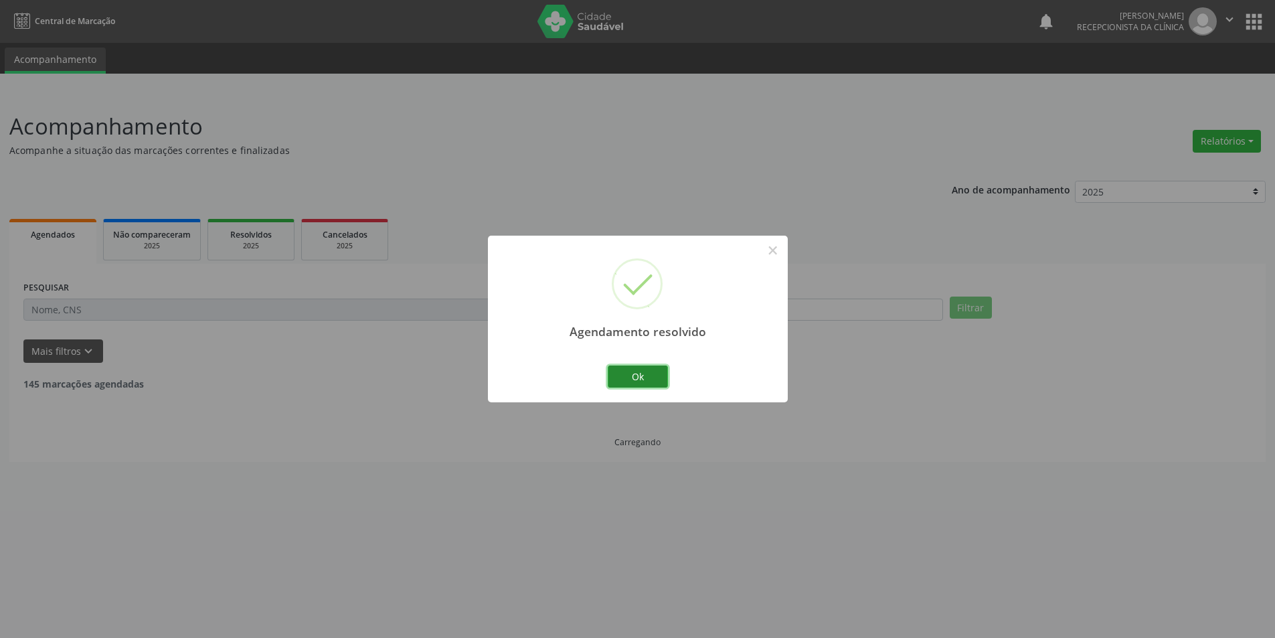
click at [652, 376] on button "Ok" at bounding box center [638, 377] width 60 height 23
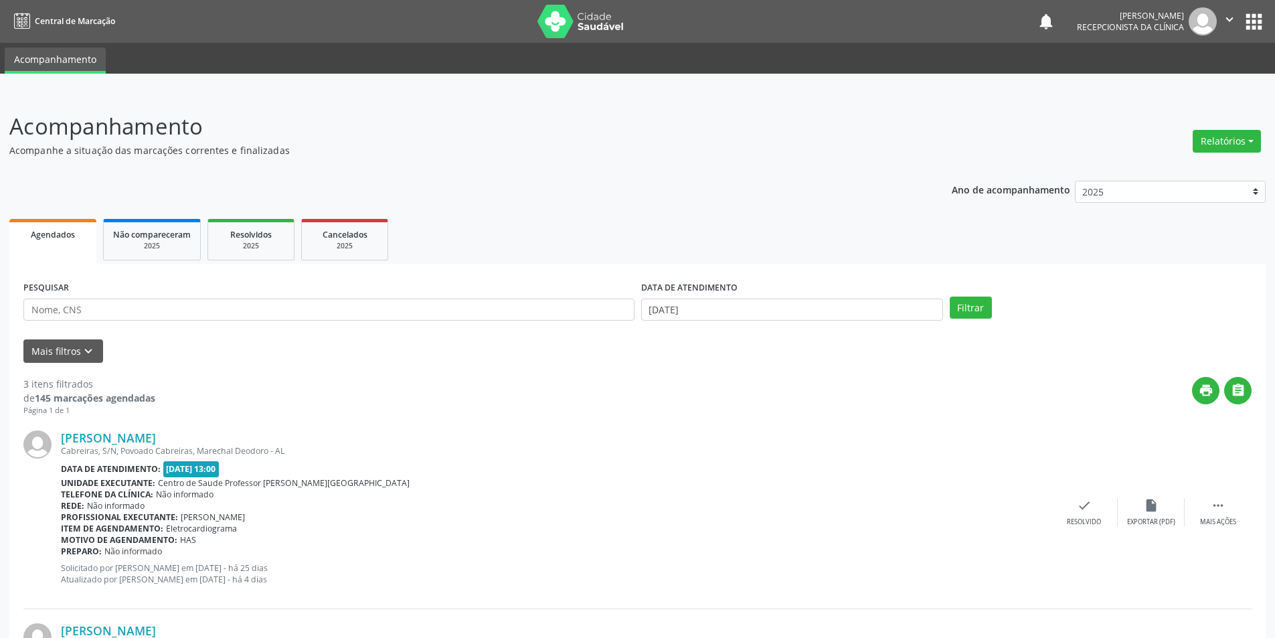
click at [69, 234] on span "Agendados" at bounding box center [53, 234] width 44 height 11
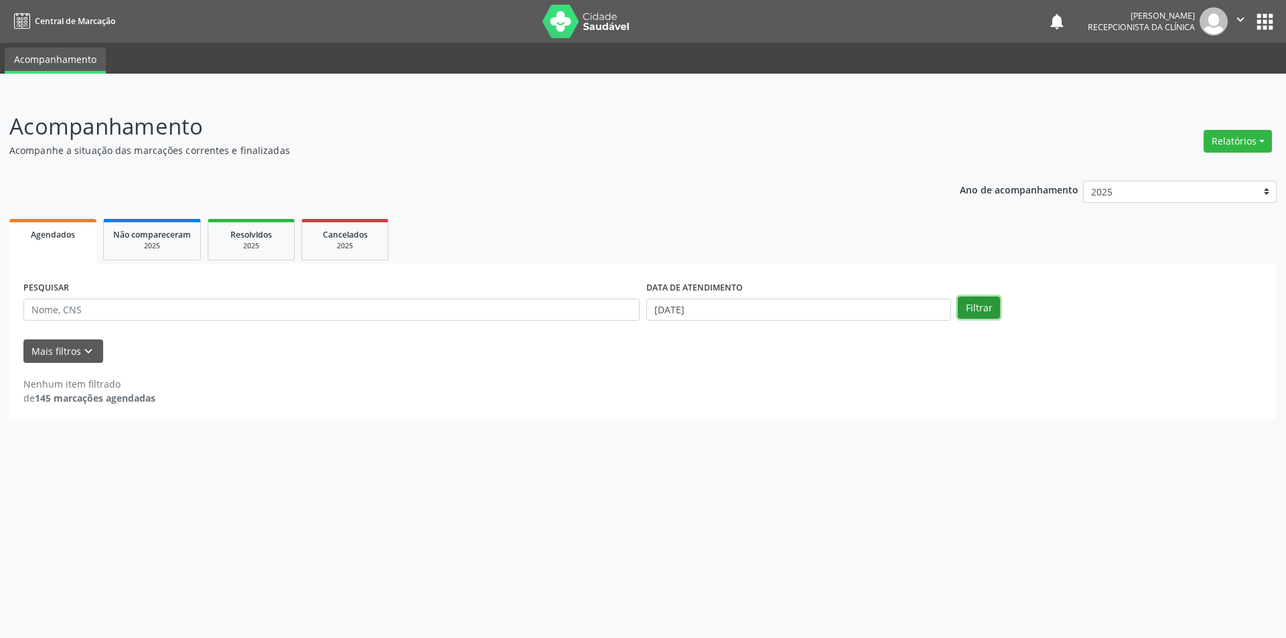
click at [978, 304] on button "Filtrar" at bounding box center [978, 308] width 42 height 23
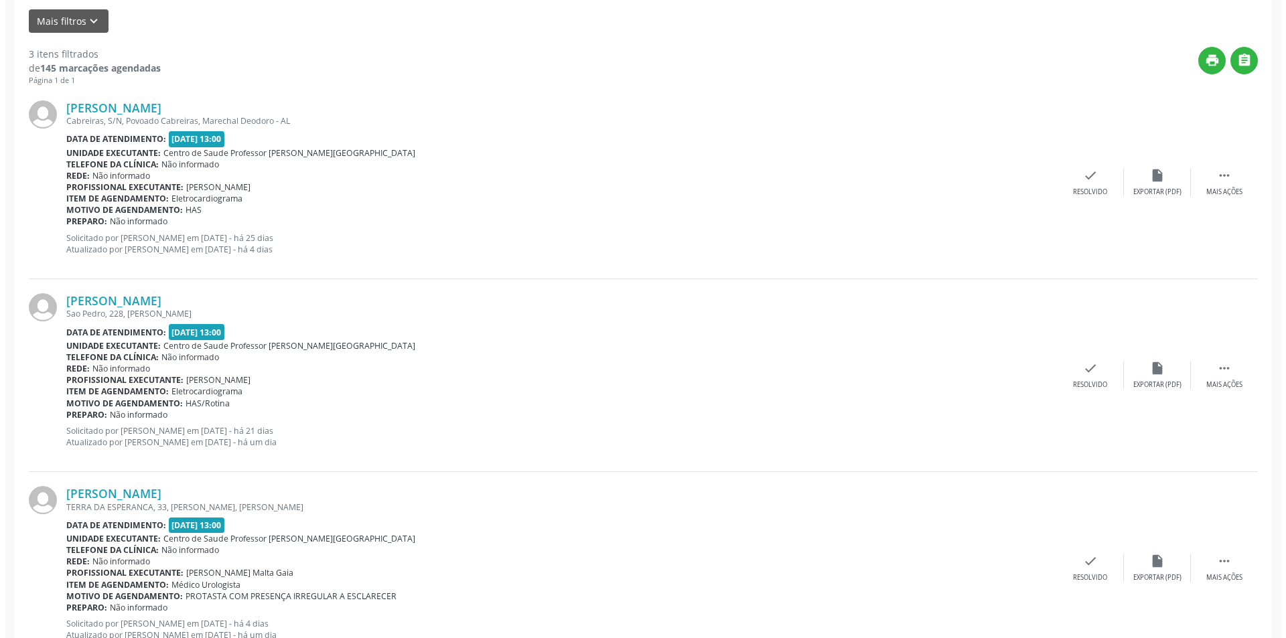
scroll to position [380, 0]
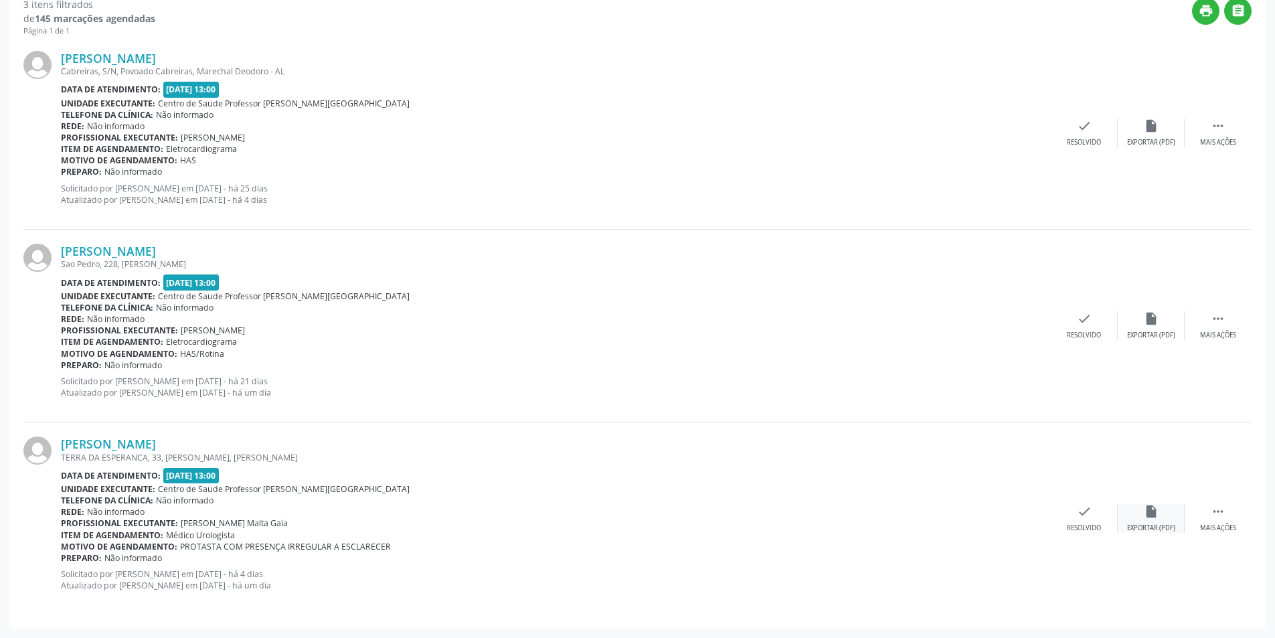
click at [1159, 516] on div "insert_drive_file Exportar (PDF)" at bounding box center [1151, 518] width 67 height 29
click at [1079, 516] on icon "check" at bounding box center [1084, 511] width 15 height 15
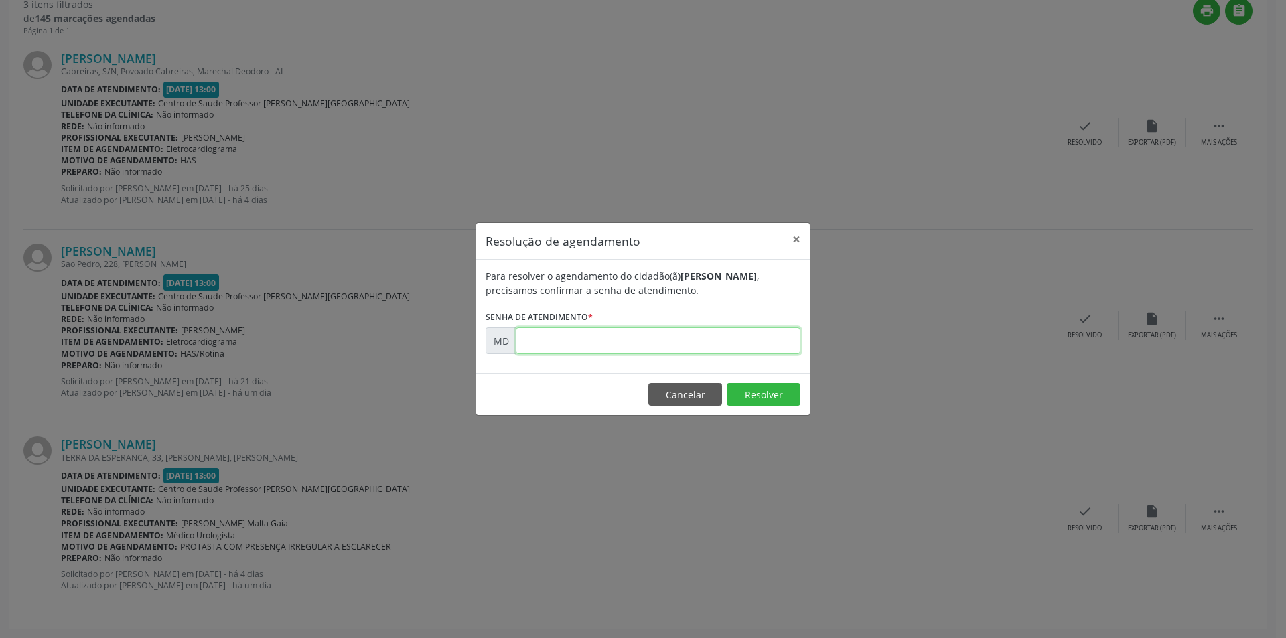
paste input "00005515"
type input "00005515"
click at [776, 394] on button "Resolver" at bounding box center [763, 394] width 74 height 23
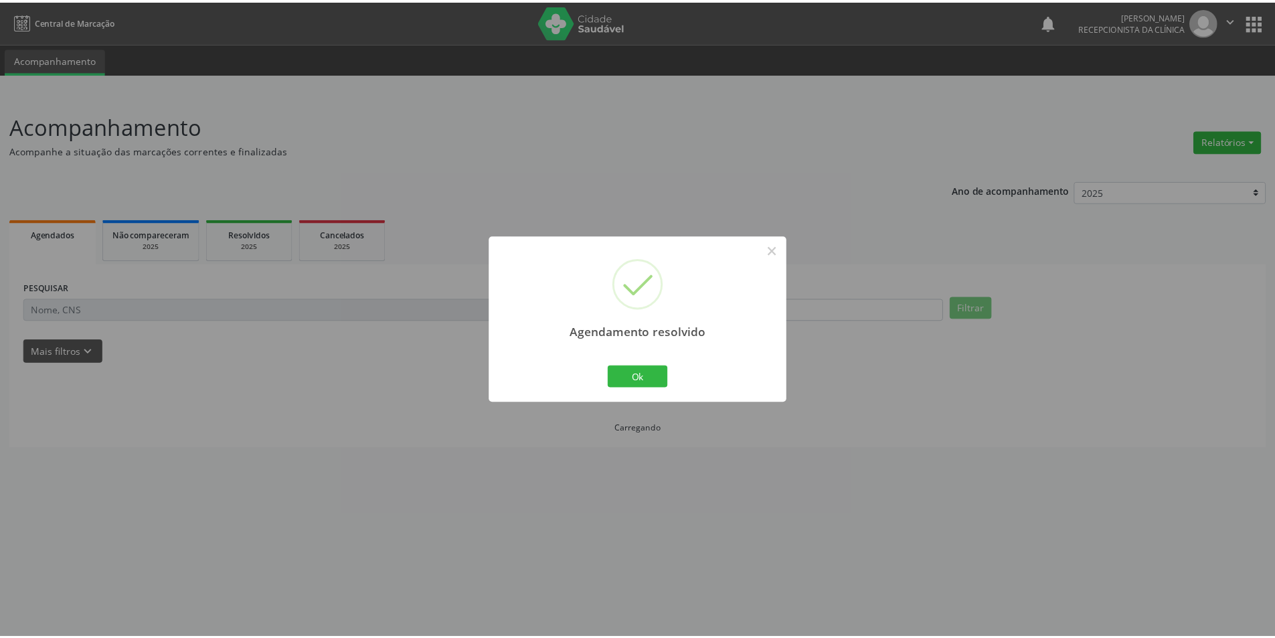
scroll to position [0, 0]
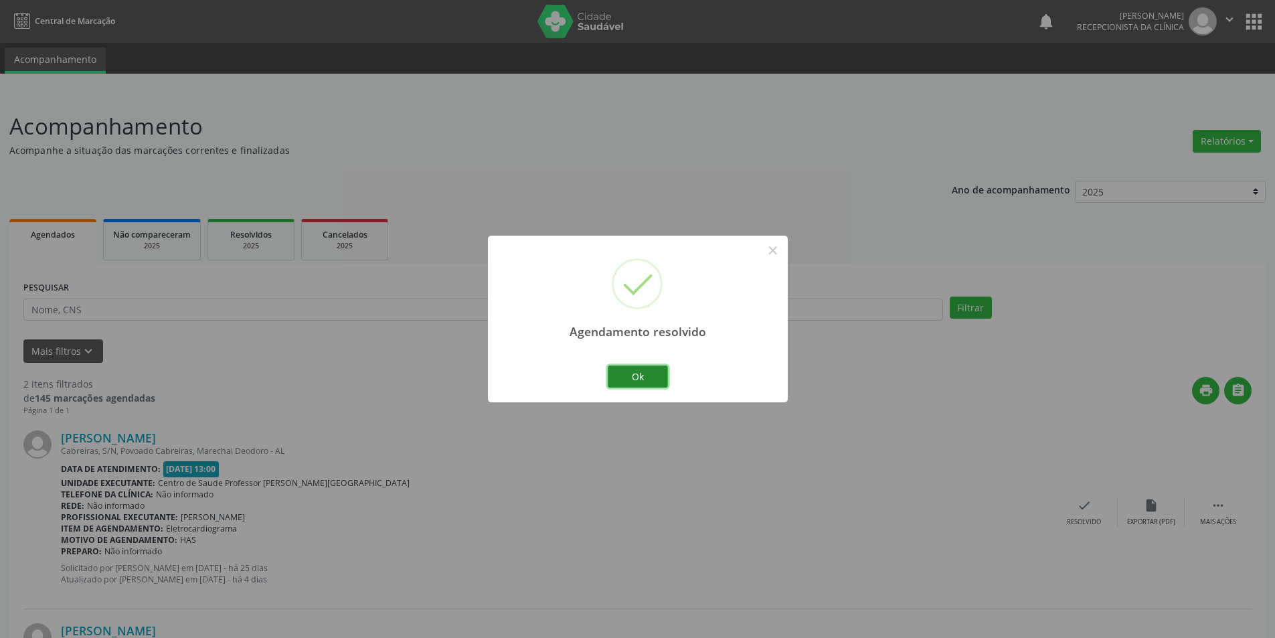
click at [644, 372] on button "Ok" at bounding box center [638, 377] width 60 height 23
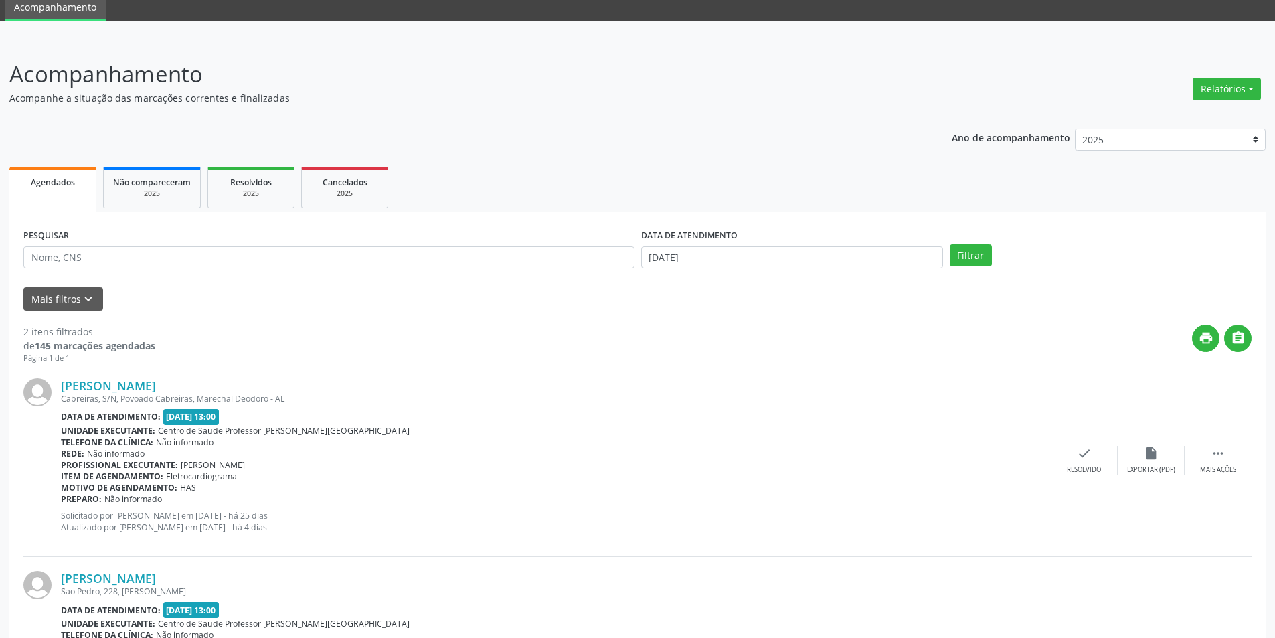
scroll to position [187, 0]
